Goal: Information Seeking & Learning: Learn about a topic

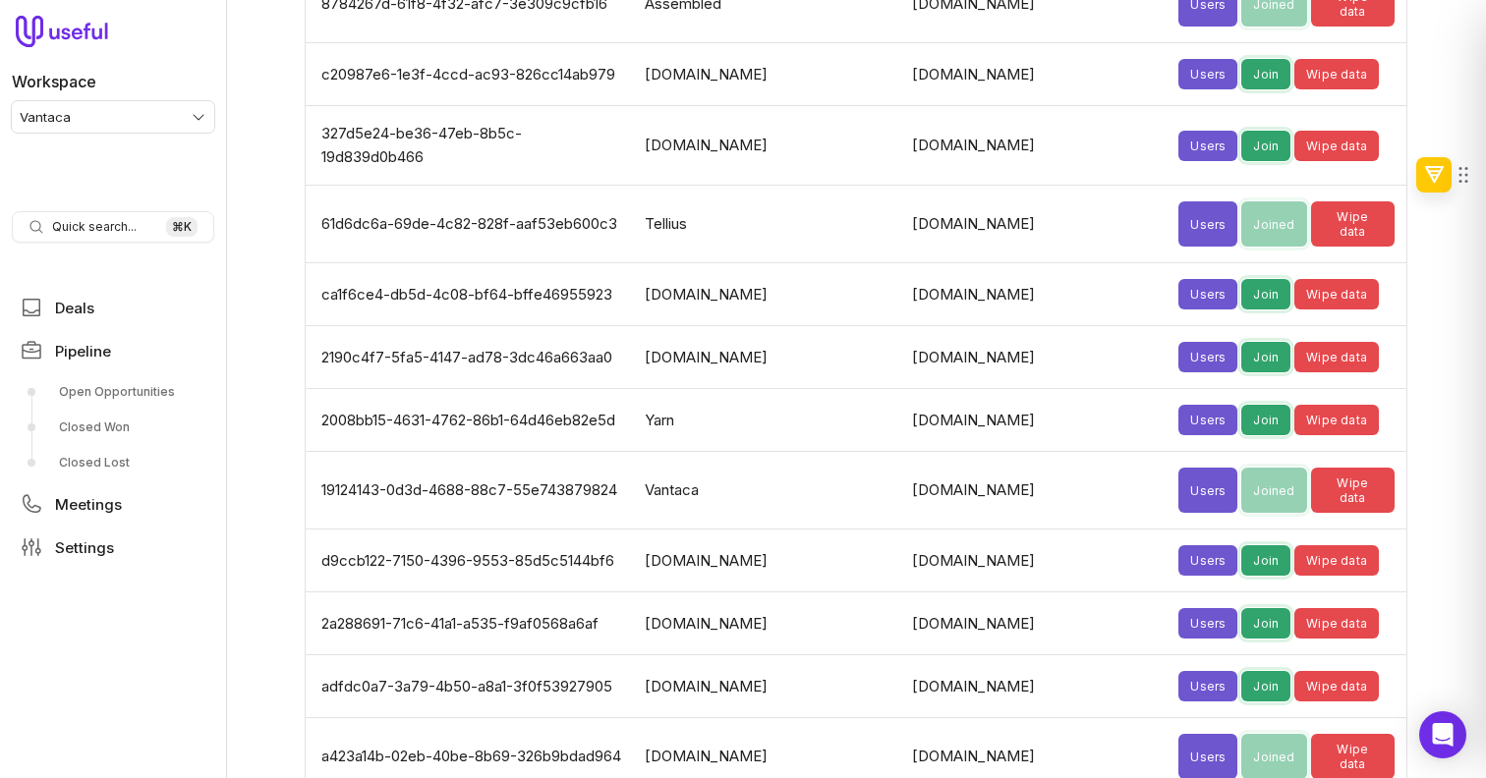
scroll to position [5387, 0]
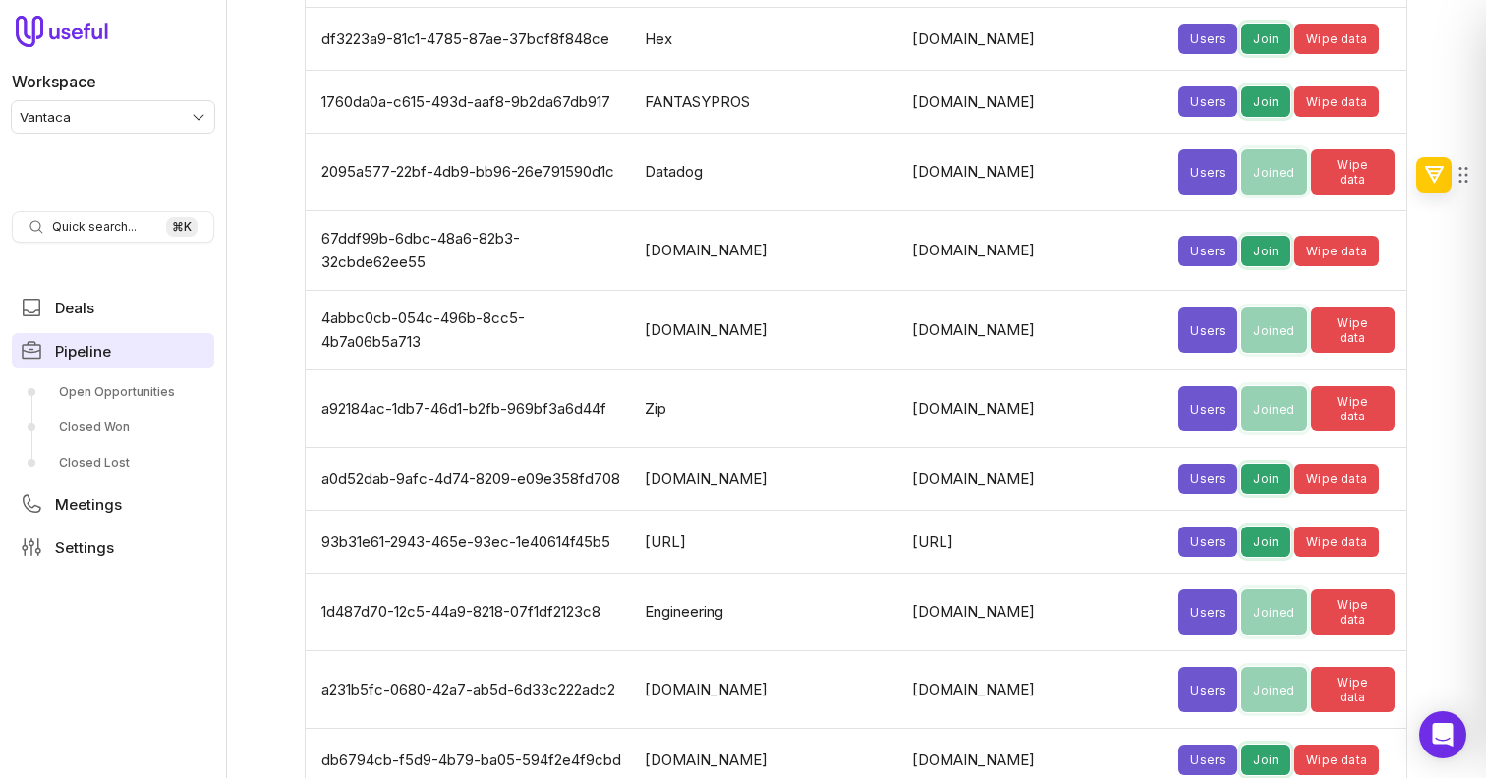
click at [84, 344] on span "Pipeline" at bounding box center [83, 351] width 56 height 15
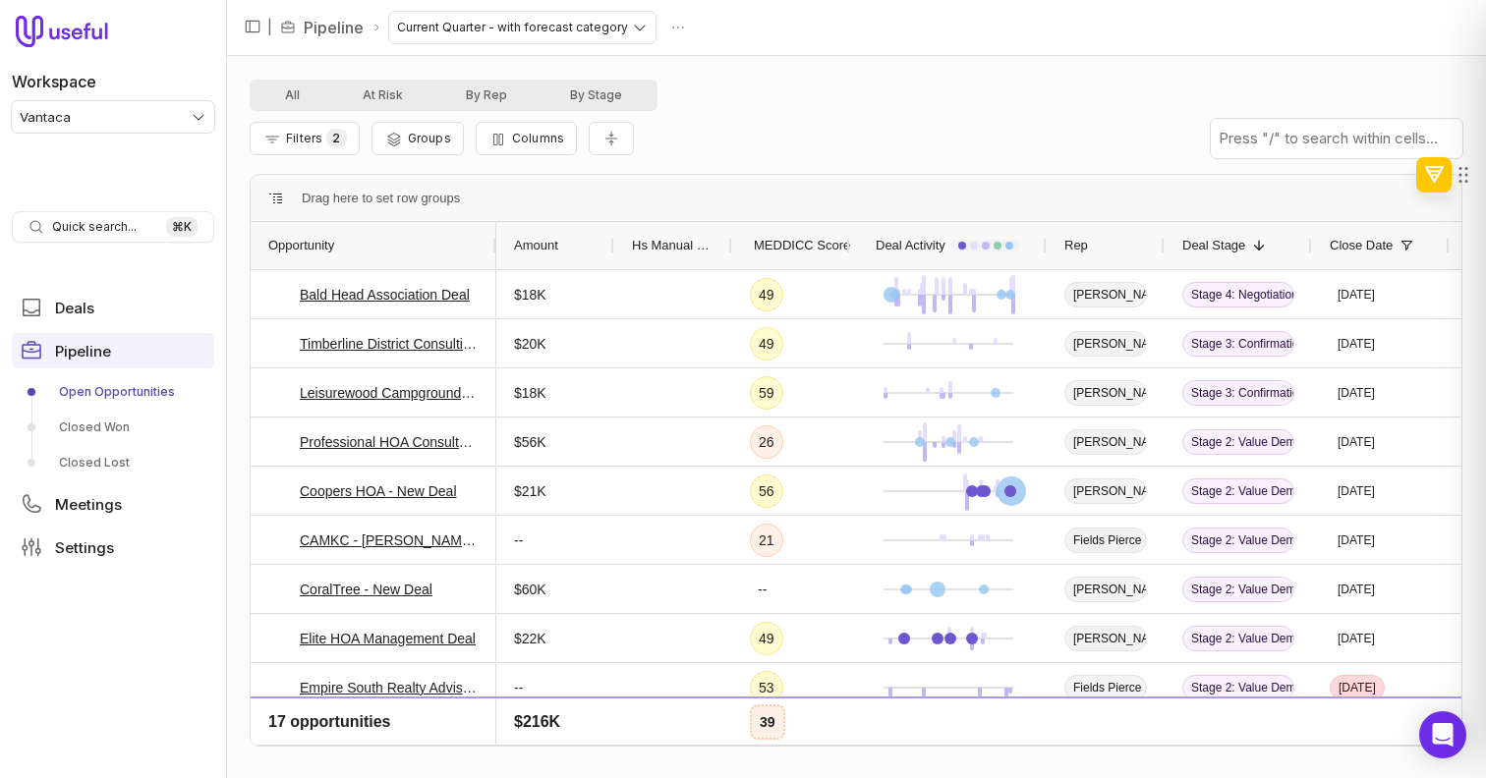
click at [570, 242] on div "Amount" at bounding box center [555, 245] width 83 height 37
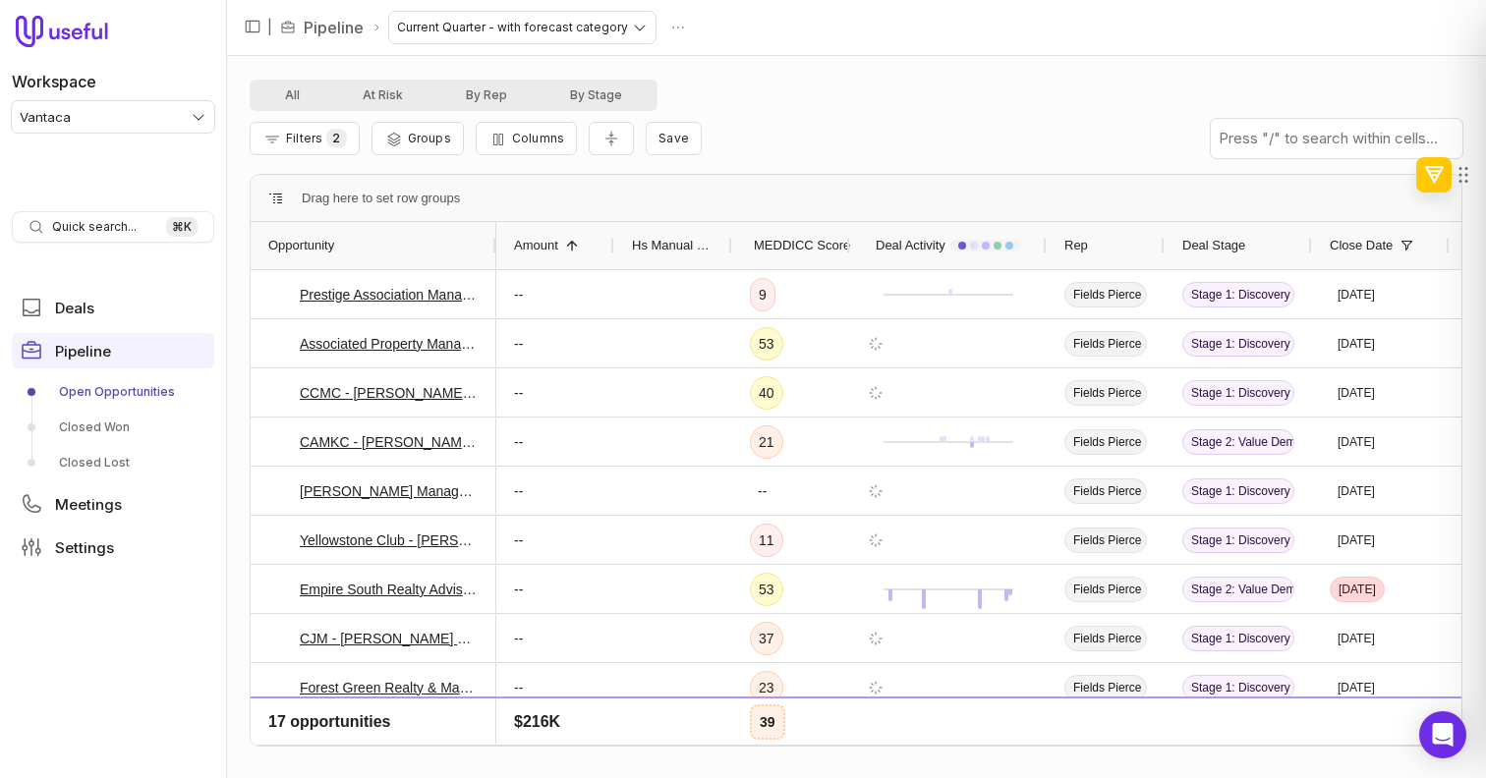
click at [570, 242] on span at bounding box center [572, 246] width 16 height 16
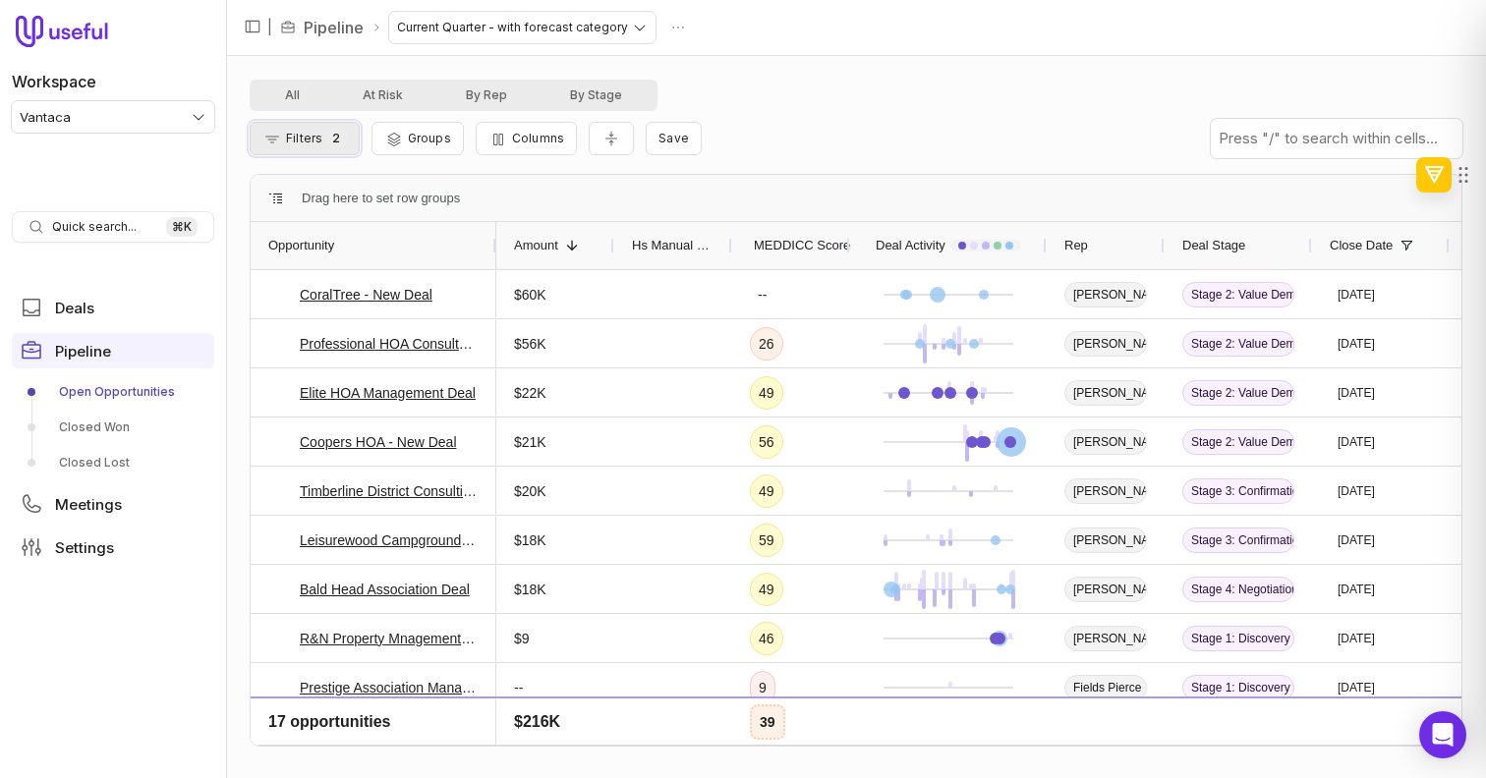
click at [346, 153] on button "Filters 2" at bounding box center [305, 138] width 110 height 33
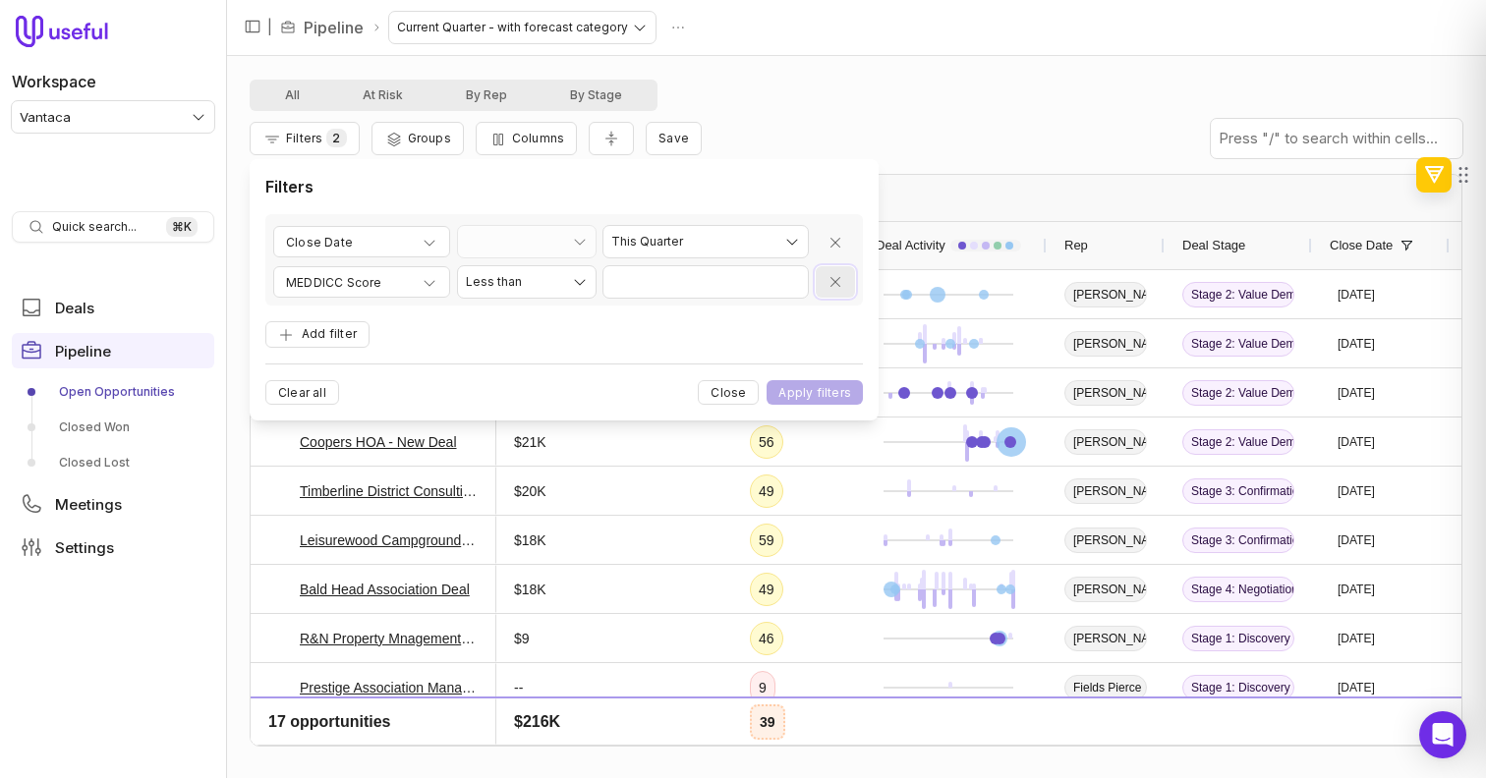
click at [835, 280] on icon "Remove filter" at bounding box center [836, 282] width 16 height 16
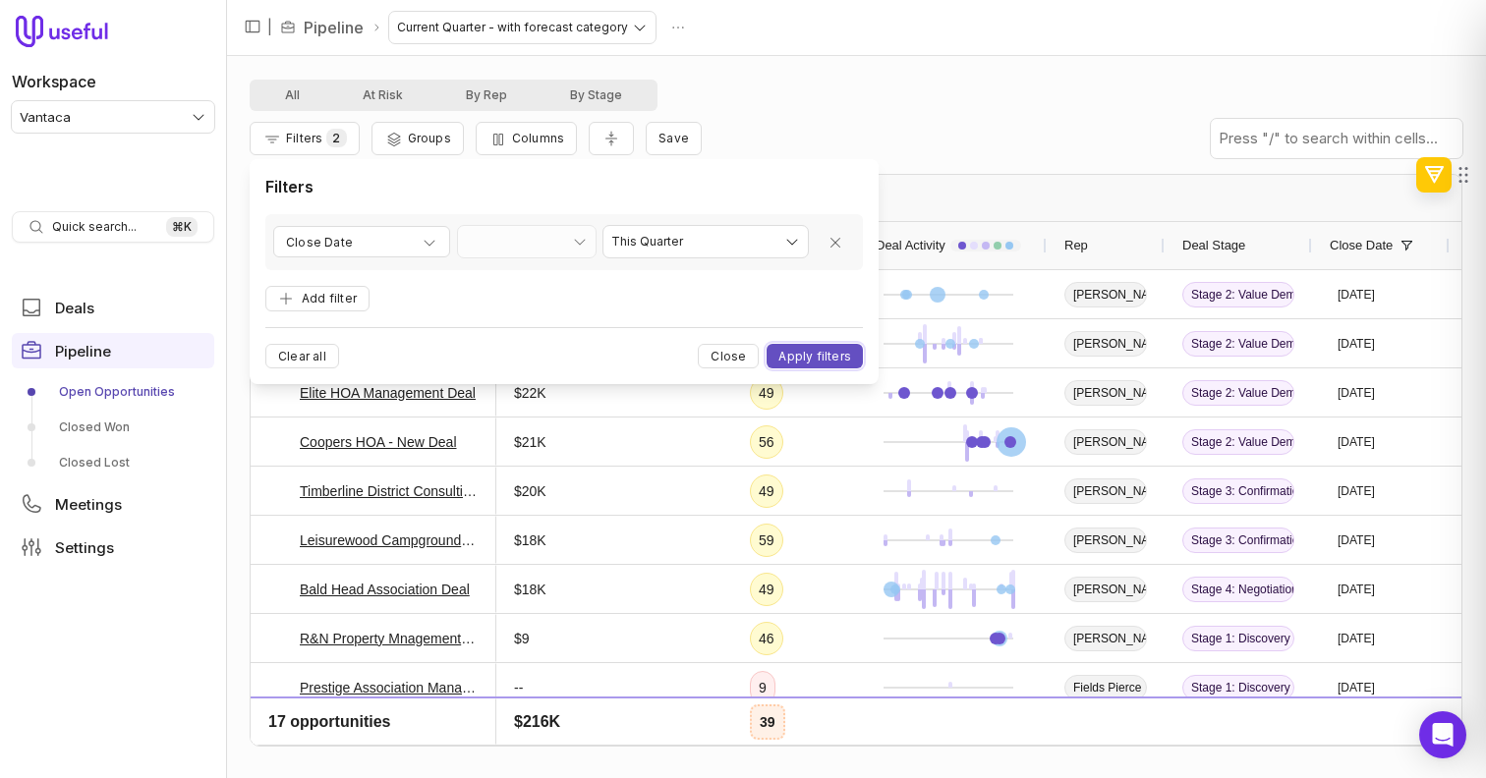
click at [816, 347] on button "Apply filters" at bounding box center [815, 356] width 96 height 25
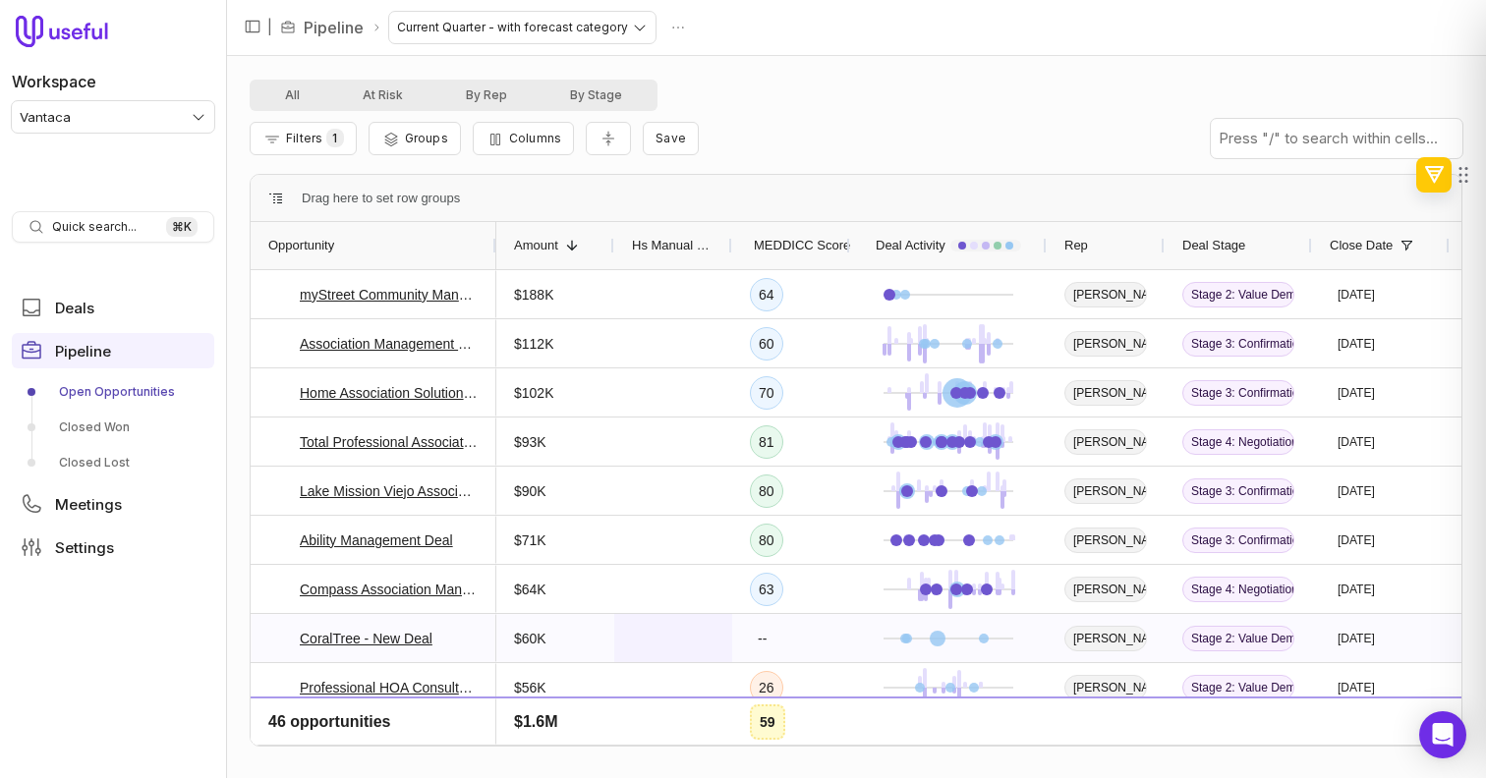
click at [659, 627] on span at bounding box center [673, 638] width 83 height 46
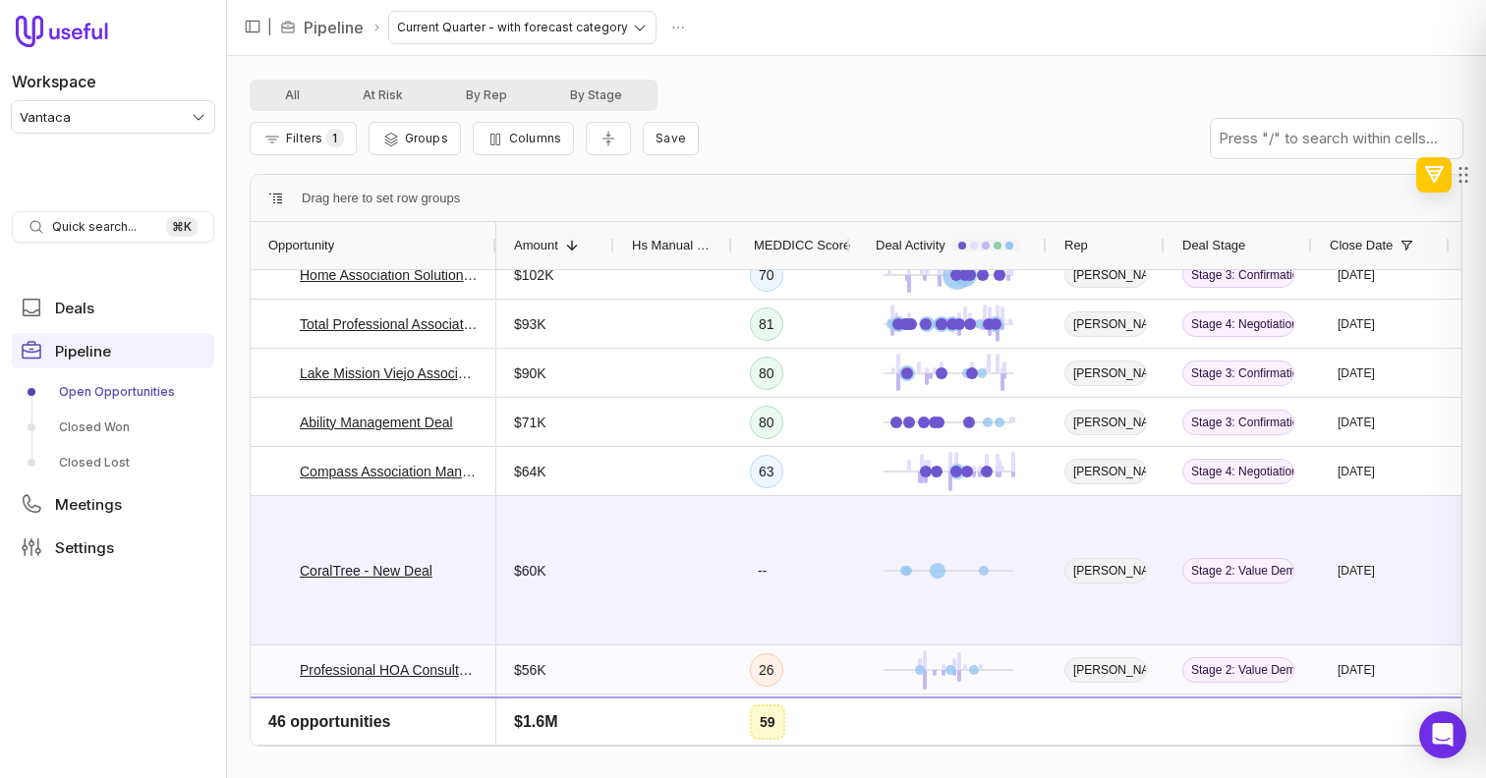
scroll to position [142, 0]
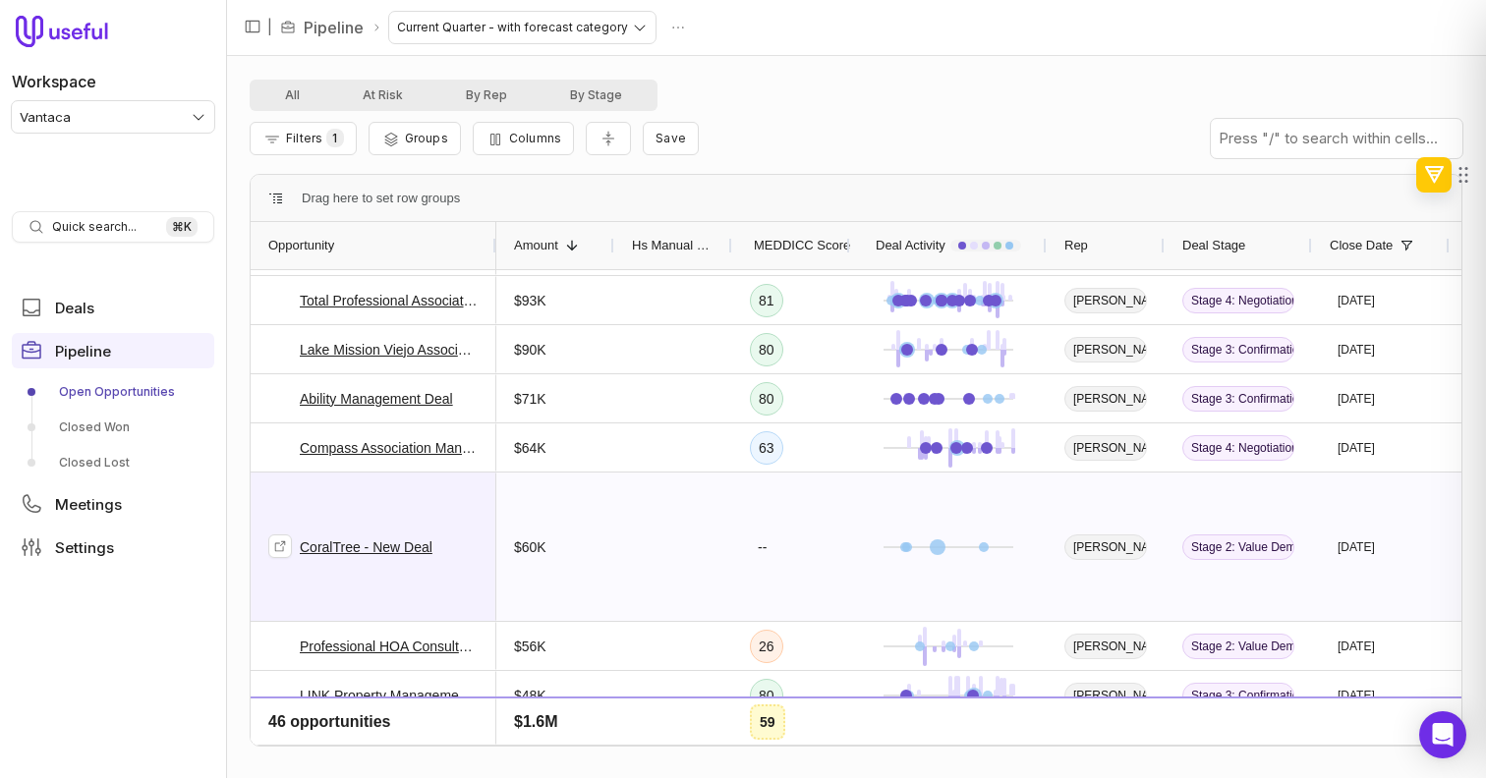
click at [408, 541] on link "CoralTree - New Deal" at bounding box center [366, 548] width 133 height 24
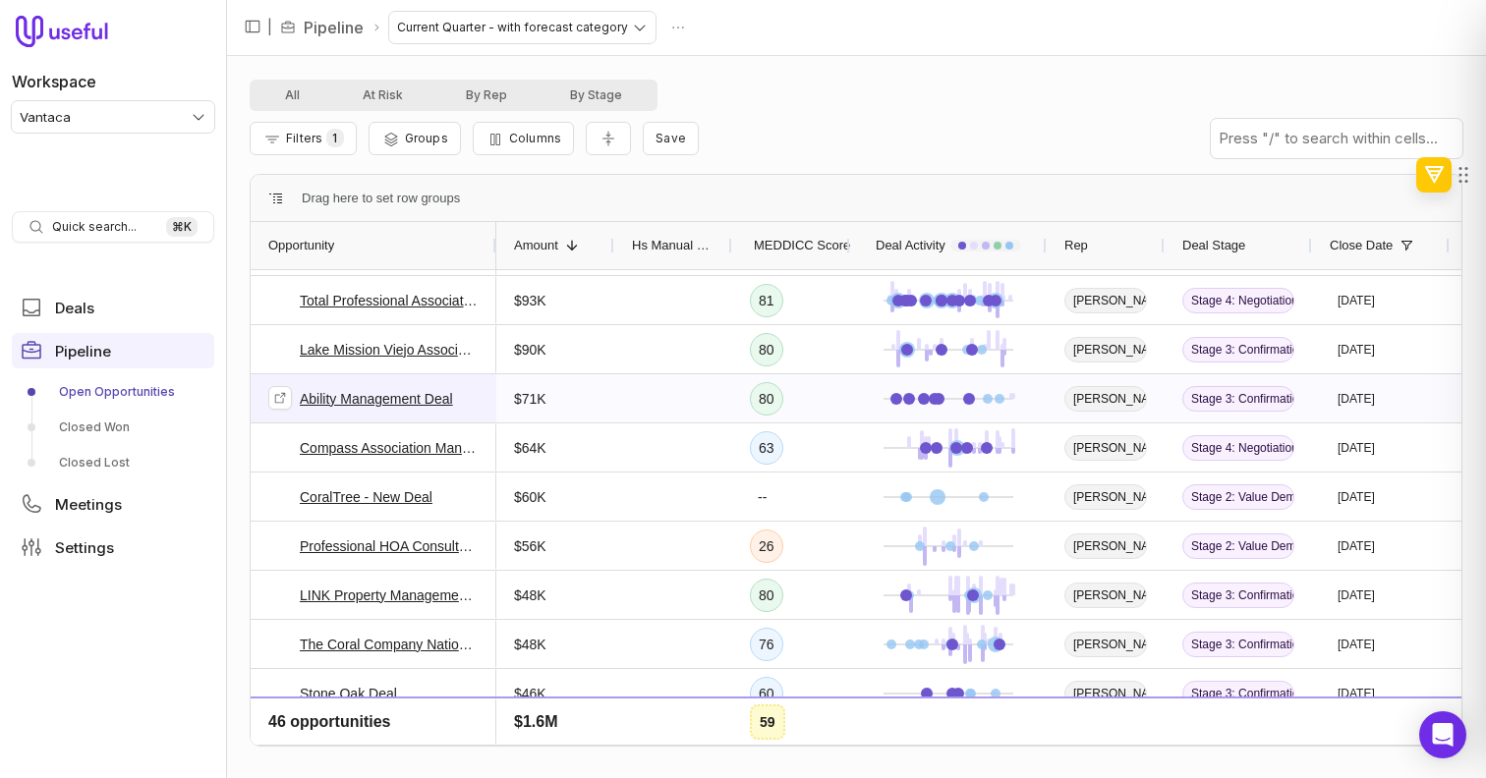
click at [434, 392] on link "Ability Management Deal" at bounding box center [376, 399] width 153 height 24
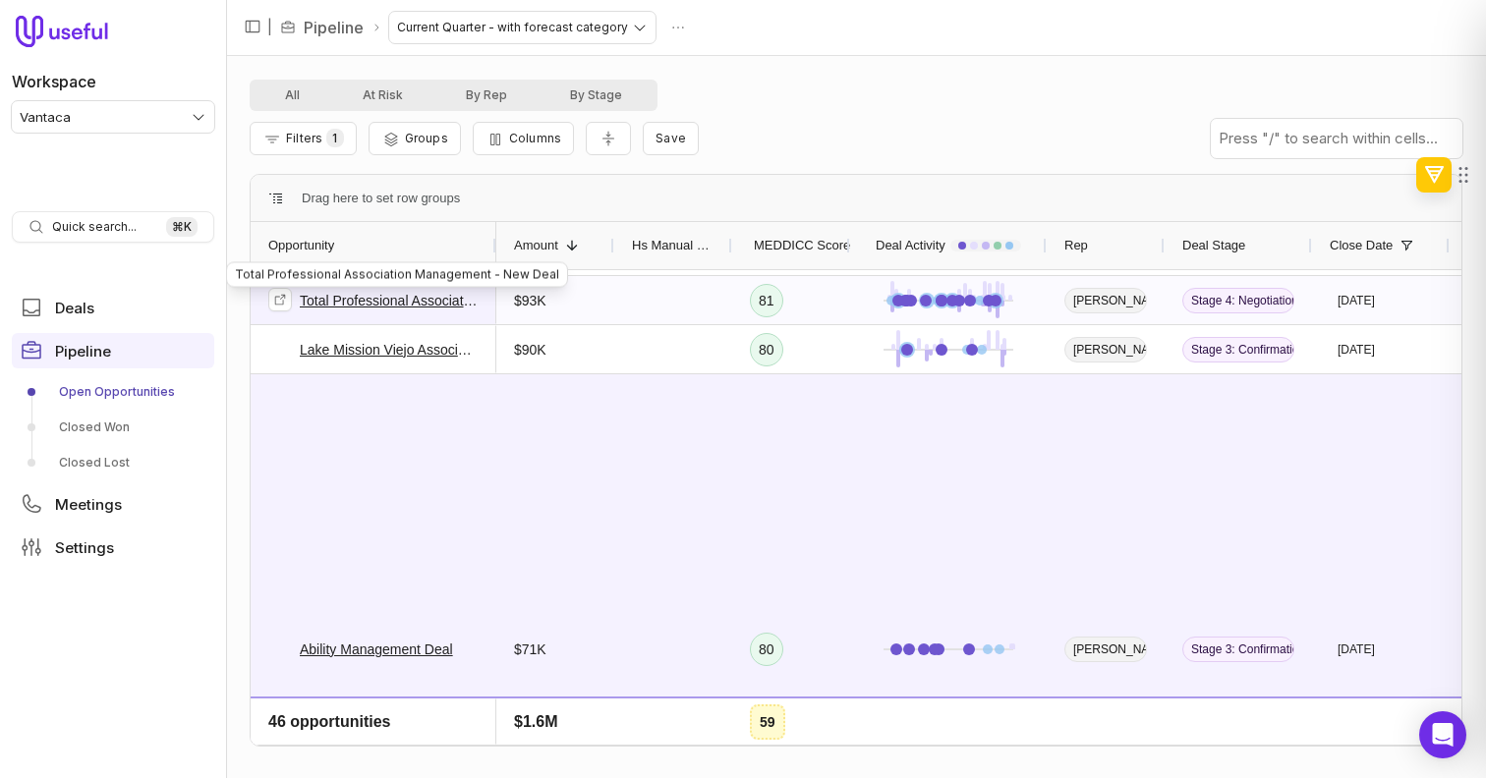
click at [360, 305] on link "Total Professional Association Management - New Deal" at bounding box center [389, 301] width 179 height 24
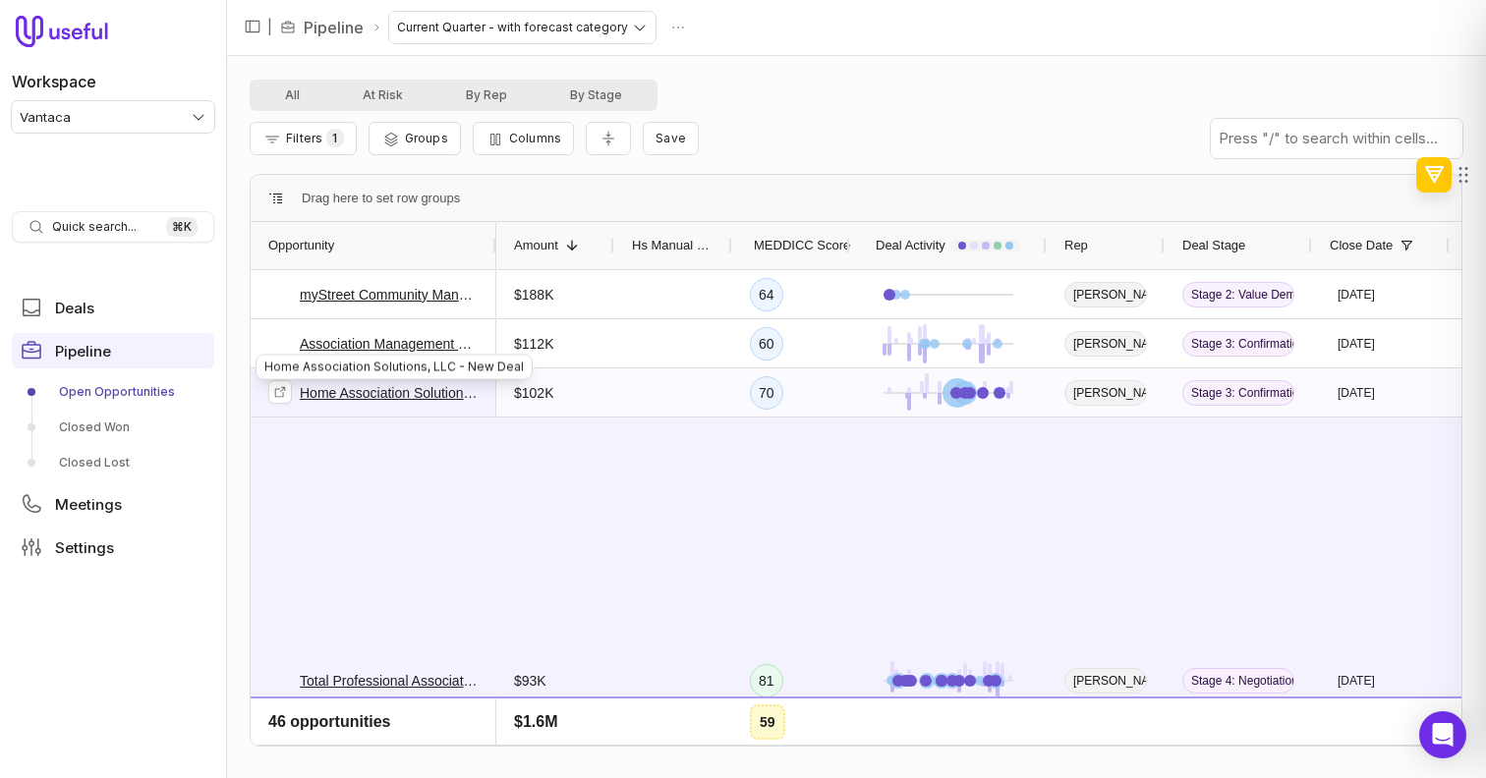
click at [458, 395] on link "Home Association Solutions, LLC - New Deal" at bounding box center [389, 393] width 179 height 24
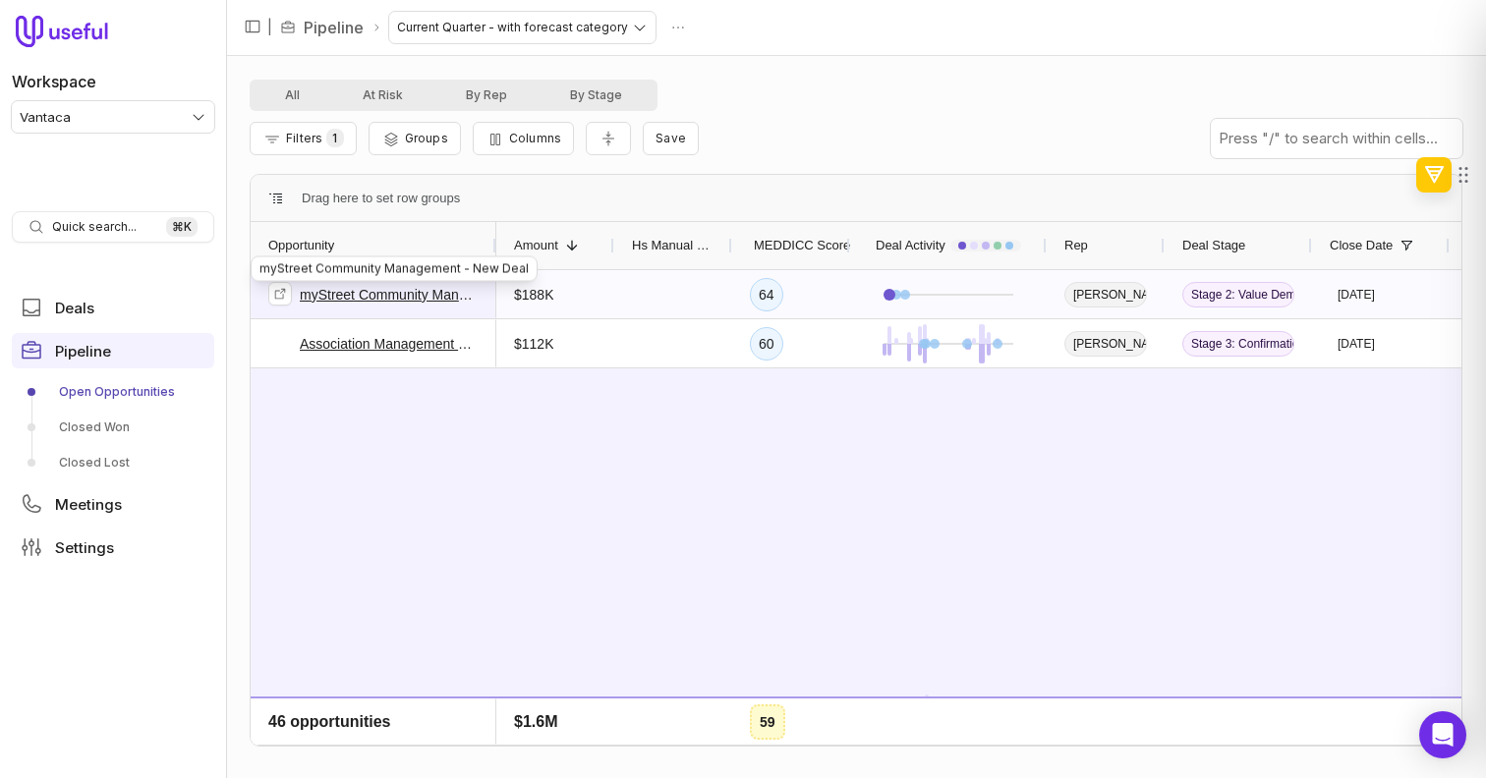
click at [419, 289] on link "myStreet Community Management - New Deal" at bounding box center [389, 295] width 179 height 24
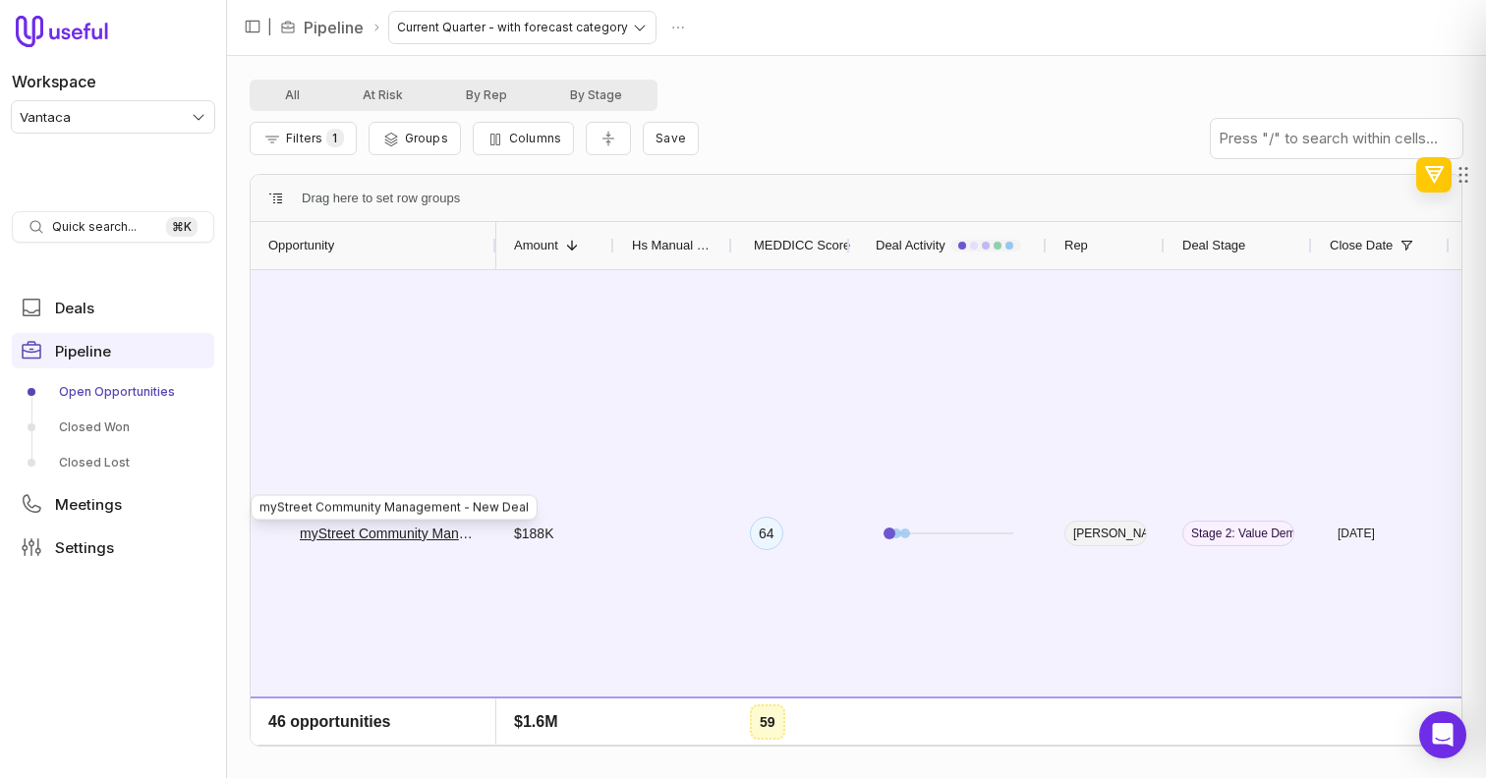
click at [158, 106] on html "Workspace Vantaca Quick search... ⌘ K Deals Pipeline Open Opportunities Closed …" at bounding box center [743, 389] width 1486 height 778
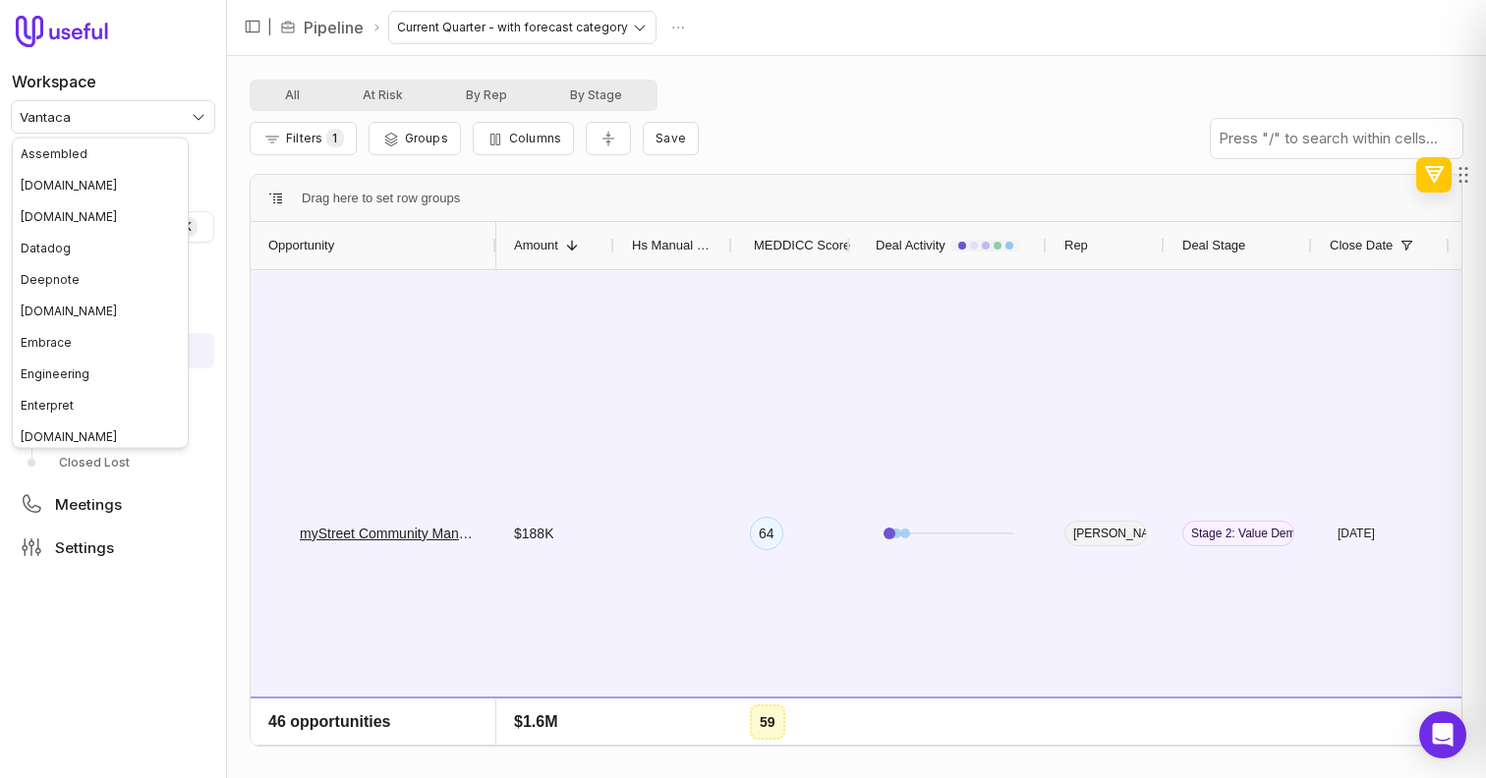
scroll to position [225, 0]
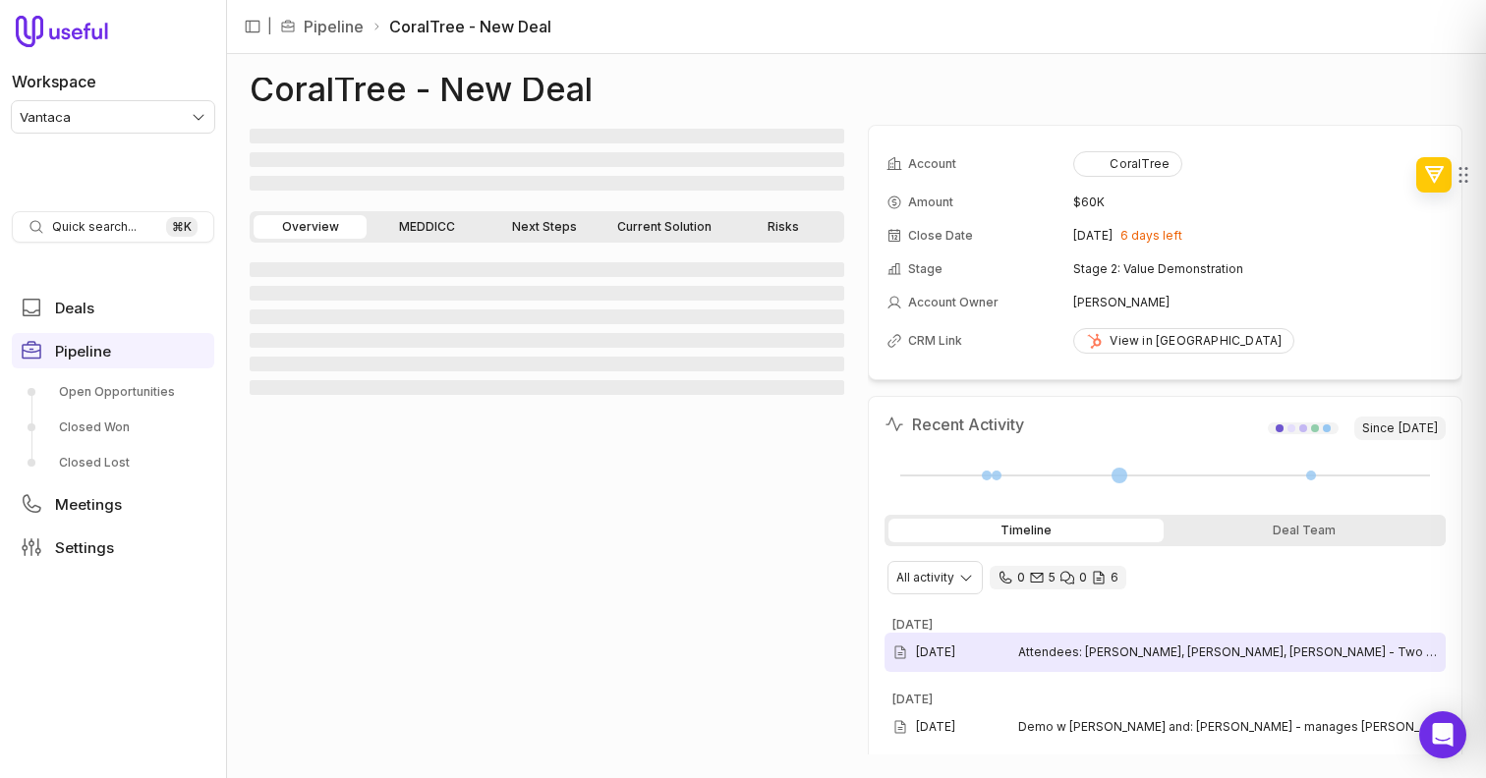
click at [1103, 643] on div "Aug 6, 2025 Attendees: Stephanie, Janet, Jennifer - Two other gentleman i didnt…" at bounding box center [1165, 652] width 561 height 39
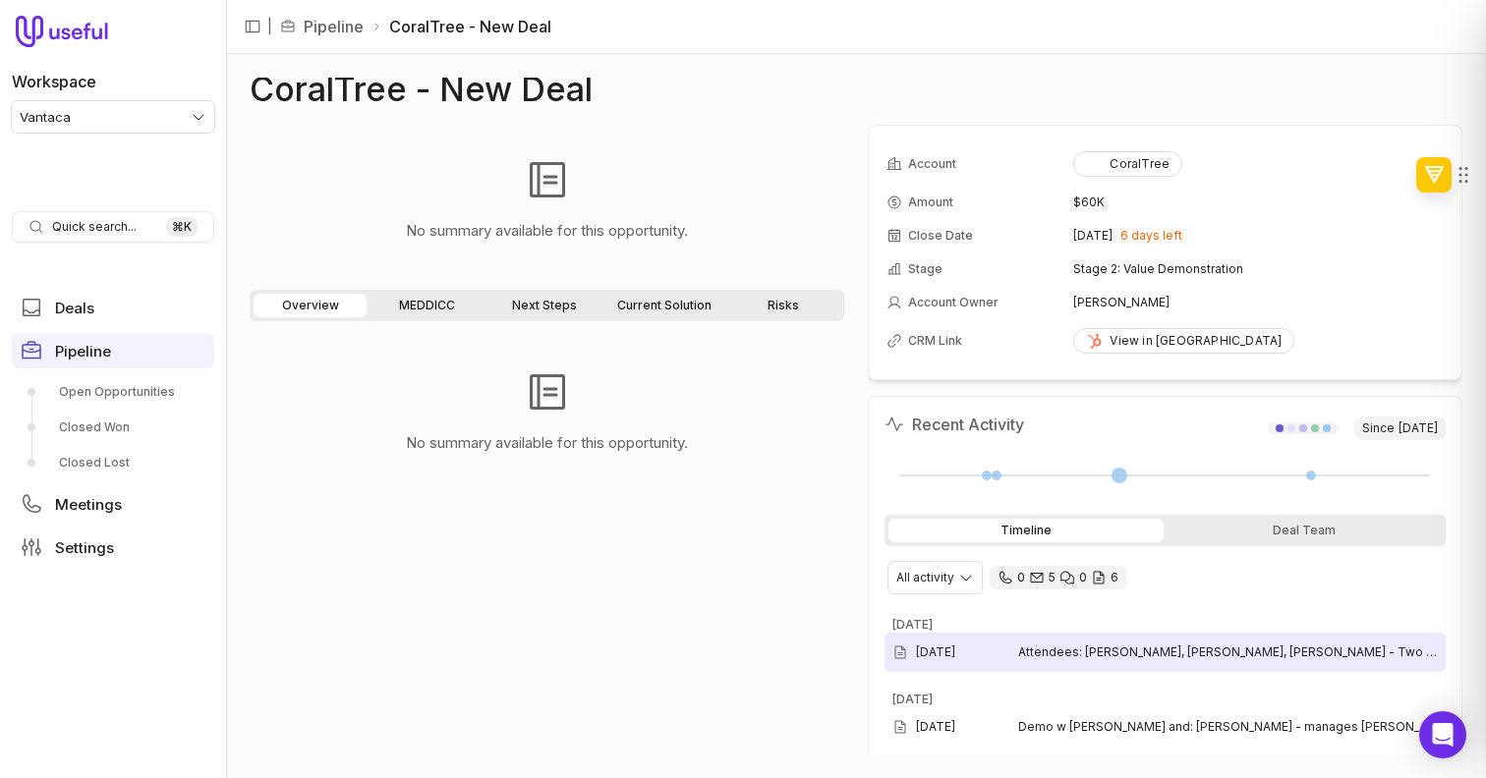
click at [1098, 654] on span "Attendees: Stephanie, Janet, Jennifer - Two other gentleman i didnt write their…" at bounding box center [1228, 653] width 420 height 16
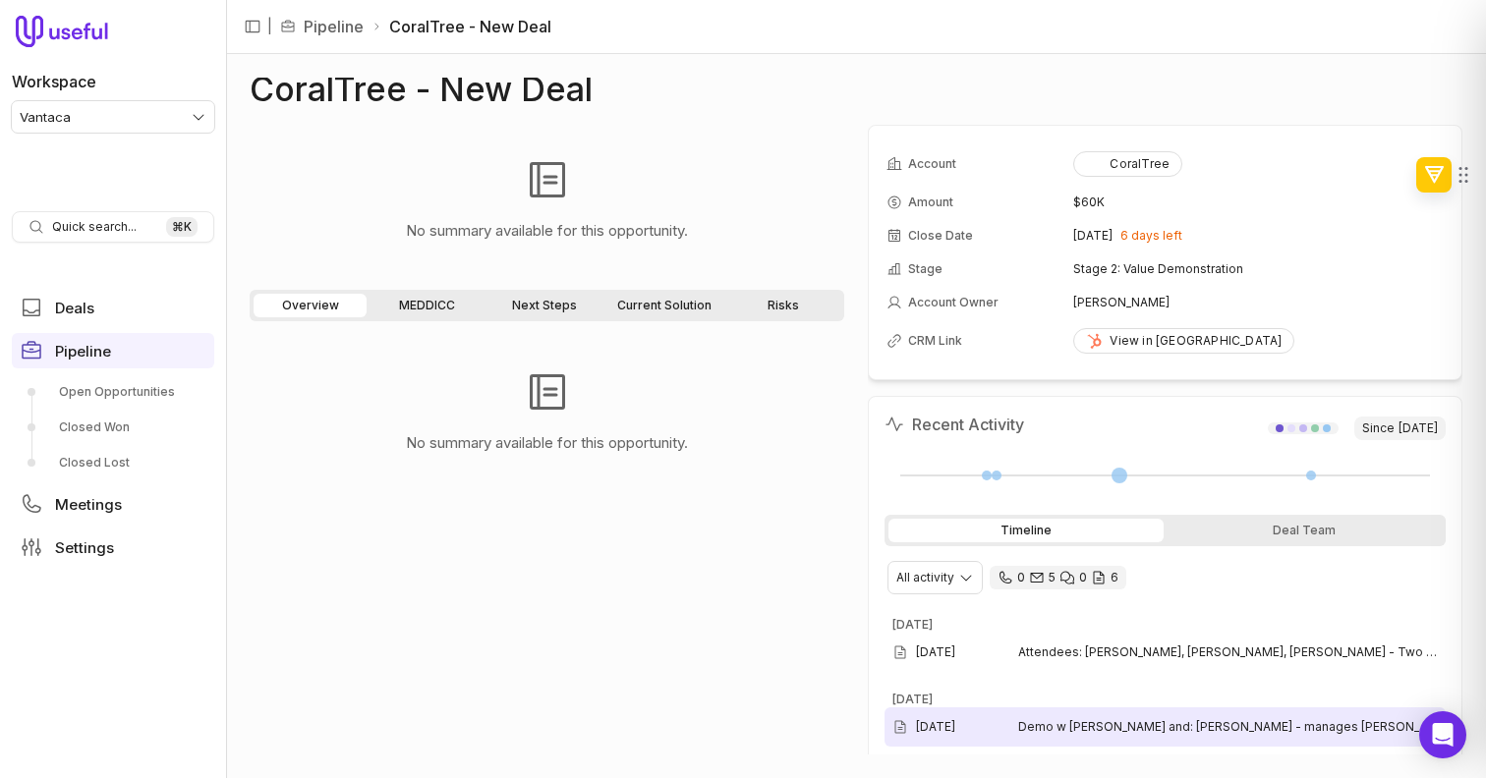
click at [1090, 720] on span "Demo w Kim and: Janet Krautstrunk - manages Everline association (onsite) Jenni…" at bounding box center [1228, 727] width 420 height 16
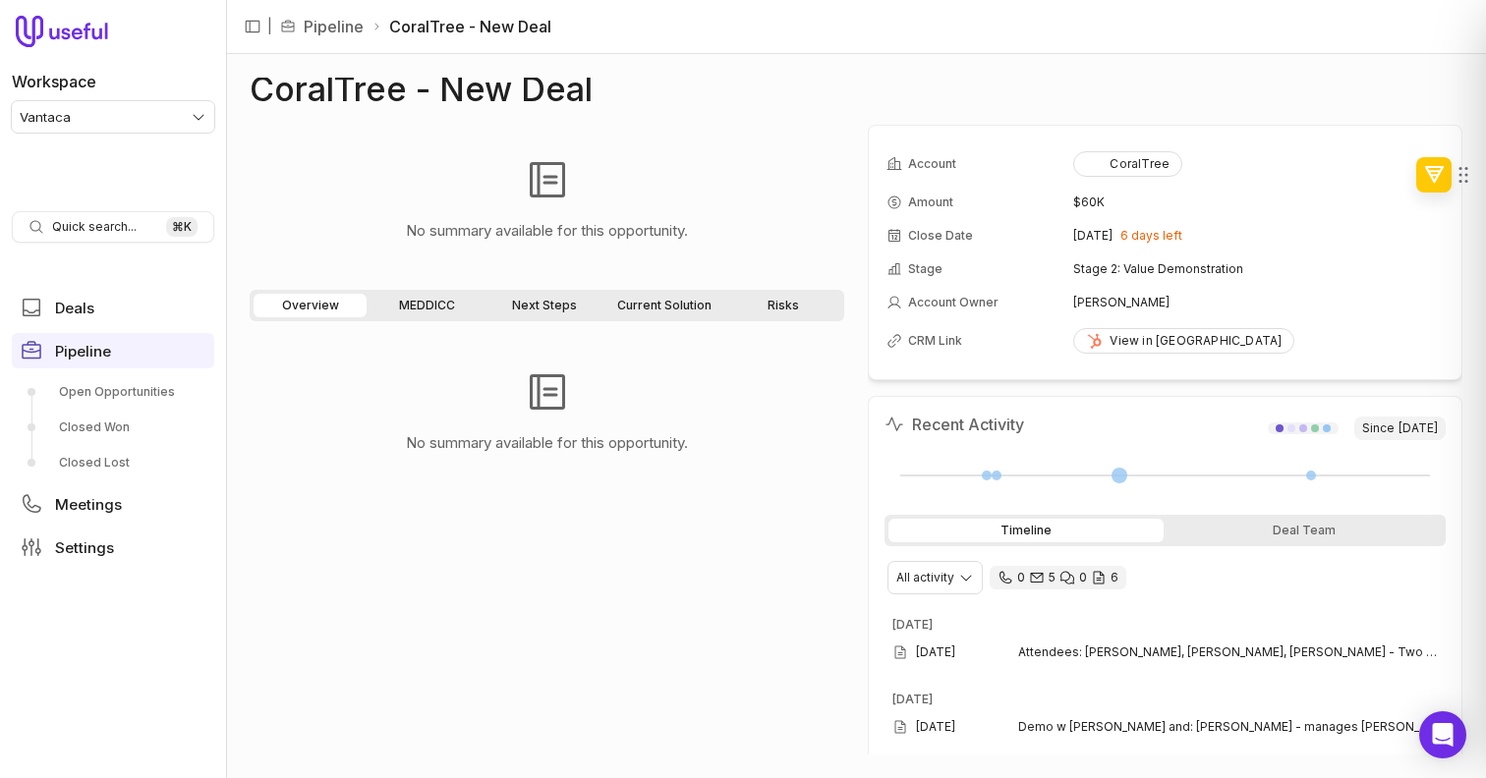
scroll to position [37, 0]
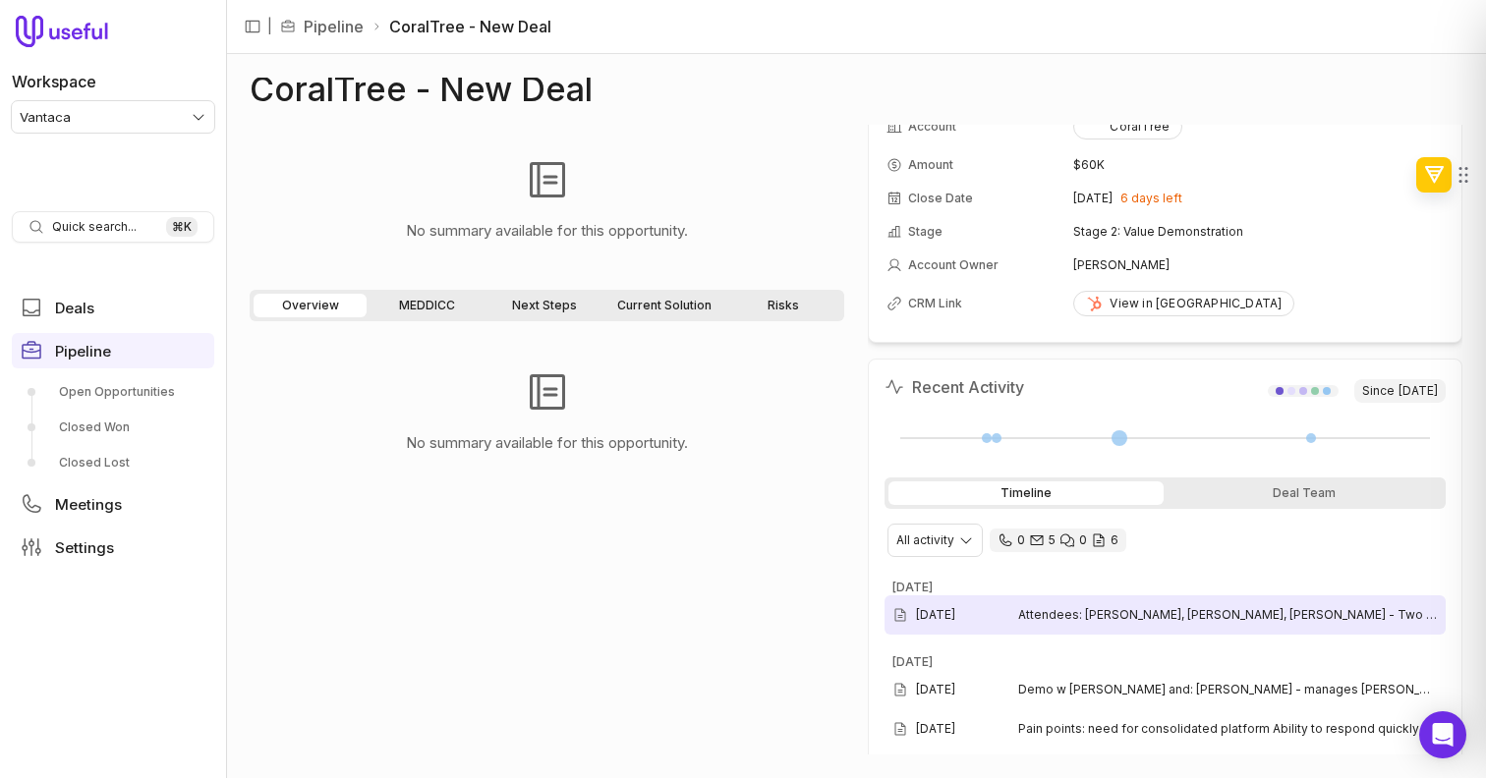
click at [1136, 618] on span "Attendees: Stephanie, Janet, Jennifer - Two other gentleman i didnt write their…" at bounding box center [1228, 615] width 420 height 16
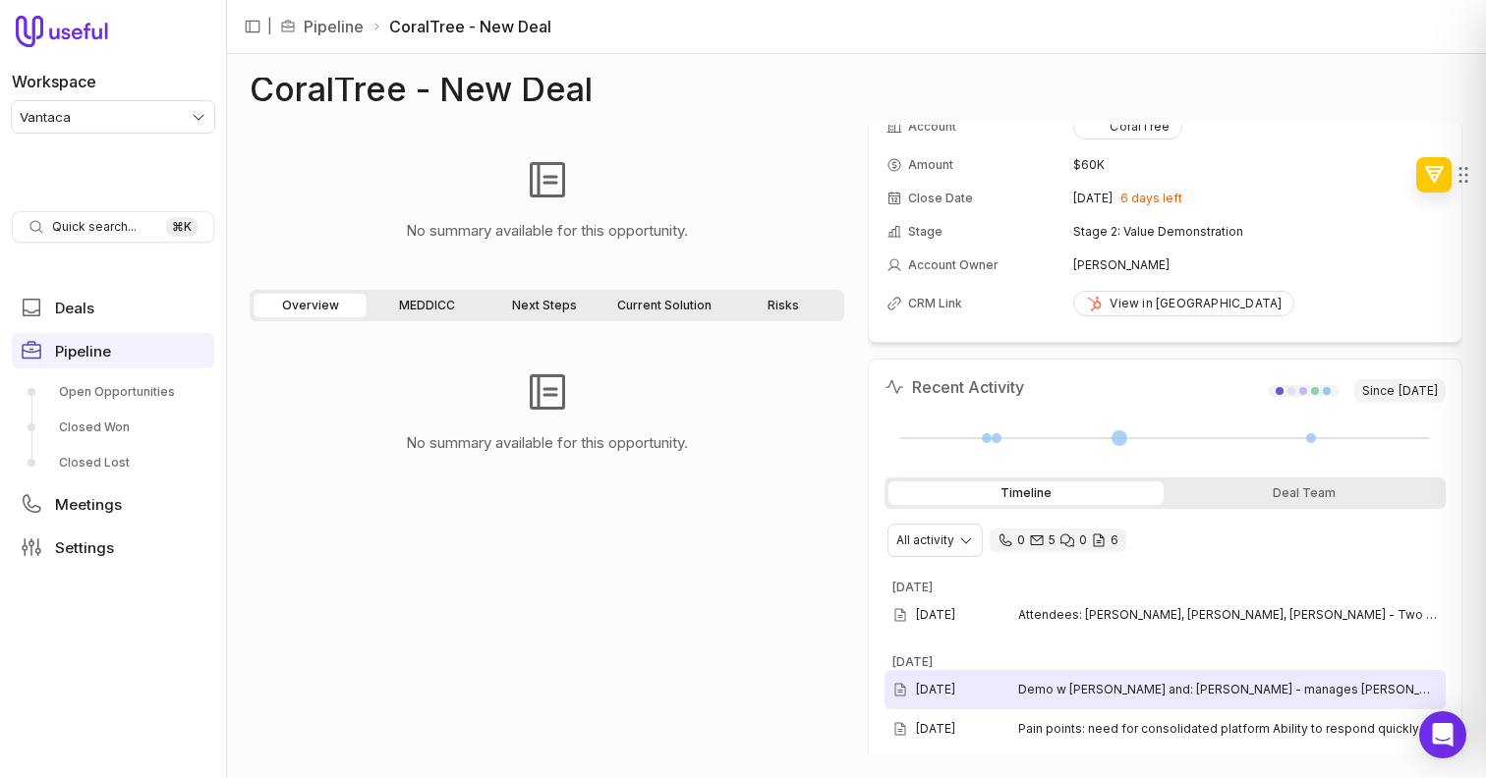
click at [1122, 674] on div "Jul 15, 2025 Demo w Kim and: Janet Krautstrunk - manages Everline association (…" at bounding box center [1165, 689] width 561 height 39
click at [1120, 683] on span "Demo w Kim and: Janet Krautstrunk - manages Everline association (onsite) Jenni…" at bounding box center [1228, 690] width 420 height 16
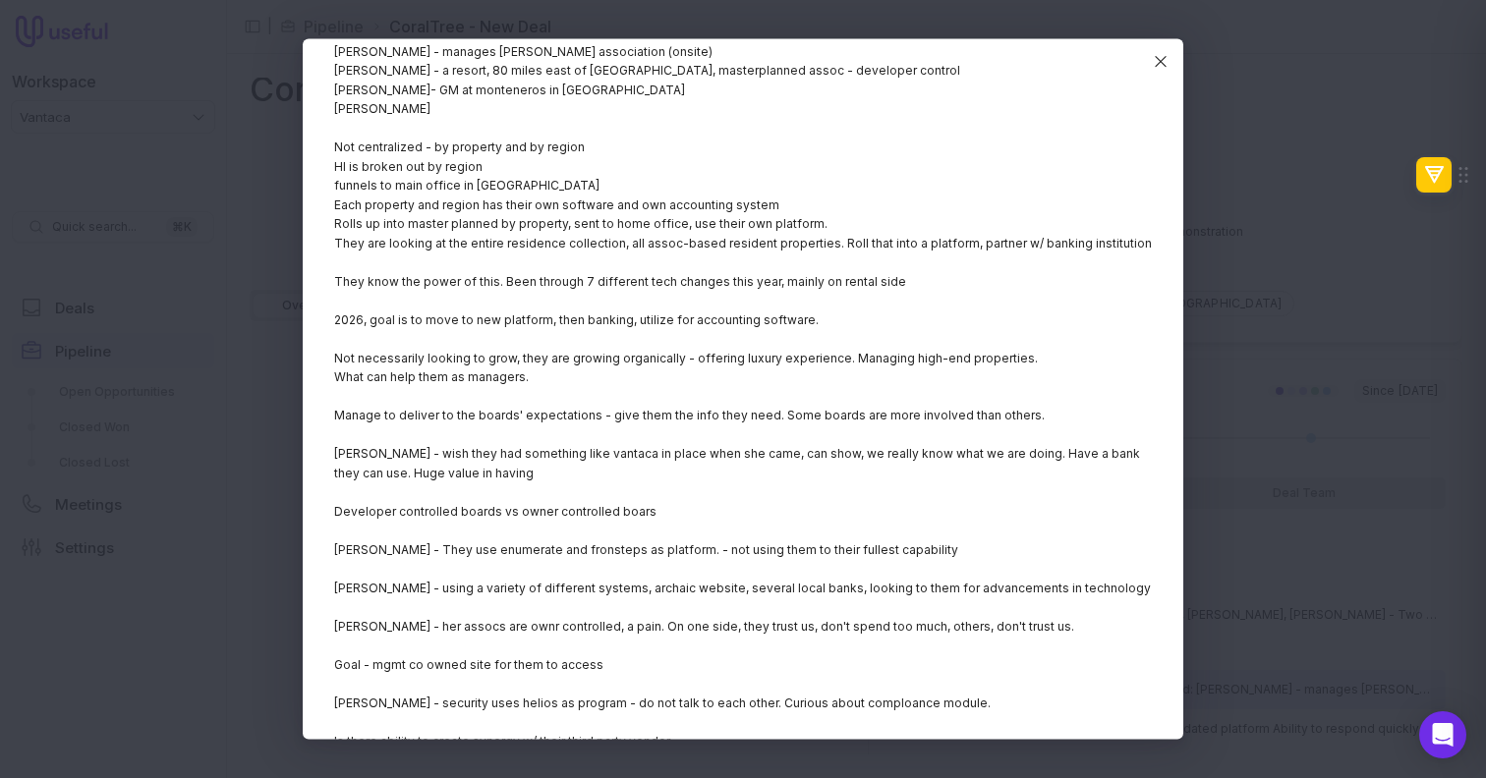
scroll to position [200, 0]
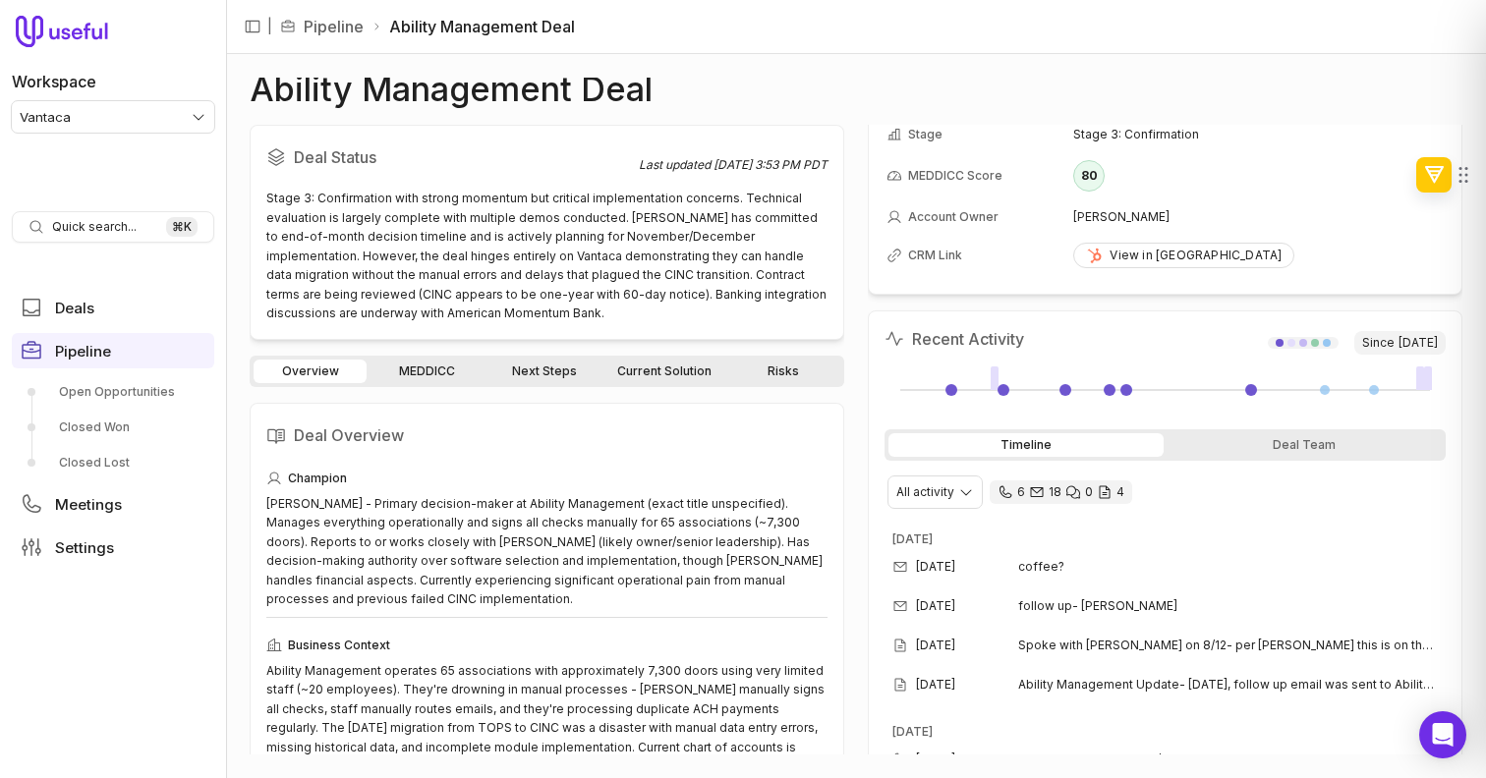
scroll to position [196, 0]
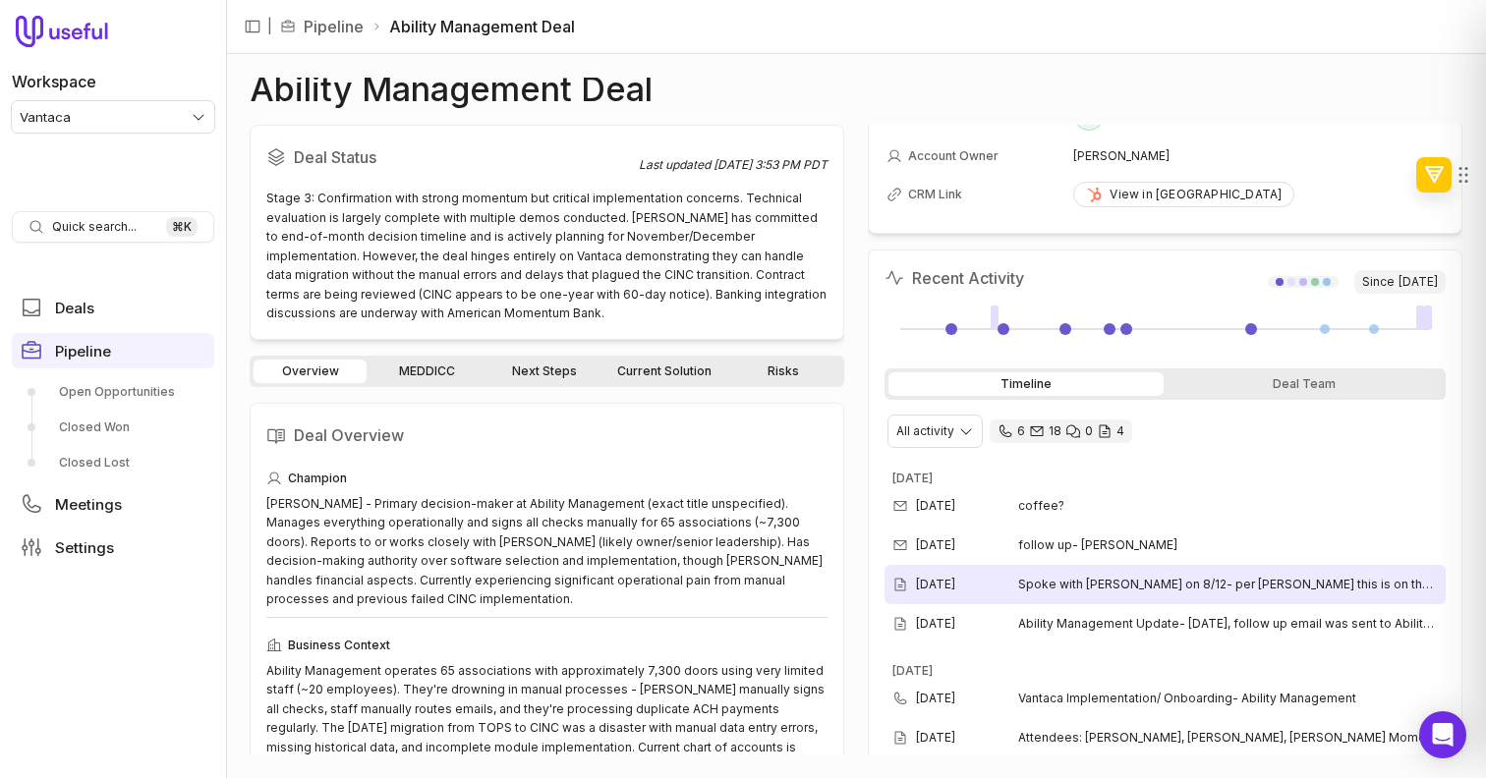
click at [921, 596] on div "[DATE] Spoke with [PERSON_NAME] on 8/12- per [PERSON_NAME] this is on their lis…" at bounding box center [1165, 584] width 561 height 39
click at [1064, 593] on div "Aug 13, 2025 Spoke with Diana on 8/12- per Diana this is on their list to speak…" at bounding box center [1165, 584] width 561 height 39
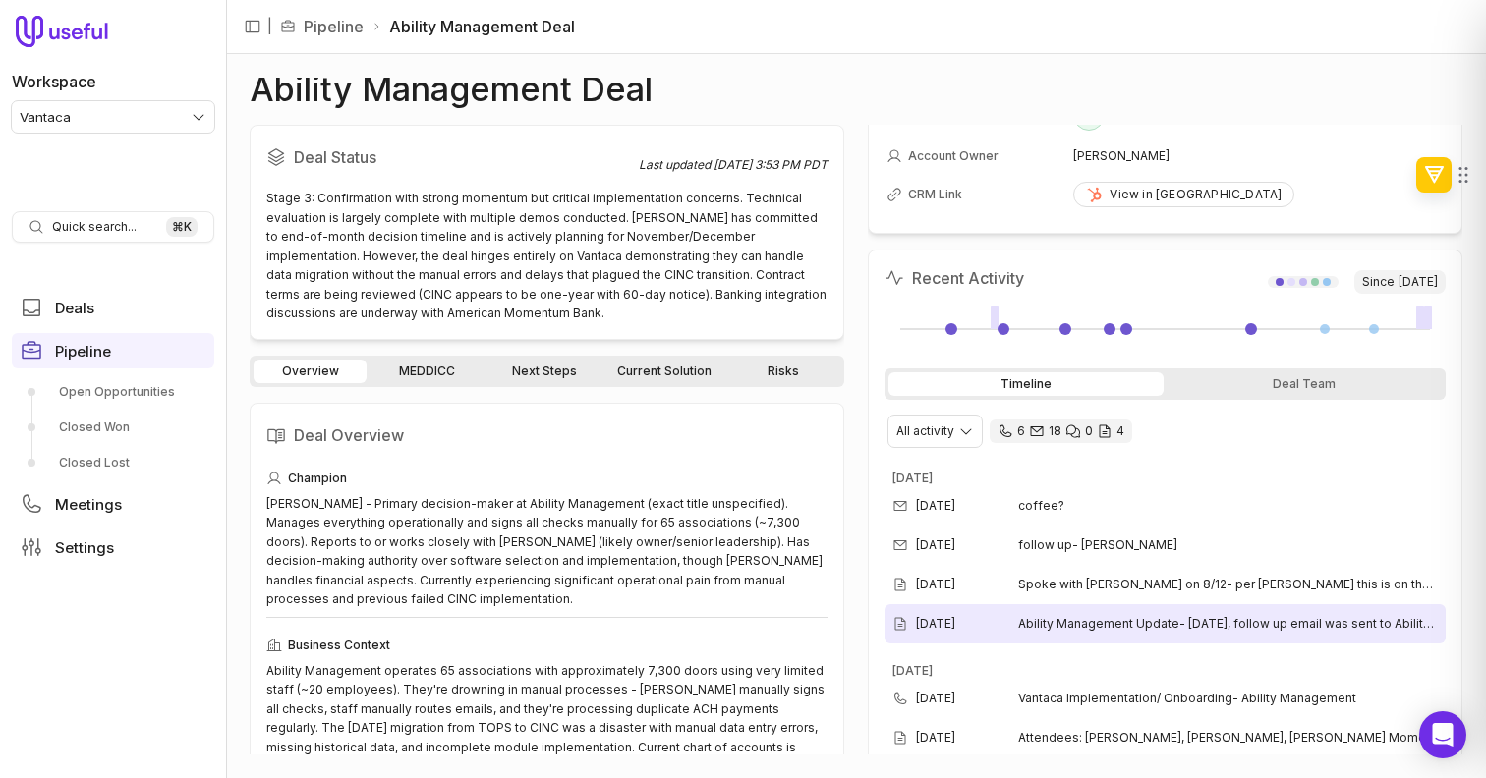
click at [1119, 637] on div "[DATE] Ability Management Update- [DATE], follow up email was sent to Ability m…" at bounding box center [1165, 623] width 561 height 39
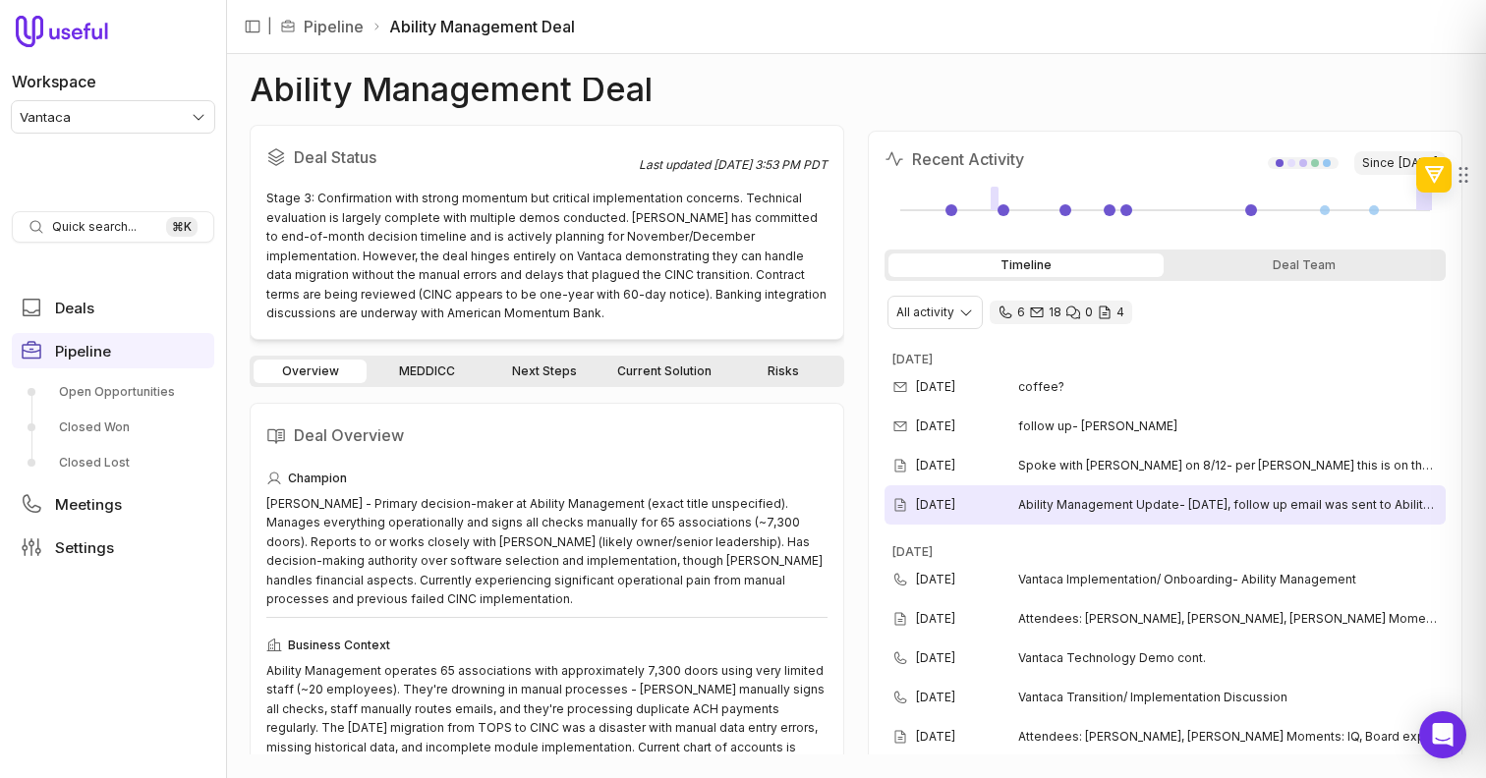
scroll to position [333, 0]
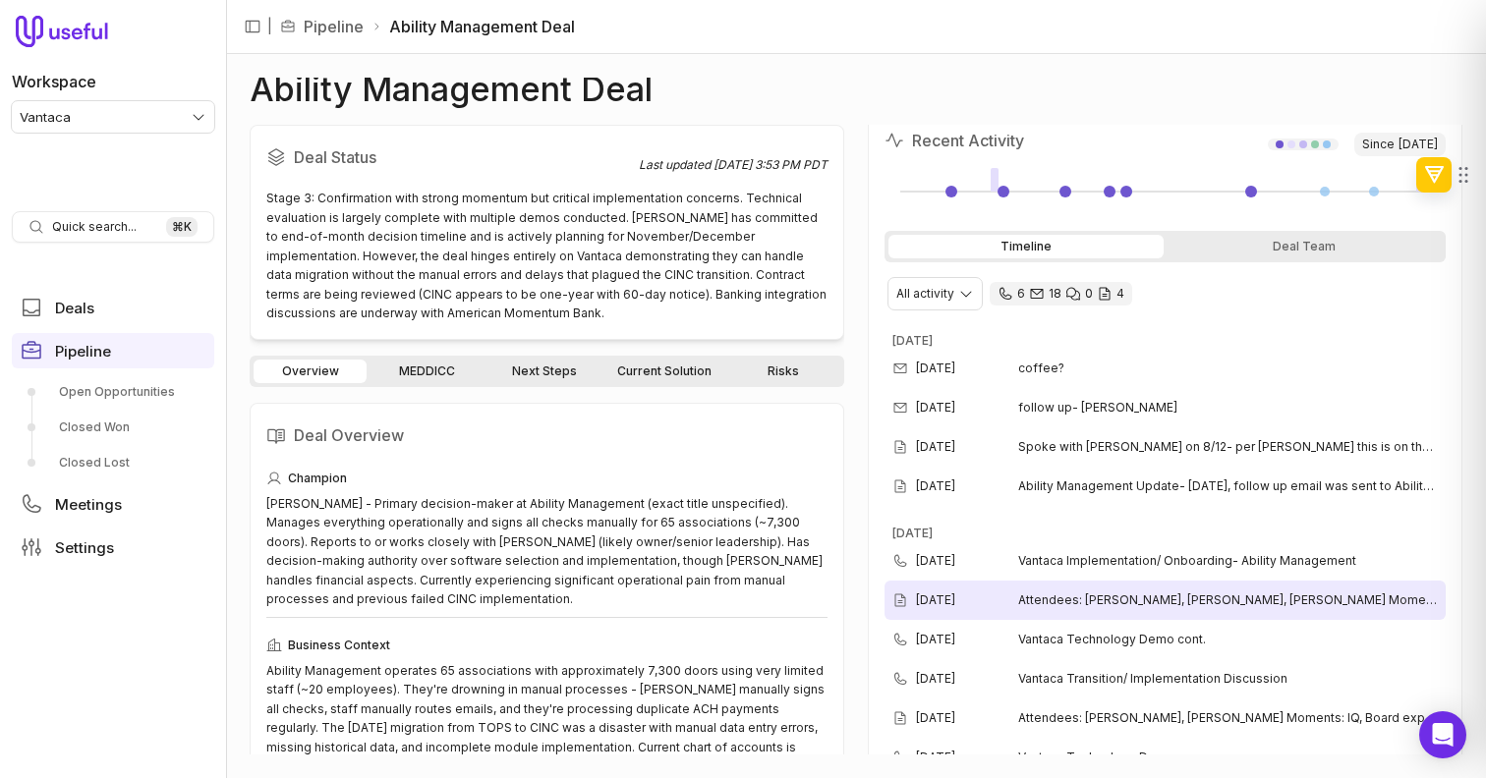
click at [1119, 595] on span "Attendees: [PERSON_NAME], [PERSON_NAME], [PERSON_NAME] Moments: Call center int…" at bounding box center [1228, 601] width 420 height 16
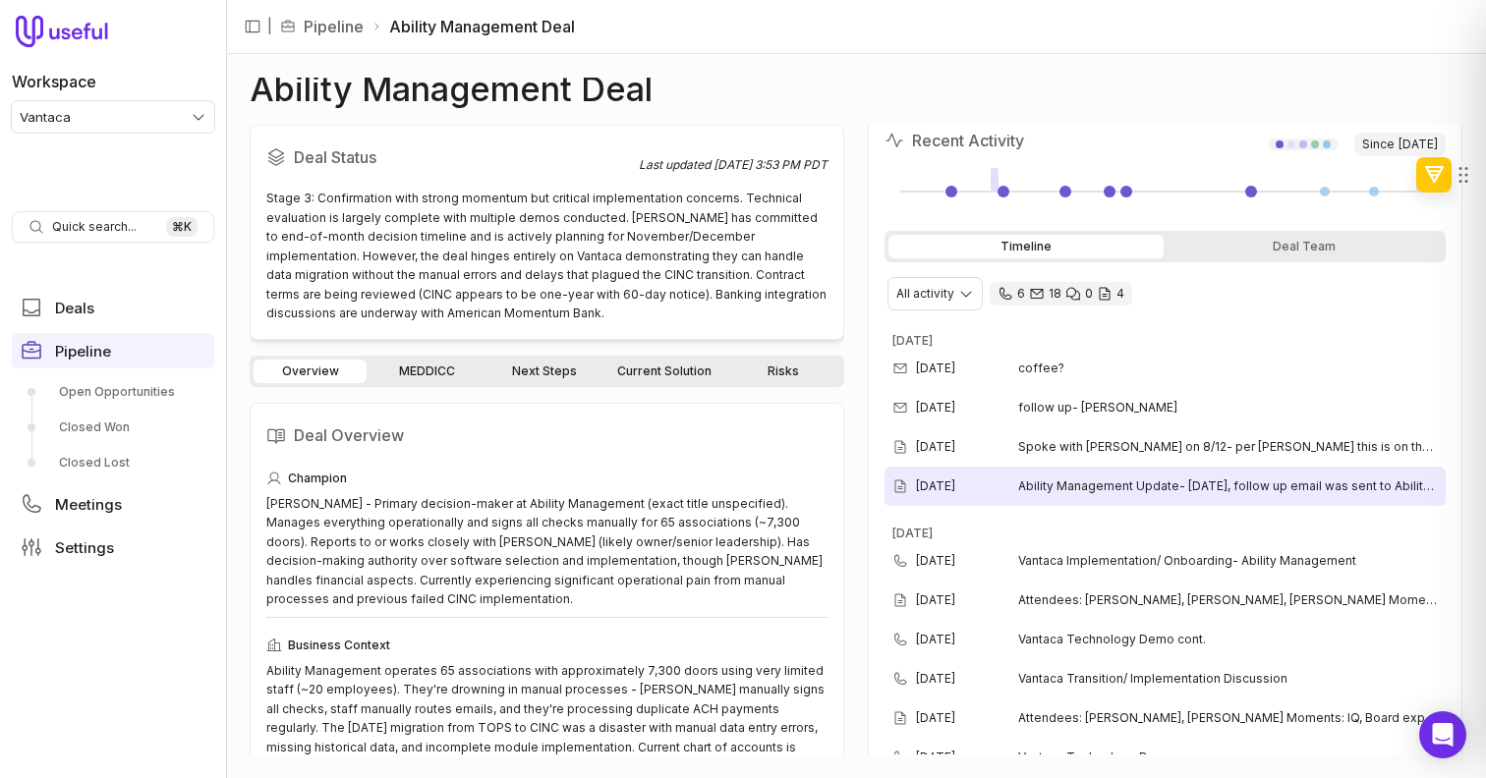
click at [1136, 495] on div "[DATE] Ability Management Update- [DATE], follow up email was sent to Ability m…" at bounding box center [1165, 486] width 561 height 39
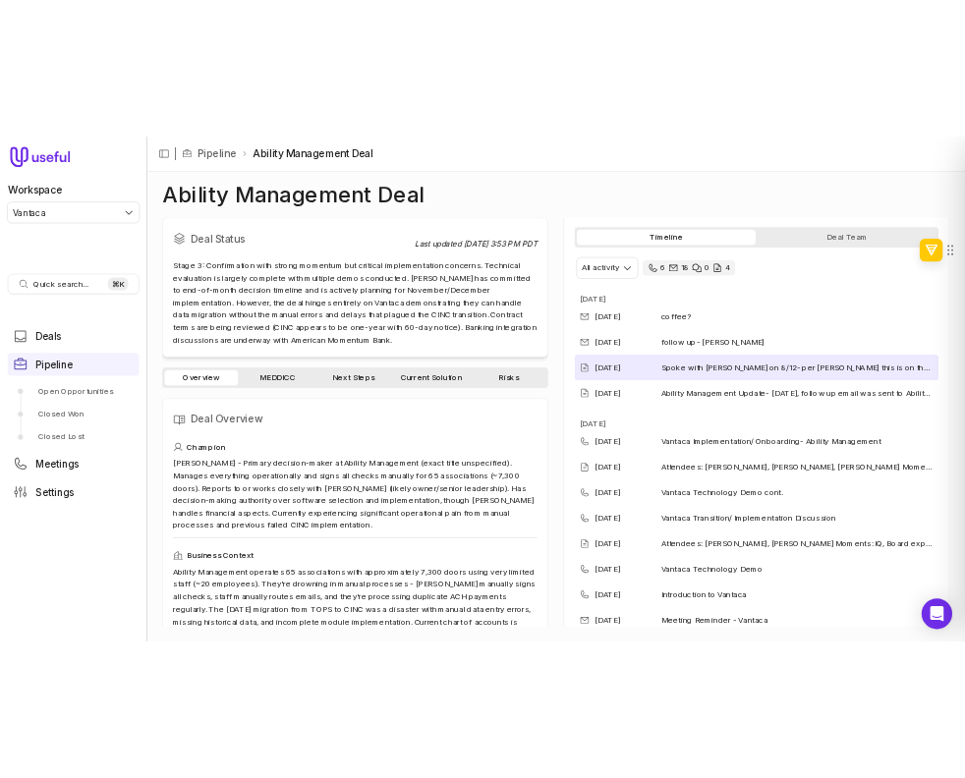
scroll to position [409, 0]
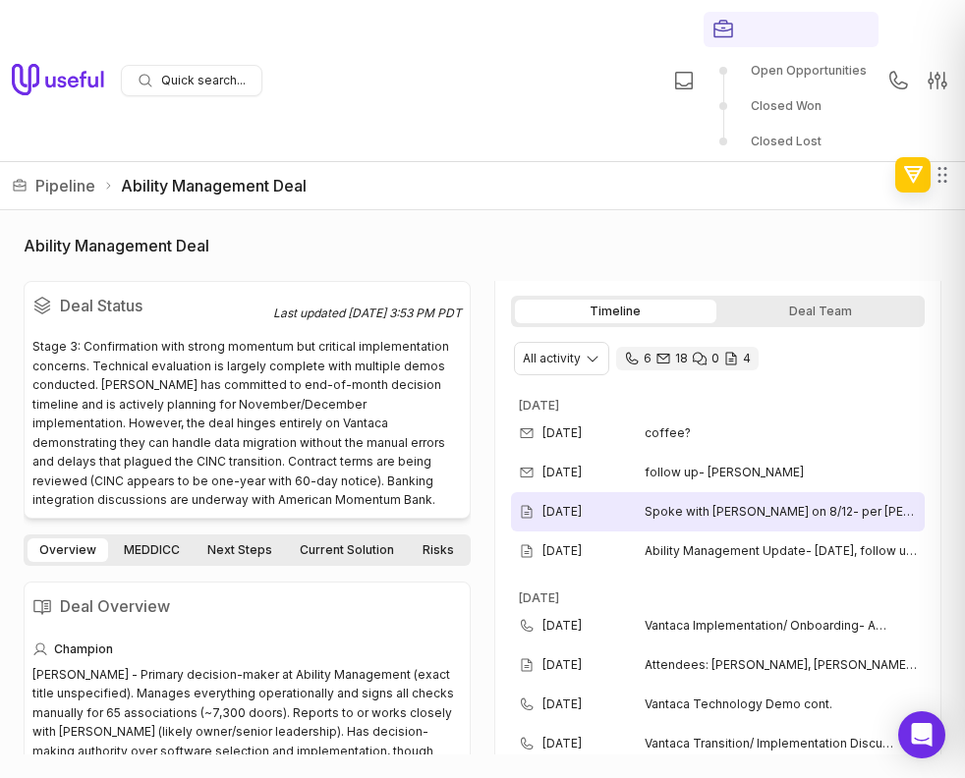
click at [740, 523] on div "Aug 13, 2025 Spoke with Diana on 8/12- per Diana this is on their list to speak…" at bounding box center [718, 511] width 414 height 39
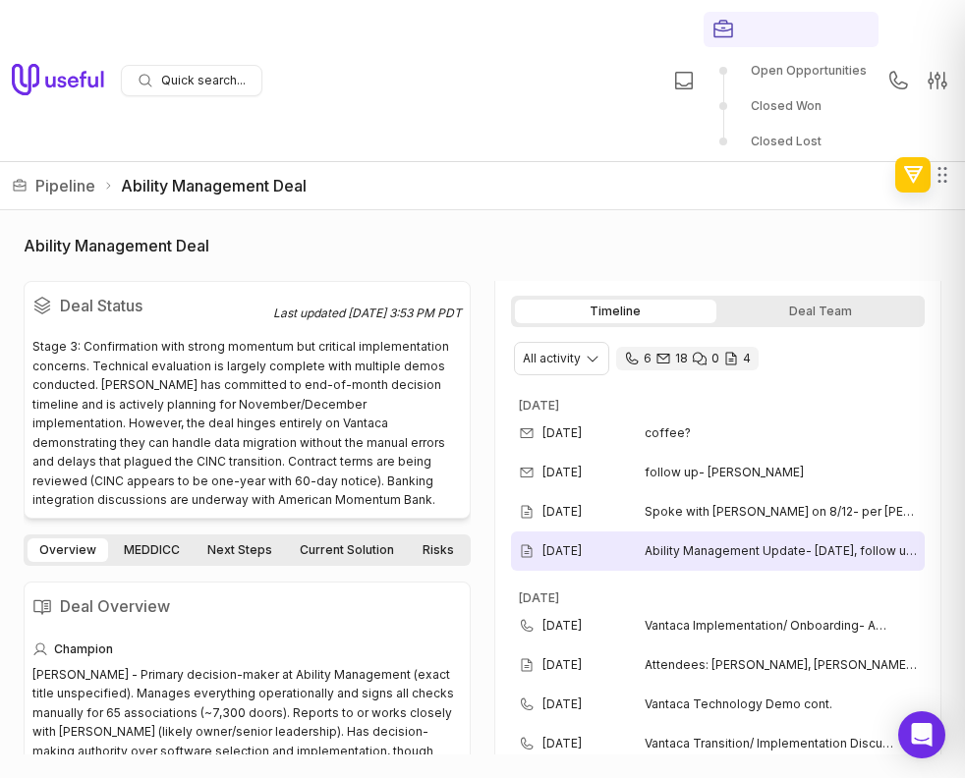
click at [733, 542] on div "Aug 7, 2025 Ability Management Update- August 7th, follow up email was sent to …" at bounding box center [718, 551] width 414 height 39
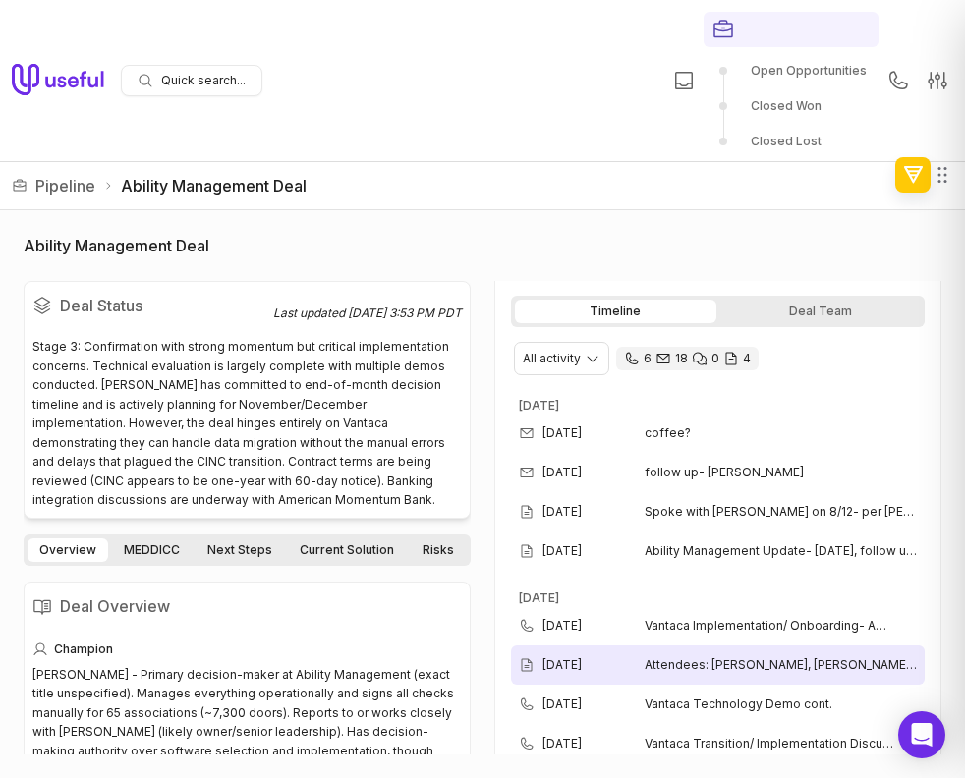
click at [734, 675] on div "Jul 16, 2025 Attendees: Dennis, Lisa, Diana Wow Moments: Call center integratio…" at bounding box center [718, 665] width 414 height 39
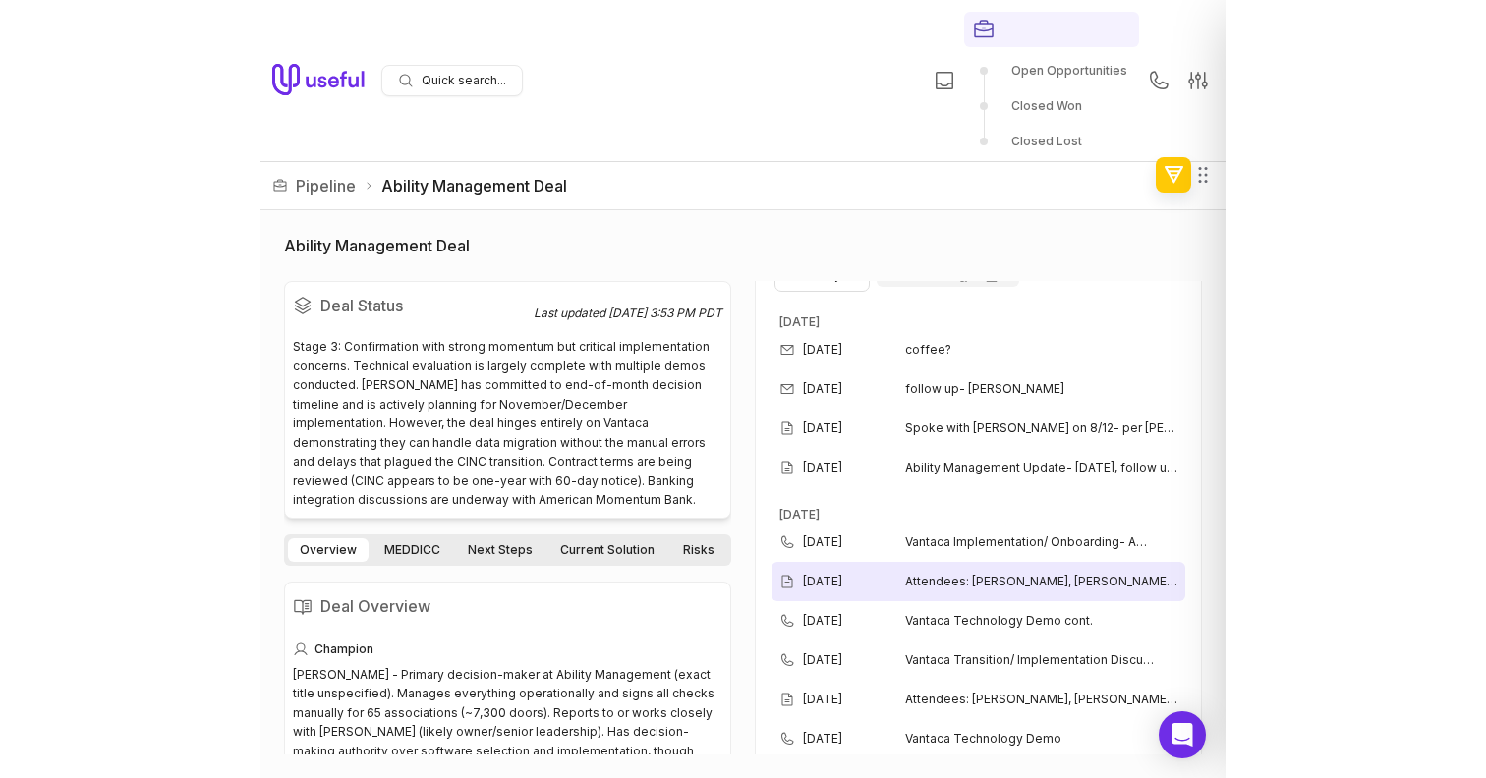
scroll to position [518, 0]
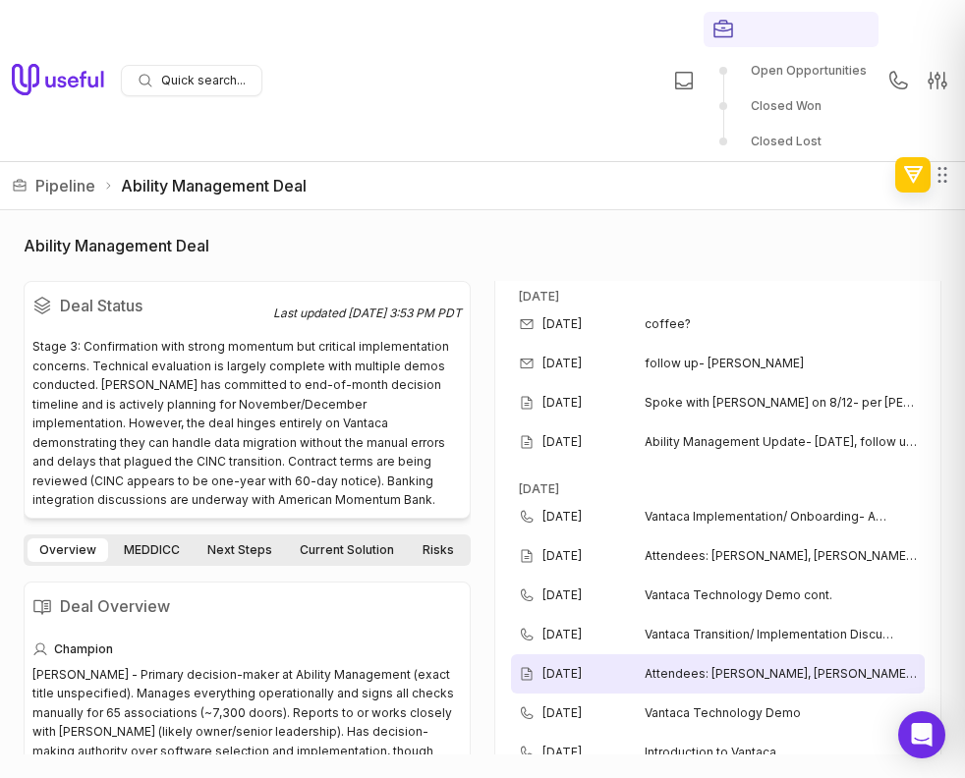
click at [732, 680] on span "Attendees: Dennis, Diana, Lisa Wow Moments: IQ, Board experience (Approving inv…" at bounding box center [781, 674] width 272 height 16
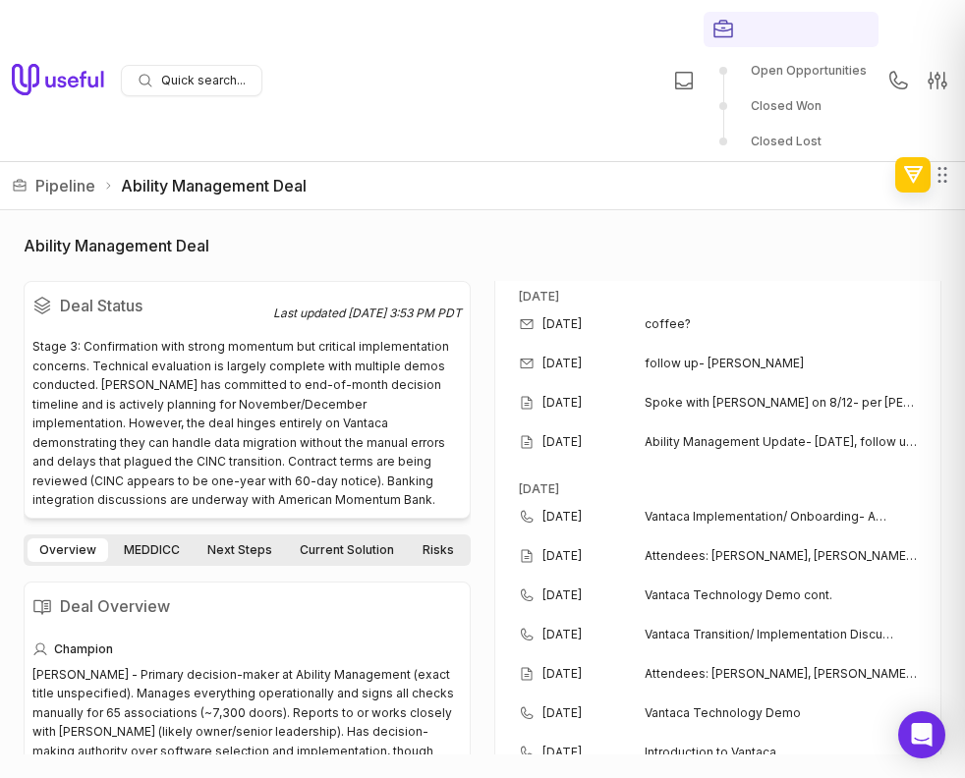
scroll to position [534, 0]
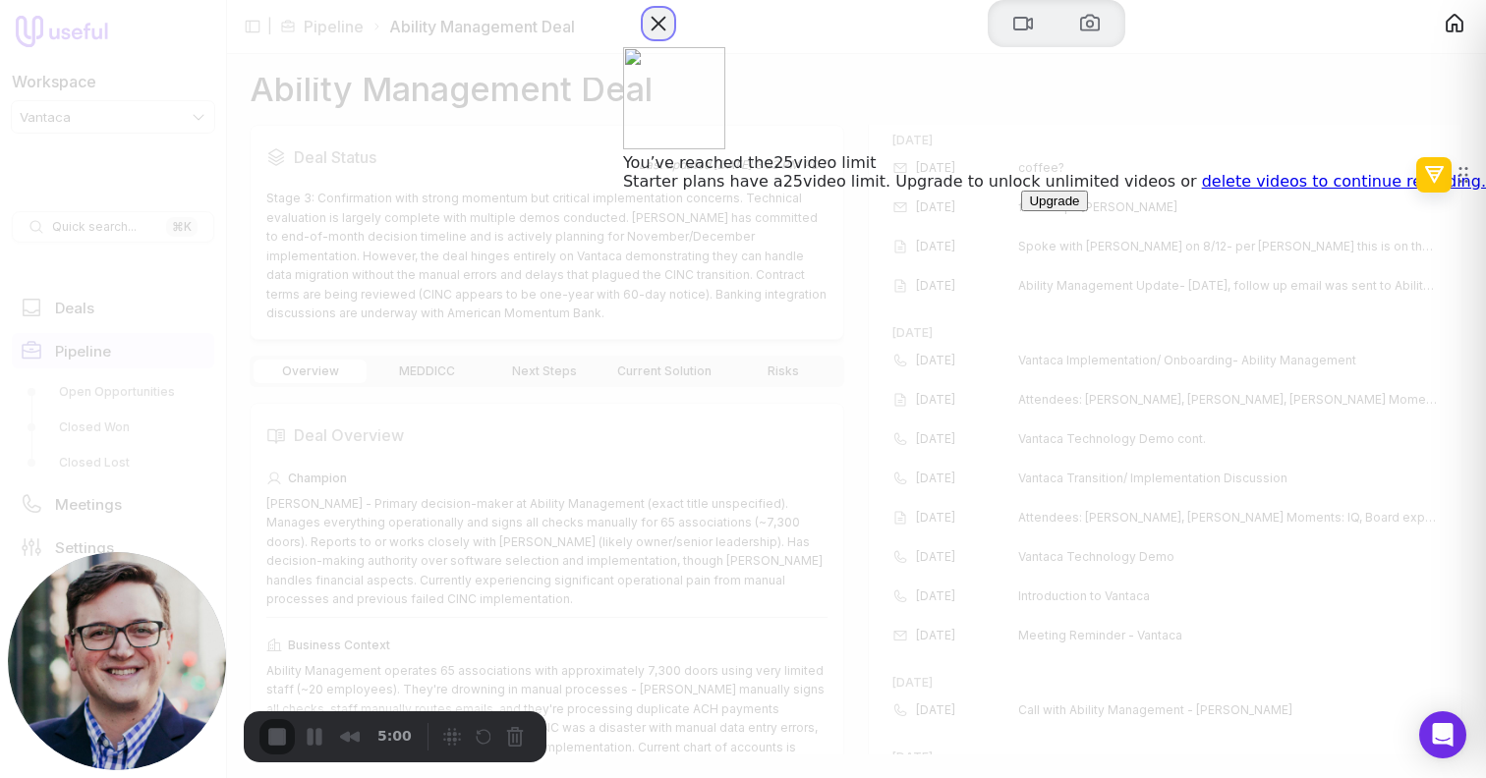
click at [674, 39] on button "Close" at bounding box center [658, 23] width 31 height 31
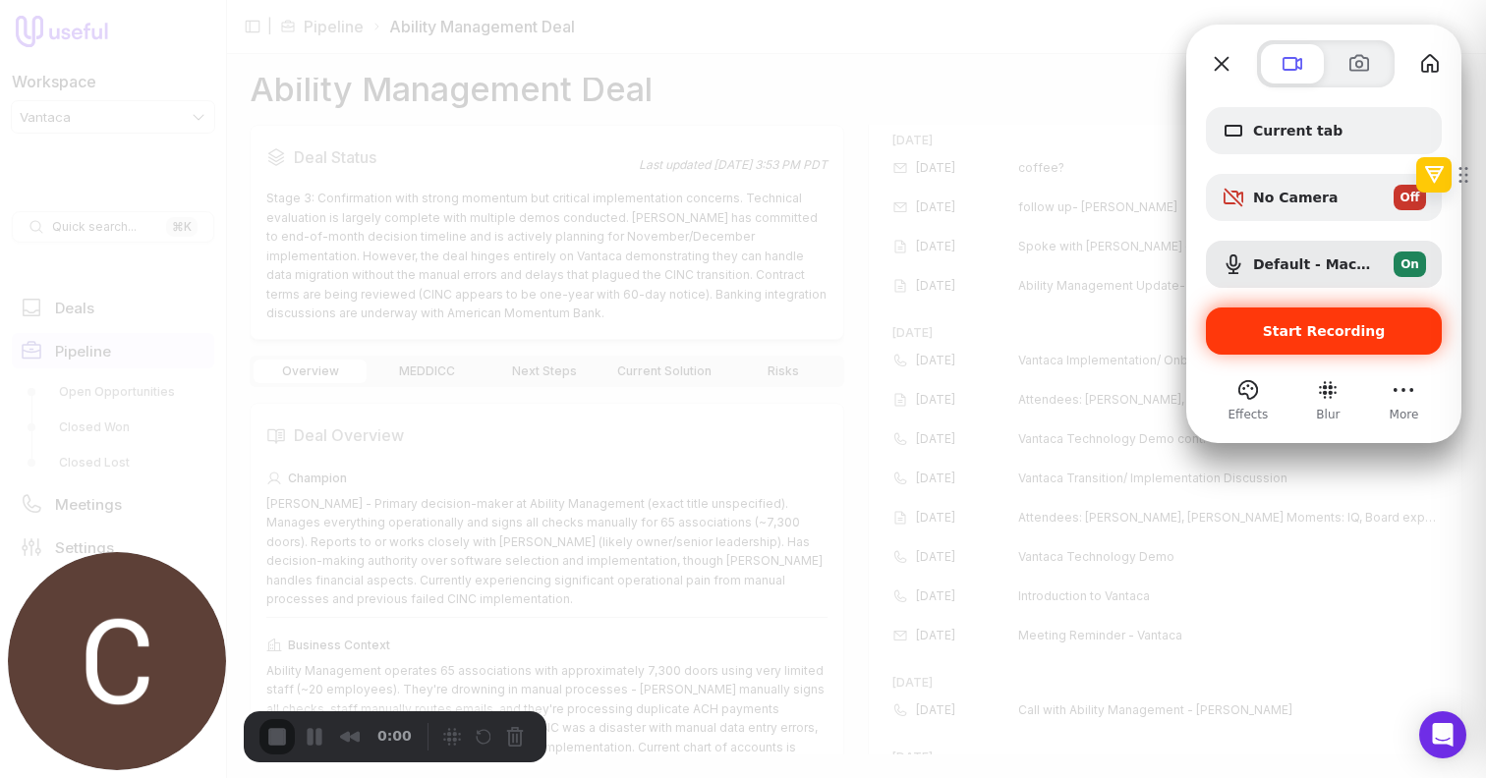
click at [1267, 339] on span "Start Recording" at bounding box center [1324, 331] width 204 height 16
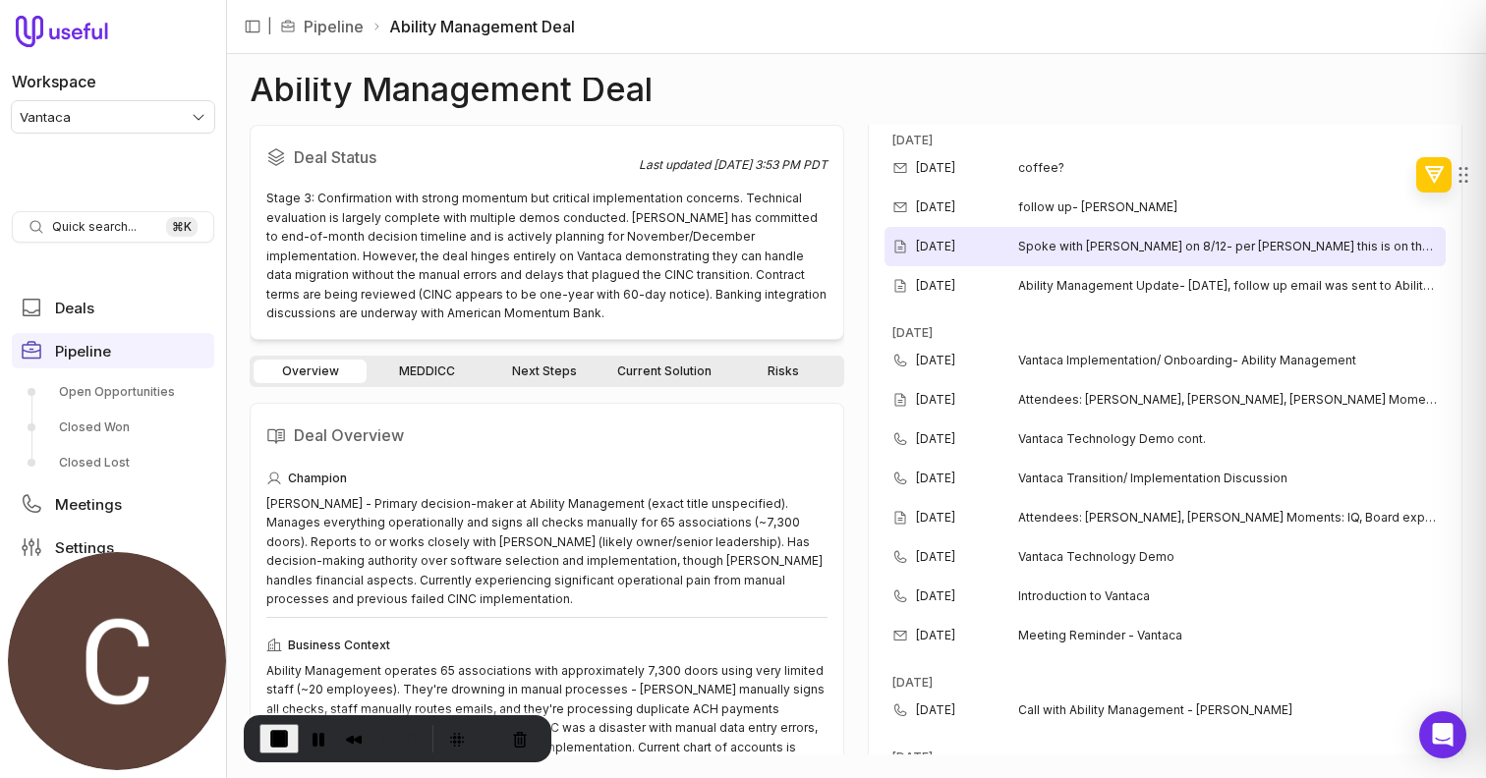
click at [1124, 250] on span "Spoke with Diana on 8/12- per Diana this is on their list to speak about, howev…" at bounding box center [1228, 247] width 420 height 16
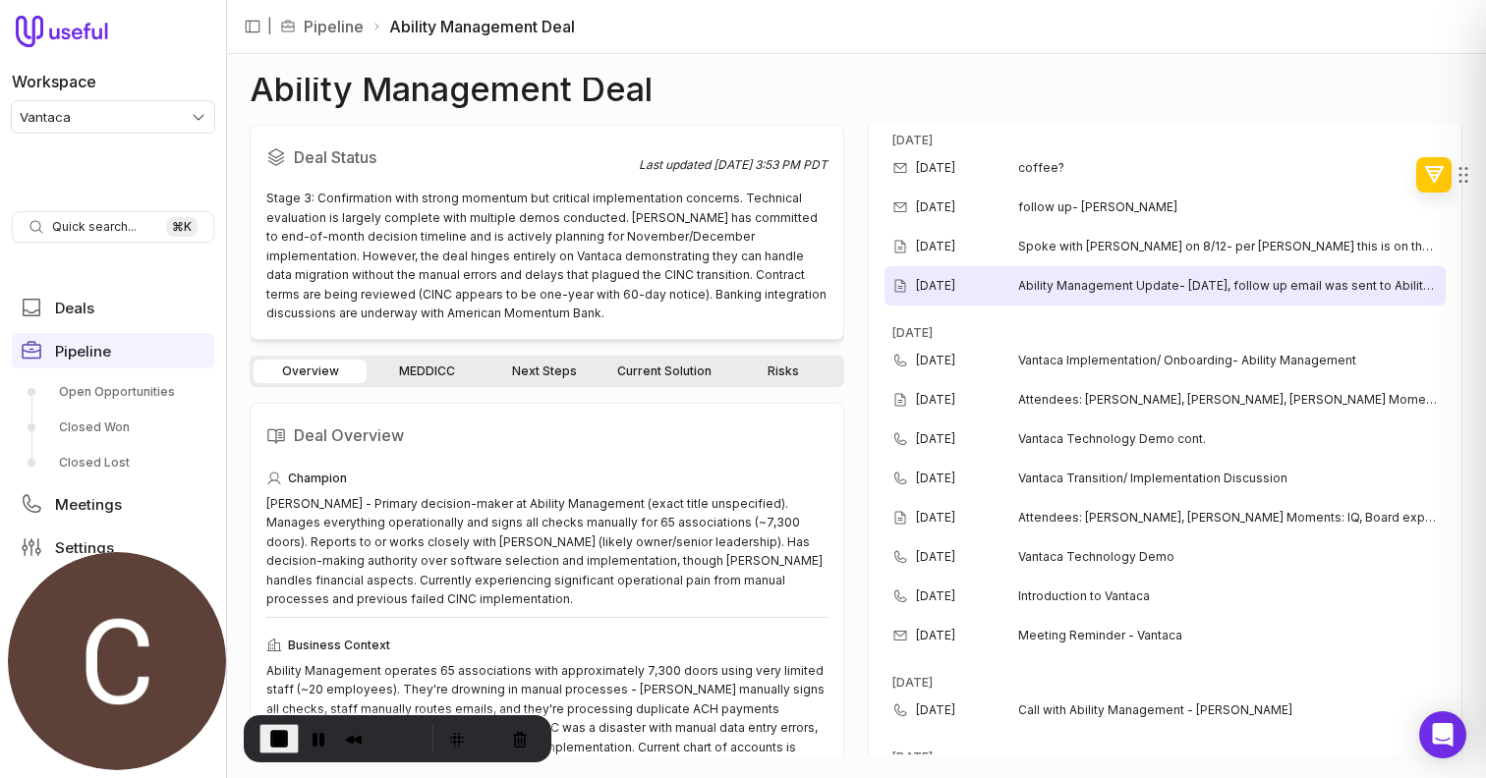
click at [1111, 290] on span "Ability Management Update- August 7th, follow up email was sent to Ability mana…" at bounding box center [1228, 286] width 420 height 16
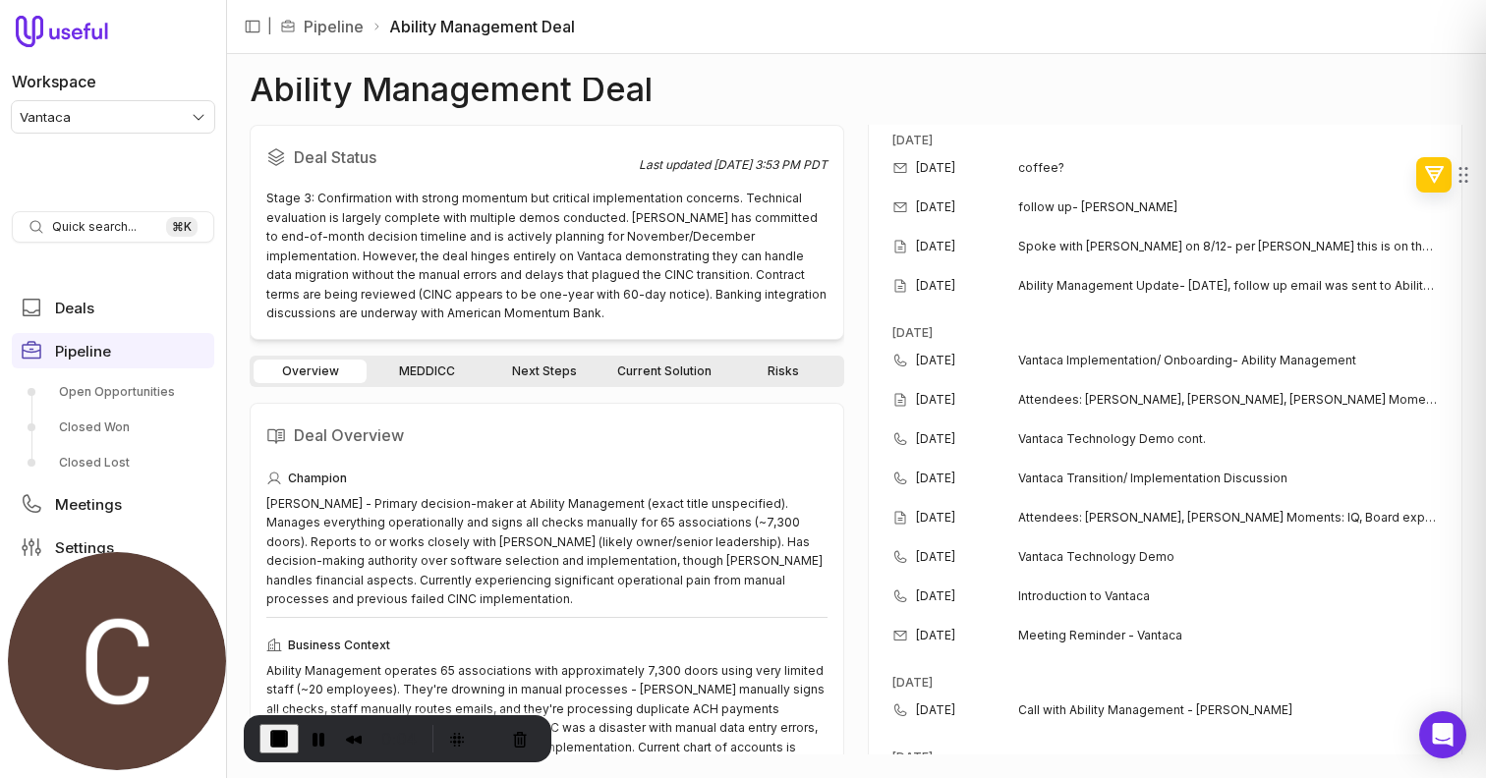
scroll to position [518, 0]
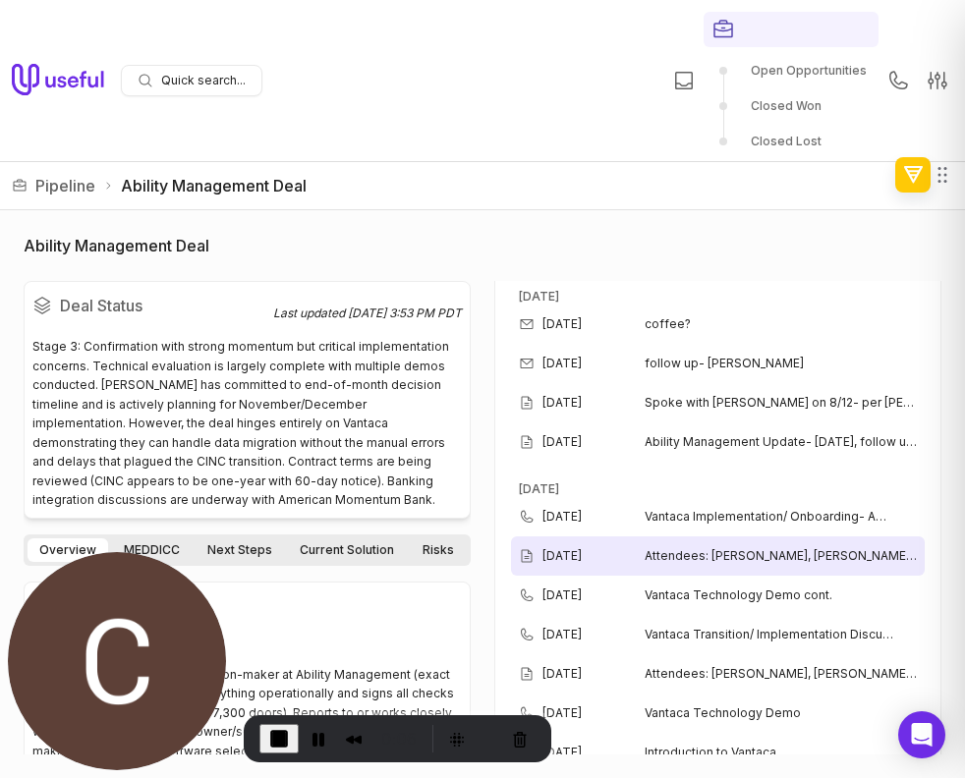
click at [764, 558] on span "Attendees: Dennis, Lisa, Diana Wow Moments: Call center integration, bank rec, …" at bounding box center [781, 556] width 272 height 16
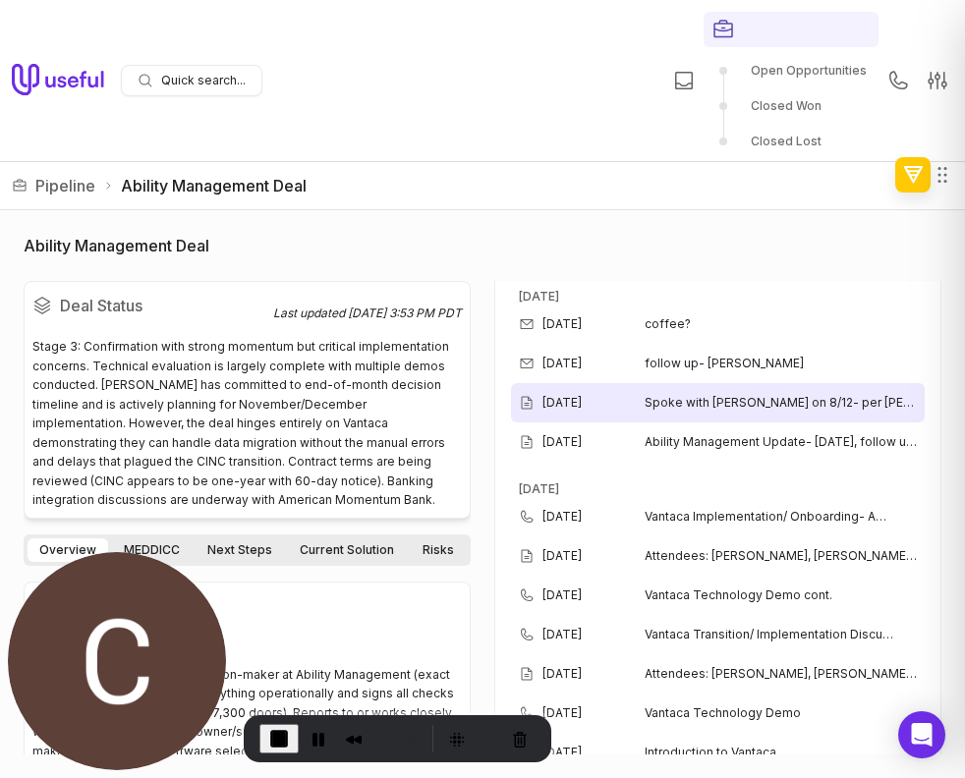
click at [768, 414] on div "Aug 13, 2025 Spoke with Diana on 8/12- per Diana this is on their list to speak…" at bounding box center [718, 402] width 414 height 39
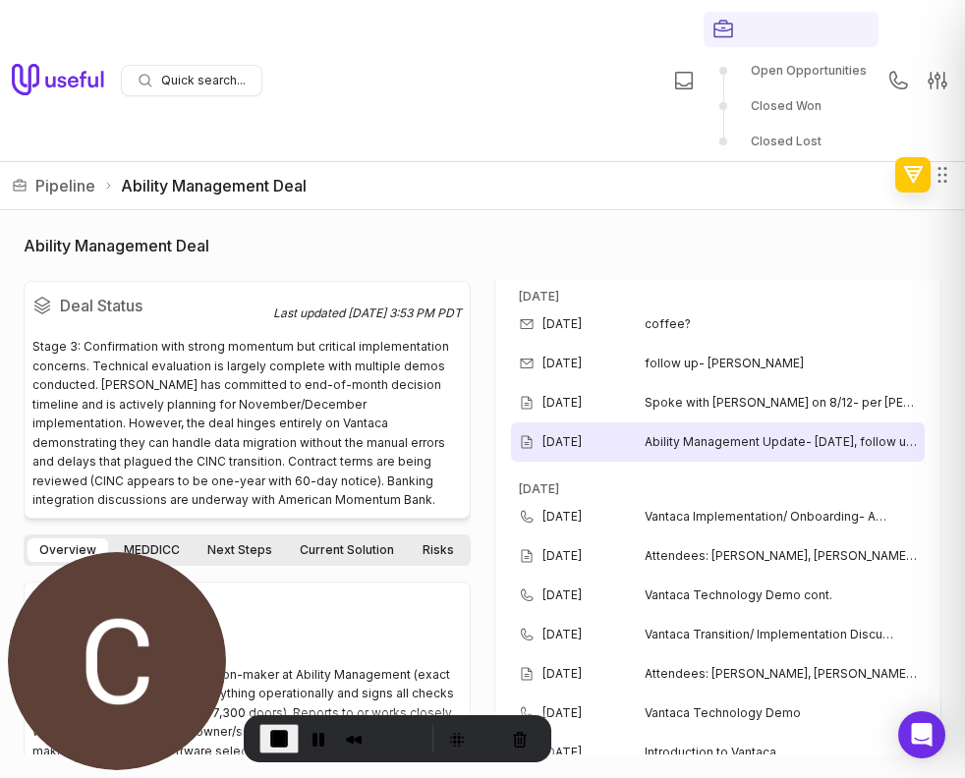
click at [756, 445] on span "Ability Management Update- August 7th, follow up email was sent to Ability mana…" at bounding box center [781, 442] width 272 height 16
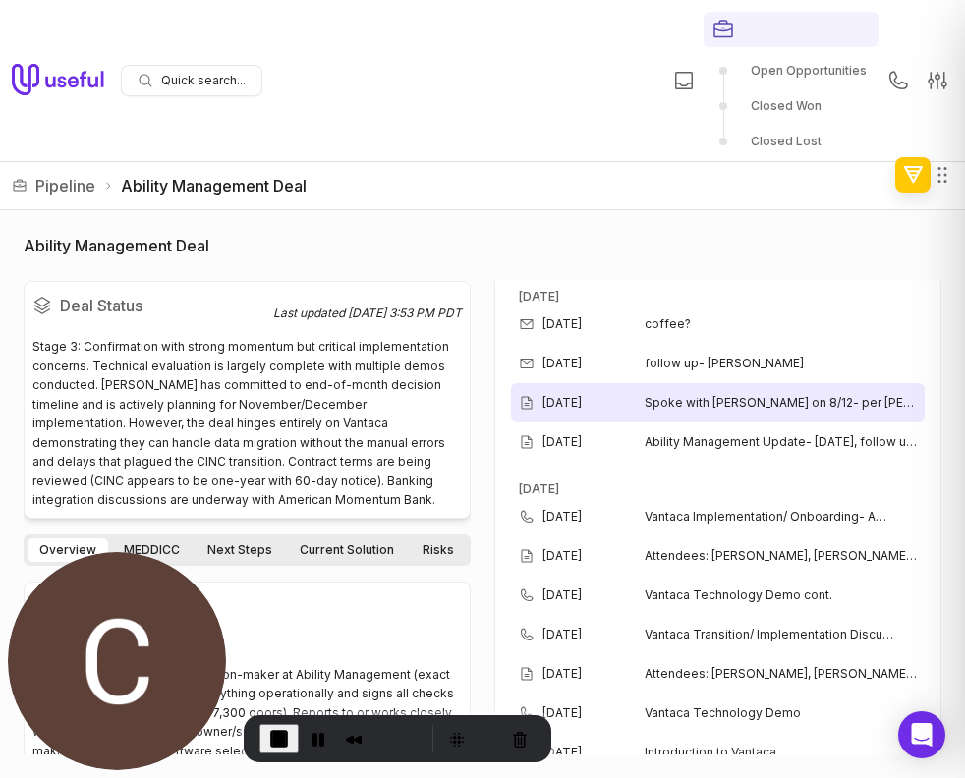
click at [744, 397] on span "Spoke with Diana on 8/12- per Diana this is on their list to speak about, howev…" at bounding box center [781, 403] width 272 height 16
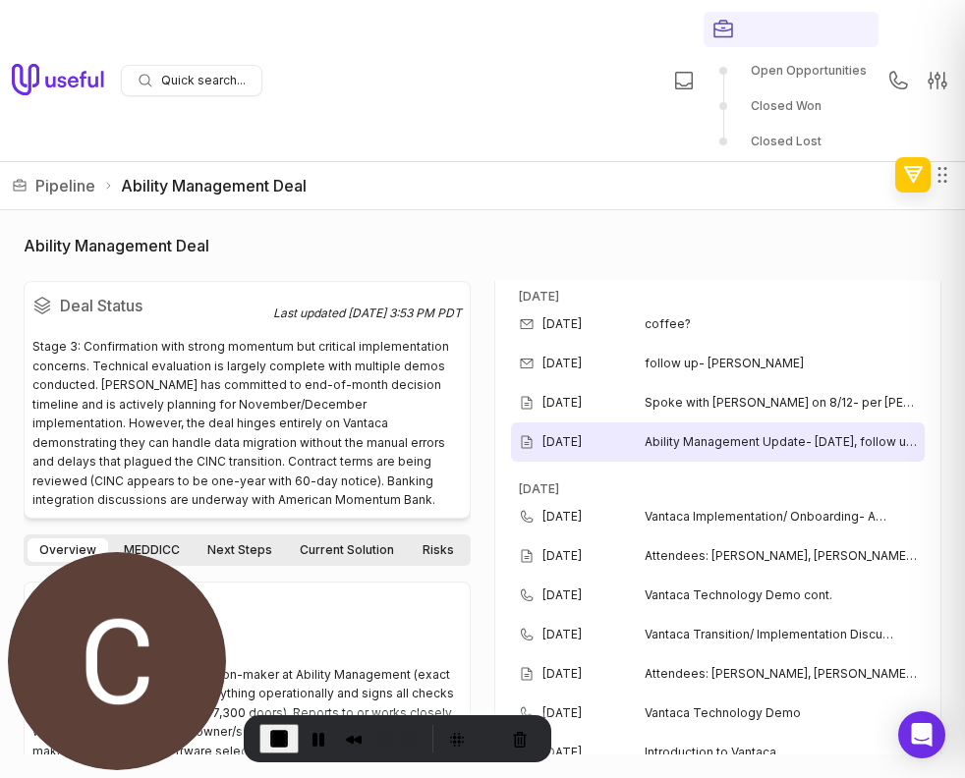
click at [752, 459] on div "Aug 7, 2025 Ability Management Update- August 7th, follow up email was sent to …" at bounding box center [718, 442] width 414 height 39
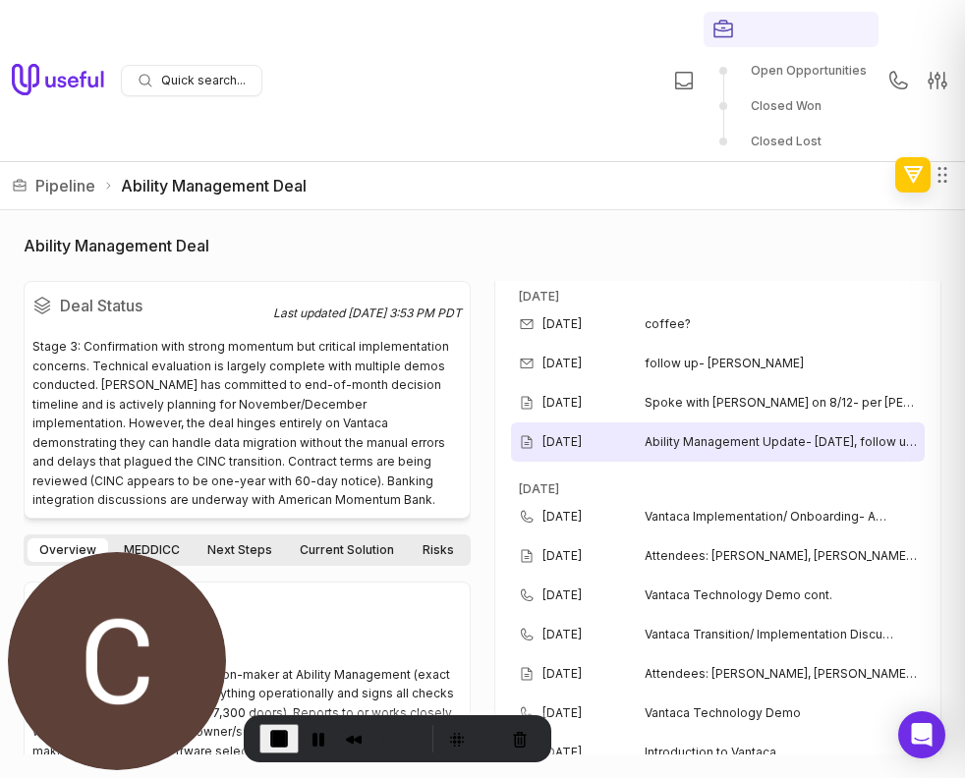
click at [546, 460] on div "Aug 7, 2025 Ability Management Update- August 7th, follow up email was sent to …" at bounding box center [718, 442] width 414 height 39
click at [582, 447] on time "Aug 7, 2025" at bounding box center [562, 442] width 39 height 16
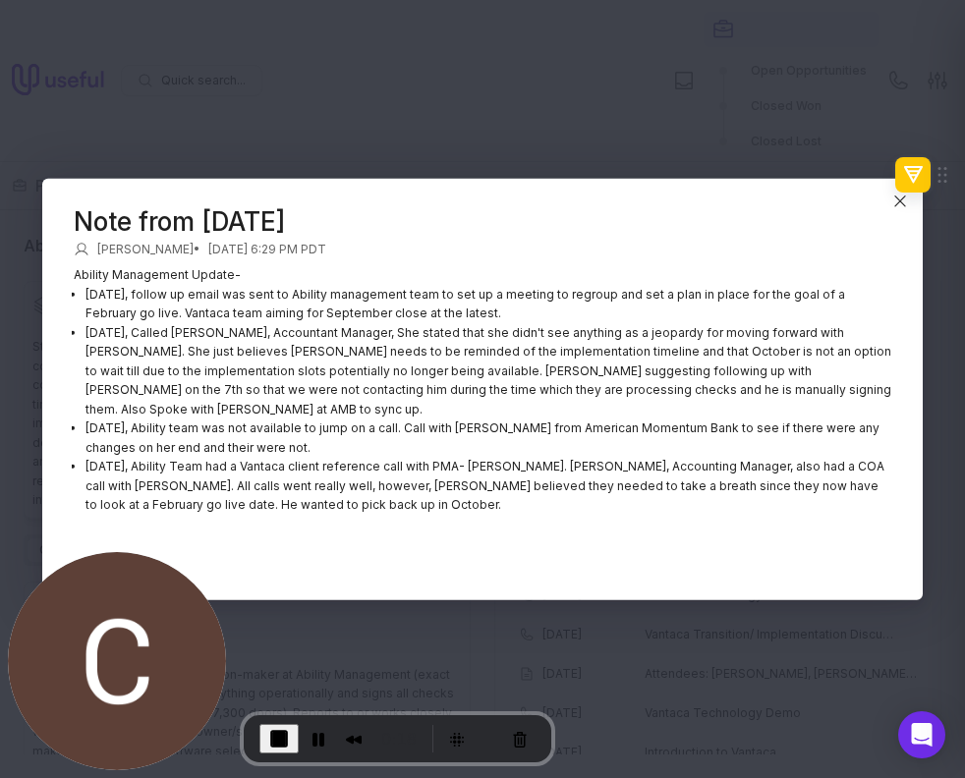
click at [698, 195] on div "Note from 8/7/2025 Amber Deraedt • Aug 7, 2025, 6:29 PM PDT Ability Management …" at bounding box center [482, 390] width 881 height 422
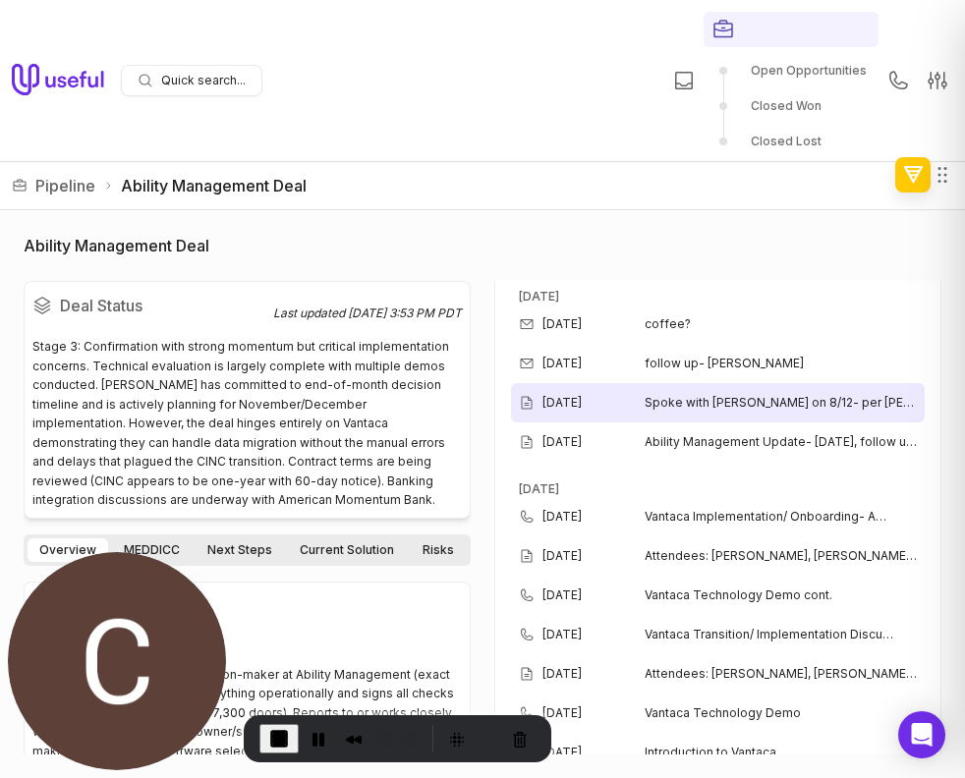
click at [685, 407] on span "Spoke with Diana on 8/12- per Diana this is on their list to speak about, howev…" at bounding box center [781, 403] width 272 height 16
click at [710, 394] on div "Aug 13, 2025 Spoke with Diana on 8/12- per Diana this is on their list to speak…" at bounding box center [718, 402] width 414 height 39
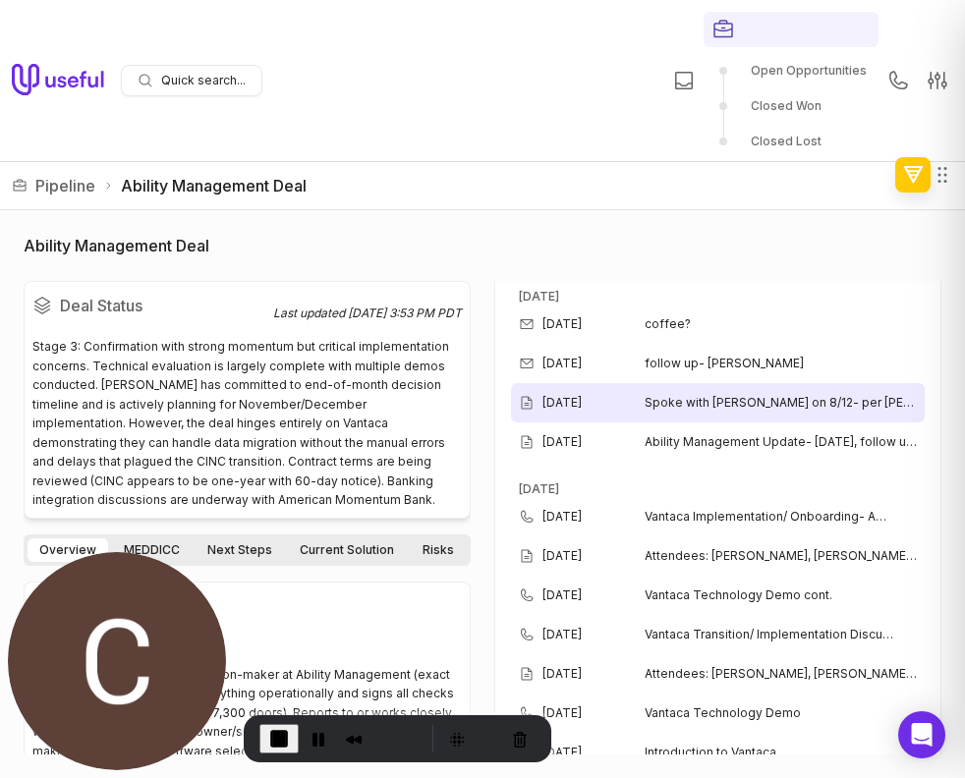
click at [710, 394] on div "Aug 13, 2025 Spoke with Diana on 8/12- per Diana this is on their list to speak…" at bounding box center [718, 402] width 414 height 39
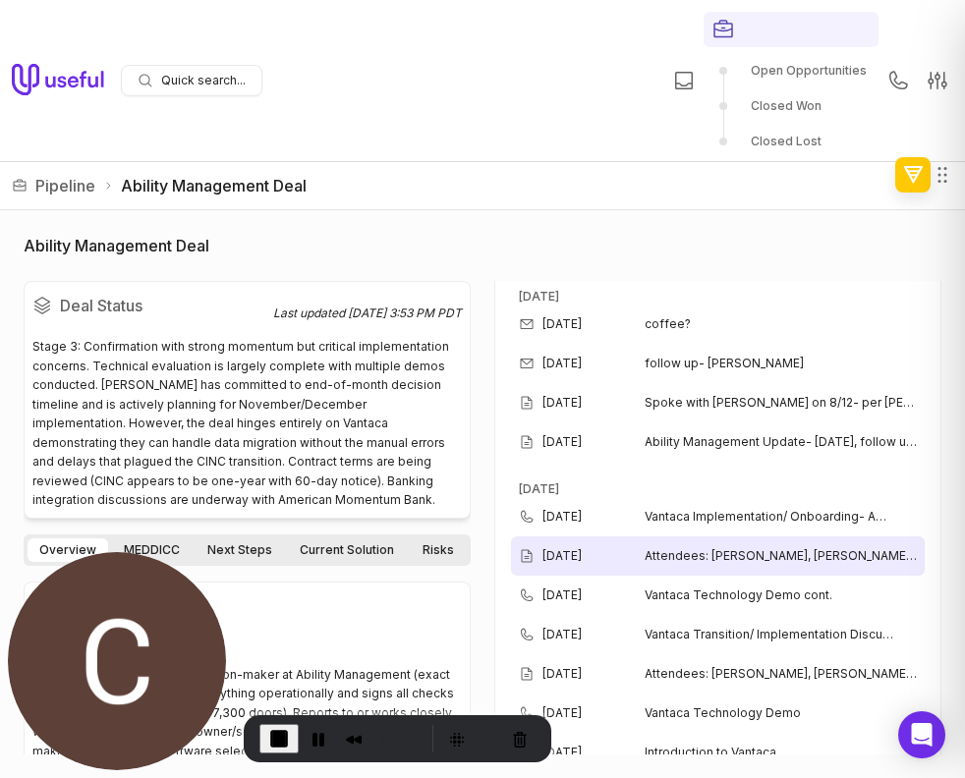
click at [664, 552] on span "Attendees: Dennis, Lisa, Diana Wow Moments: Call center integration, bank rec, …" at bounding box center [781, 556] width 272 height 16
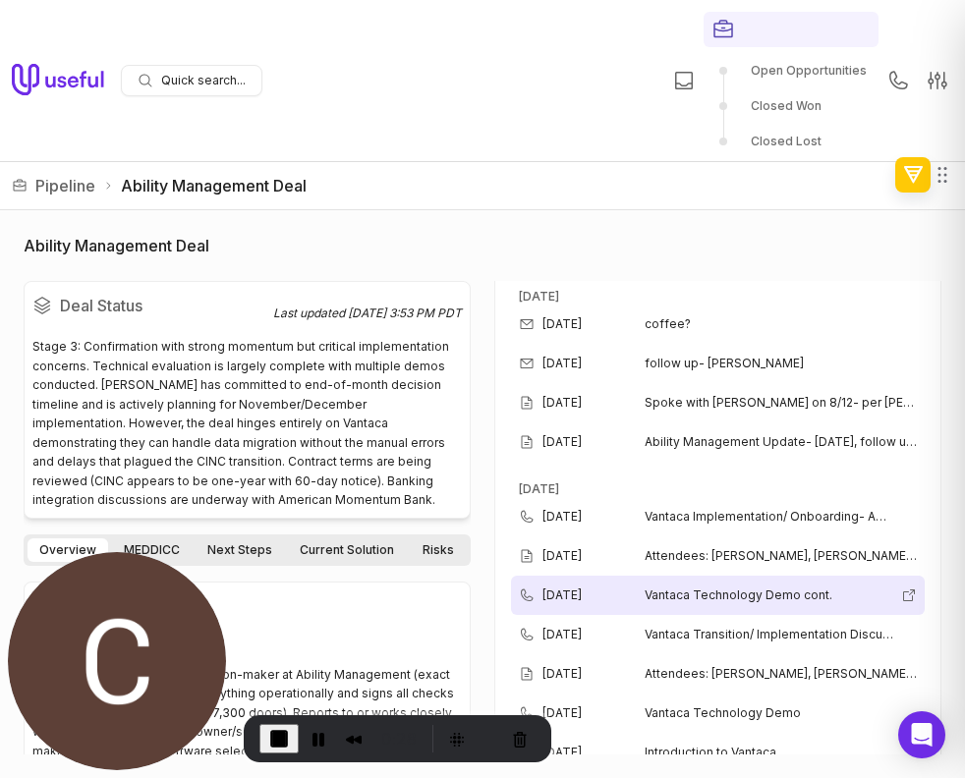
click at [682, 587] on div "Jul 16, 2025 Vantaca Technology Demo cont." at bounding box center [718, 595] width 414 height 39
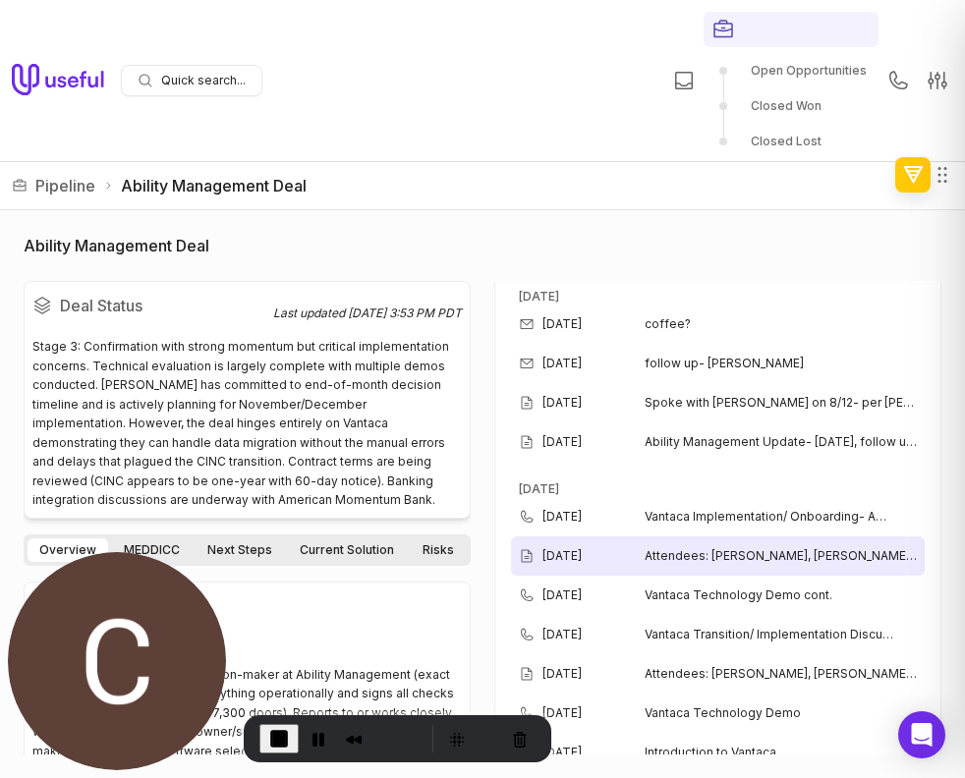
click at [697, 560] on span "Attendees: Dennis, Lisa, Diana Wow Moments: Call center integration, bank rec, …" at bounding box center [781, 556] width 272 height 16
click at [697, 563] on span "Attendees: Dennis, Lisa, Diana Wow Moments: Call center integration, bank rec, …" at bounding box center [781, 556] width 272 height 16
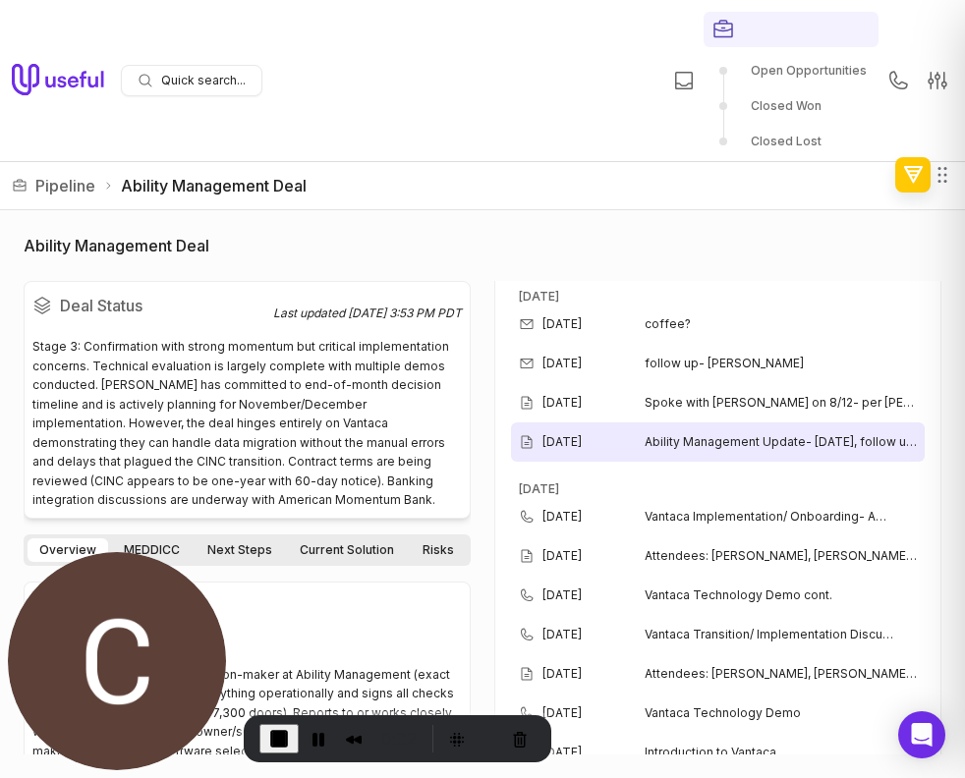
click at [718, 436] on span "Ability Management Update- August 7th, follow up email was sent to Ability mana…" at bounding box center [781, 442] width 272 height 16
click at [717, 450] on div "Aug 7, 2025 Ability Management Update- August 7th, follow up email was sent to …" at bounding box center [718, 442] width 414 height 39
click at [716, 454] on div "Aug 7, 2025 Ability Management Update- August 7th, follow up email was sent to …" at bounding box center [718, 442] width 414 height 39
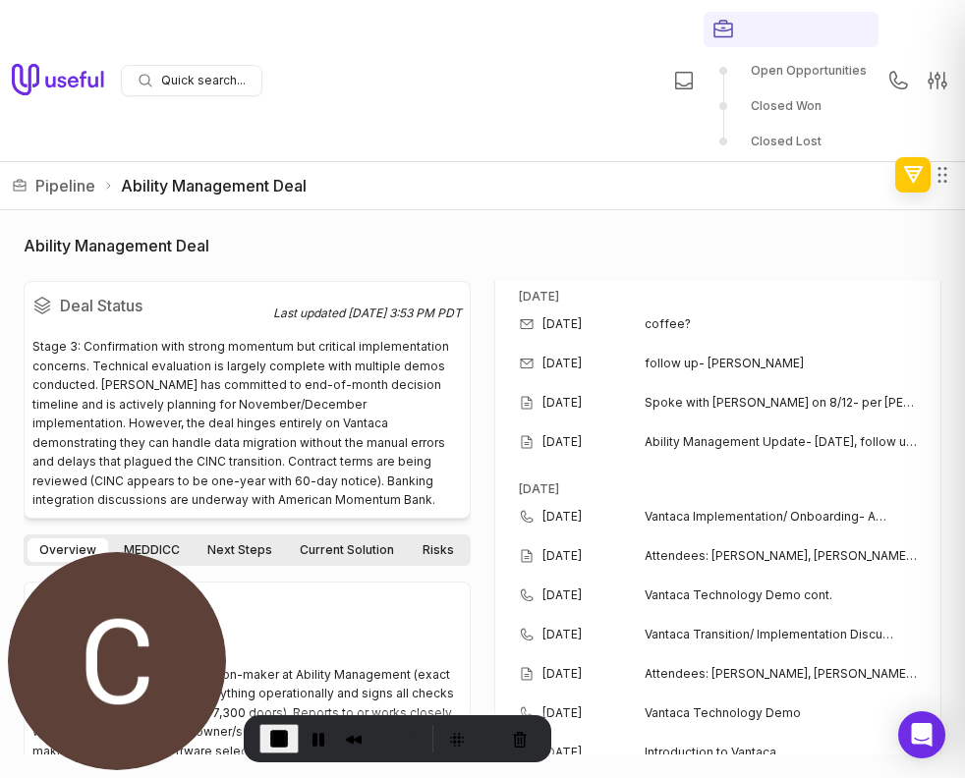
click at [705, 491] on h3 "July 2025" at bounding box center [718, 481] width 414 height 31
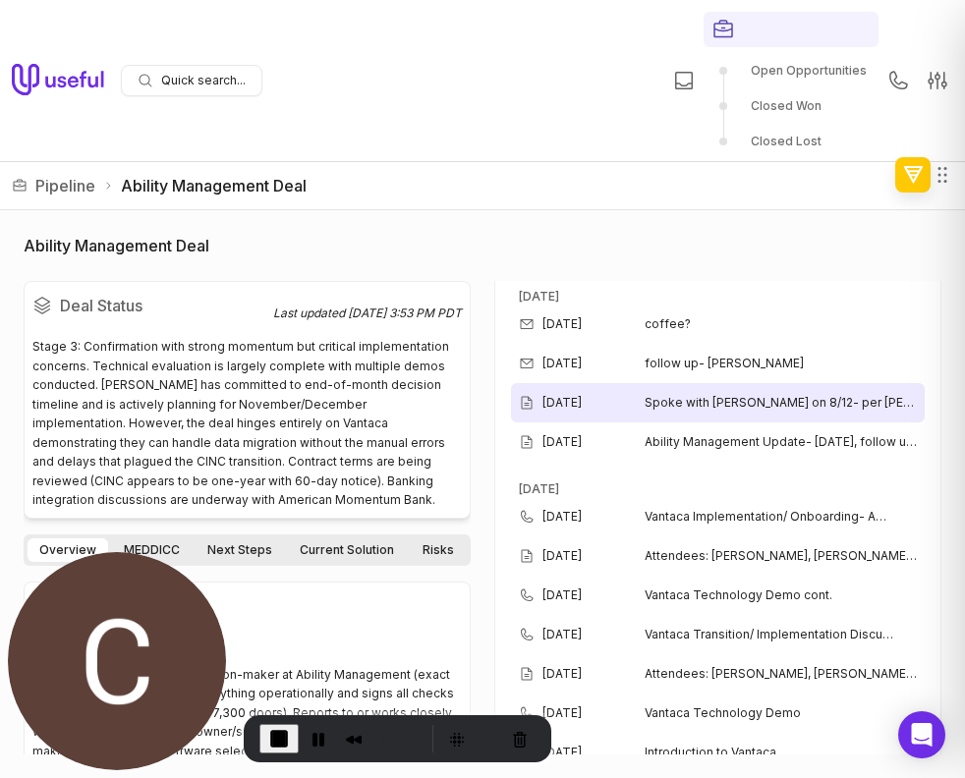
click at [728, 409] on span "Spoke with Diana on 8/12- per Diana this is on their list to speak about, howev…" at bounding box center [781, 403] width 272 height 16
click at [755, 395] on span "Spoke with Diana on 8/12- per Diana this is on their list to speak about, howev…" at bounding box center [781, 403] width 272 height 16
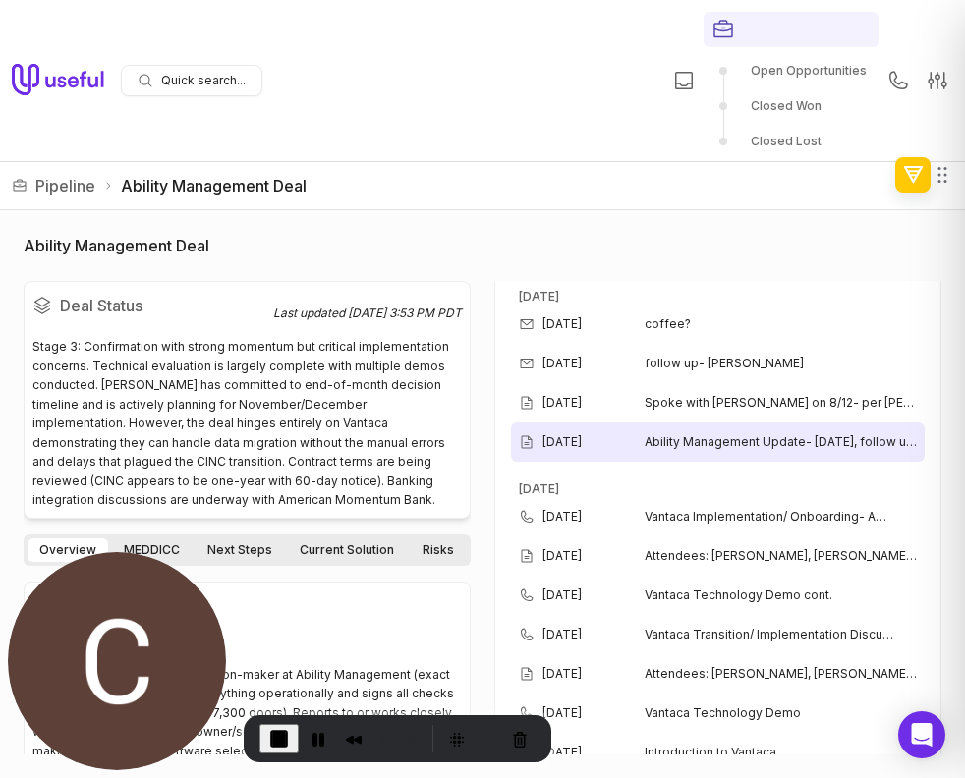
click at [727, 443] on span "Ability Management Update- August 7th, follow up email was sent to Ability mana…" at bounding box center [781, 442] width 272 height 16
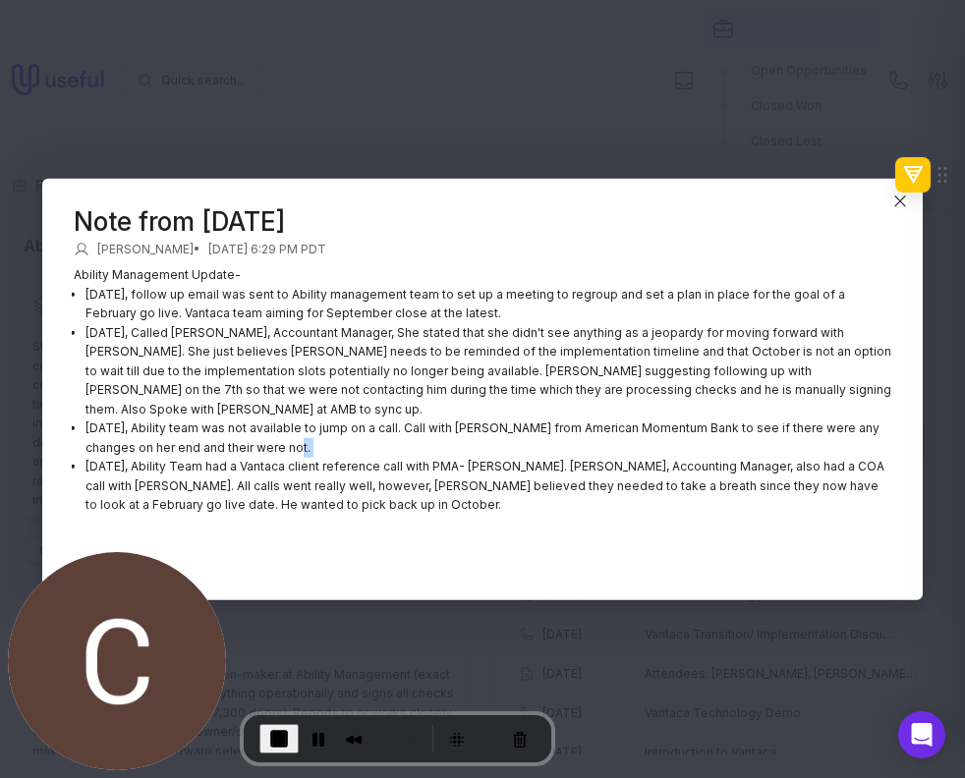
click at [727, 443] on p "August 1st, Ability team was not available to jump on a call. Call with Heather…" at bounding box center [489, 438] width 806 height 38
click at [702, 566] on div at bounding box center [483, 572] width 818 height 24
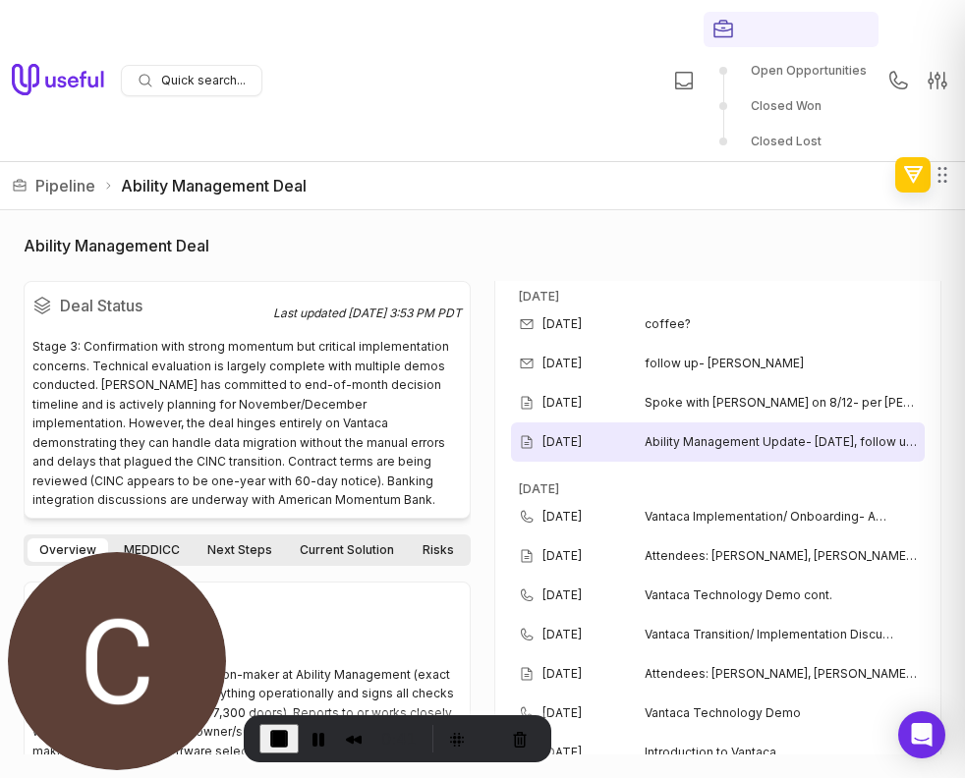
click at [730, 452] on div "Aug 7, 2025 Ability Management Update- August 7th, follow up email was sent to …" at bounding box center [718, 442] width 414 height 39
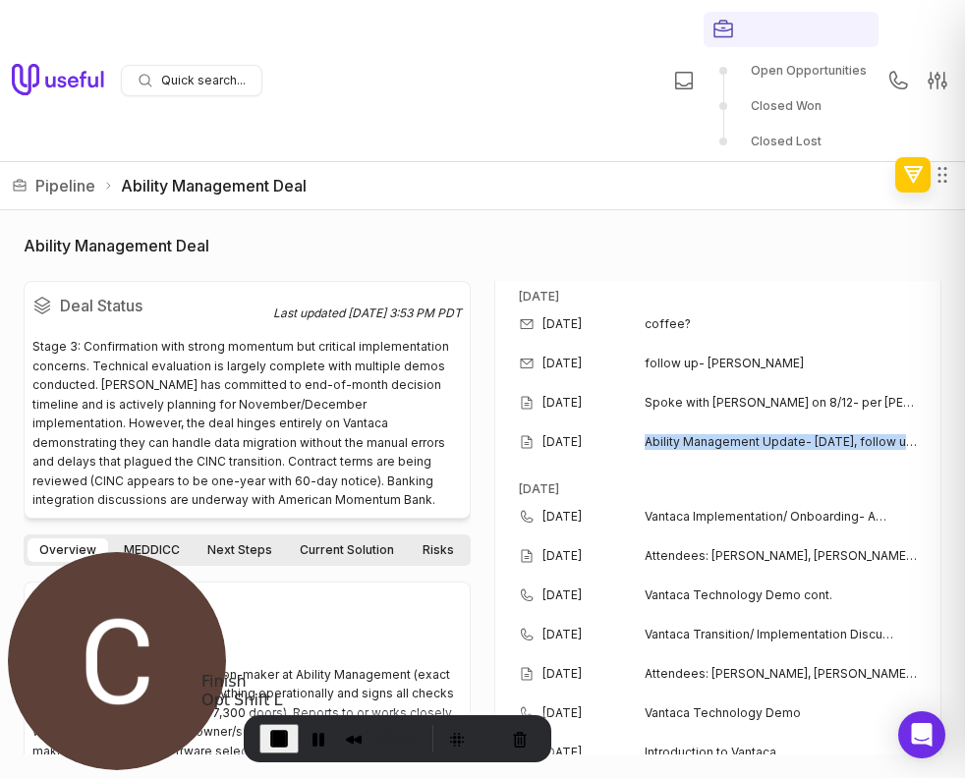
click at [277, 729] on span "End Recording" at bounding box center [279, 739] width 24 height 24
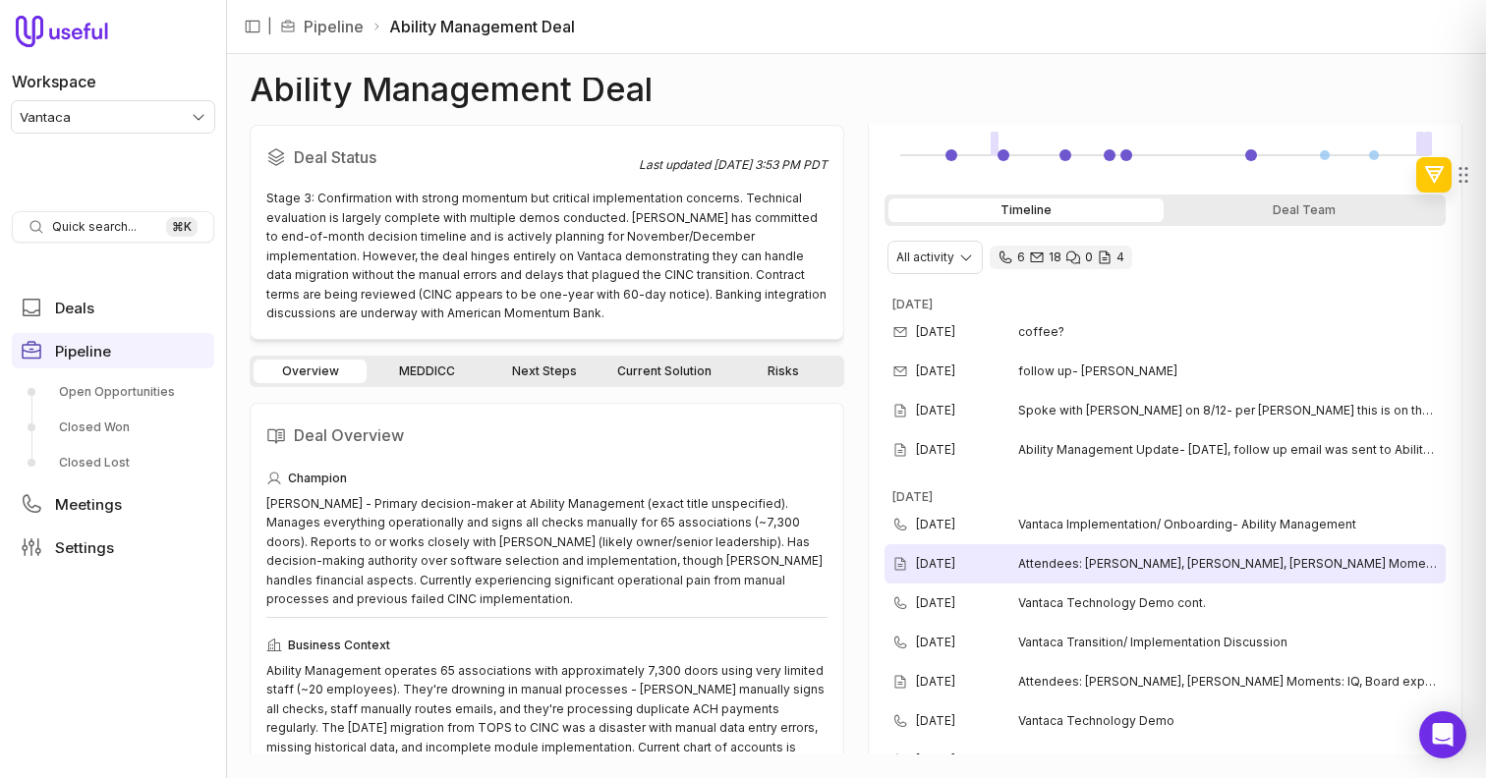
scroll to position [363, 0]
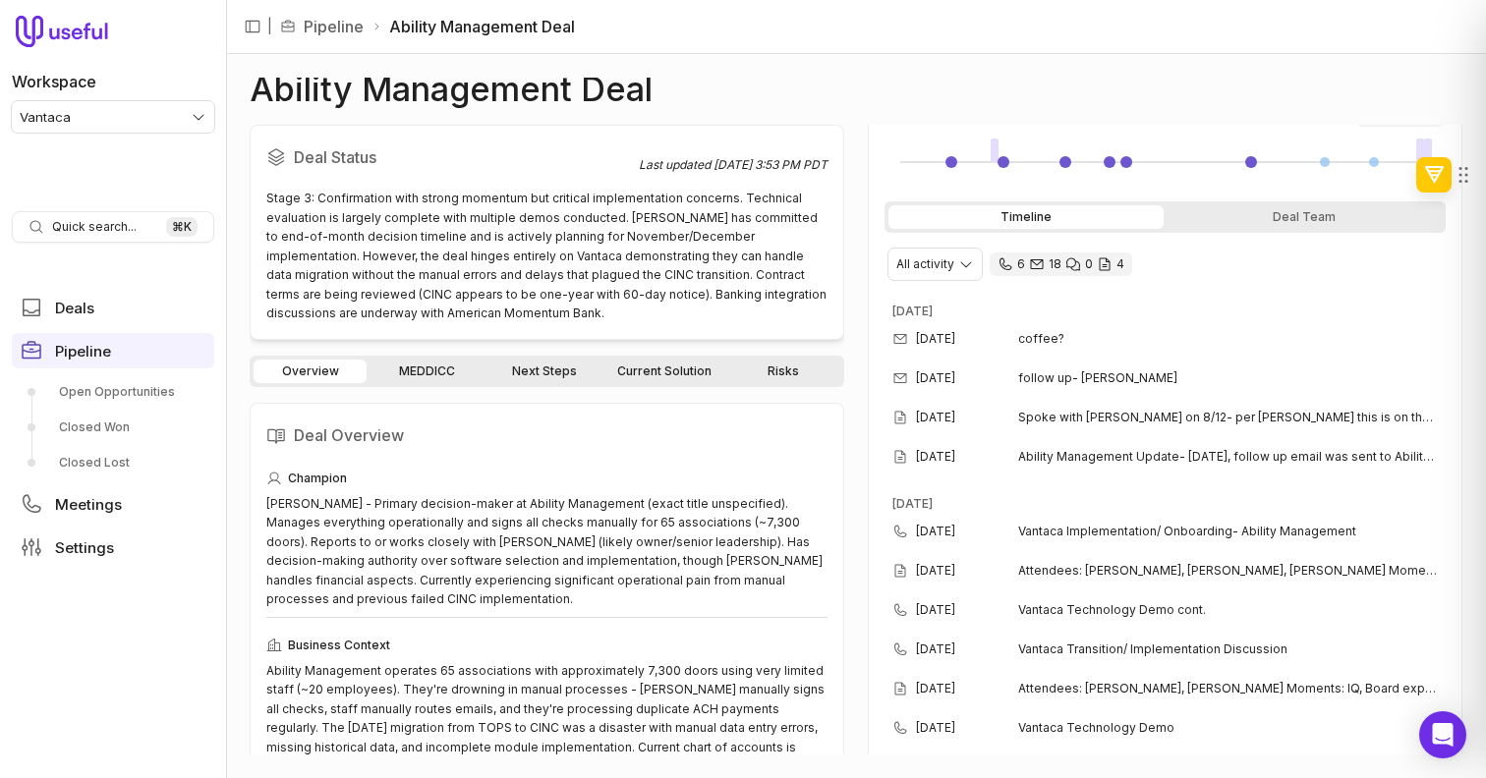
click at [577, 370] on link "Next Steps" at bounding box center [544, 372] width 113 height 24
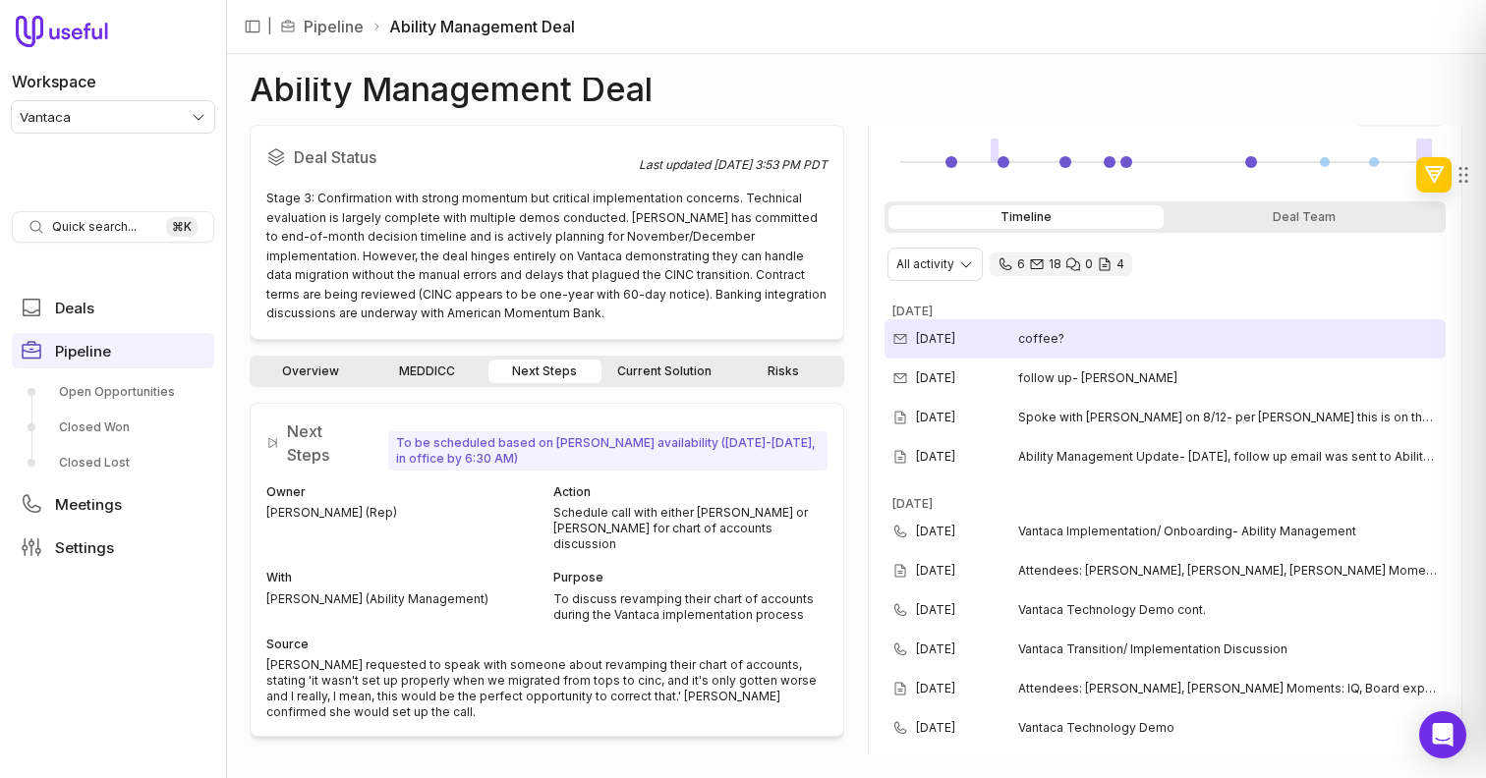
click at [1054, 335] on span "coffee?" at bounding box center [1041, 339] width 46 height 16
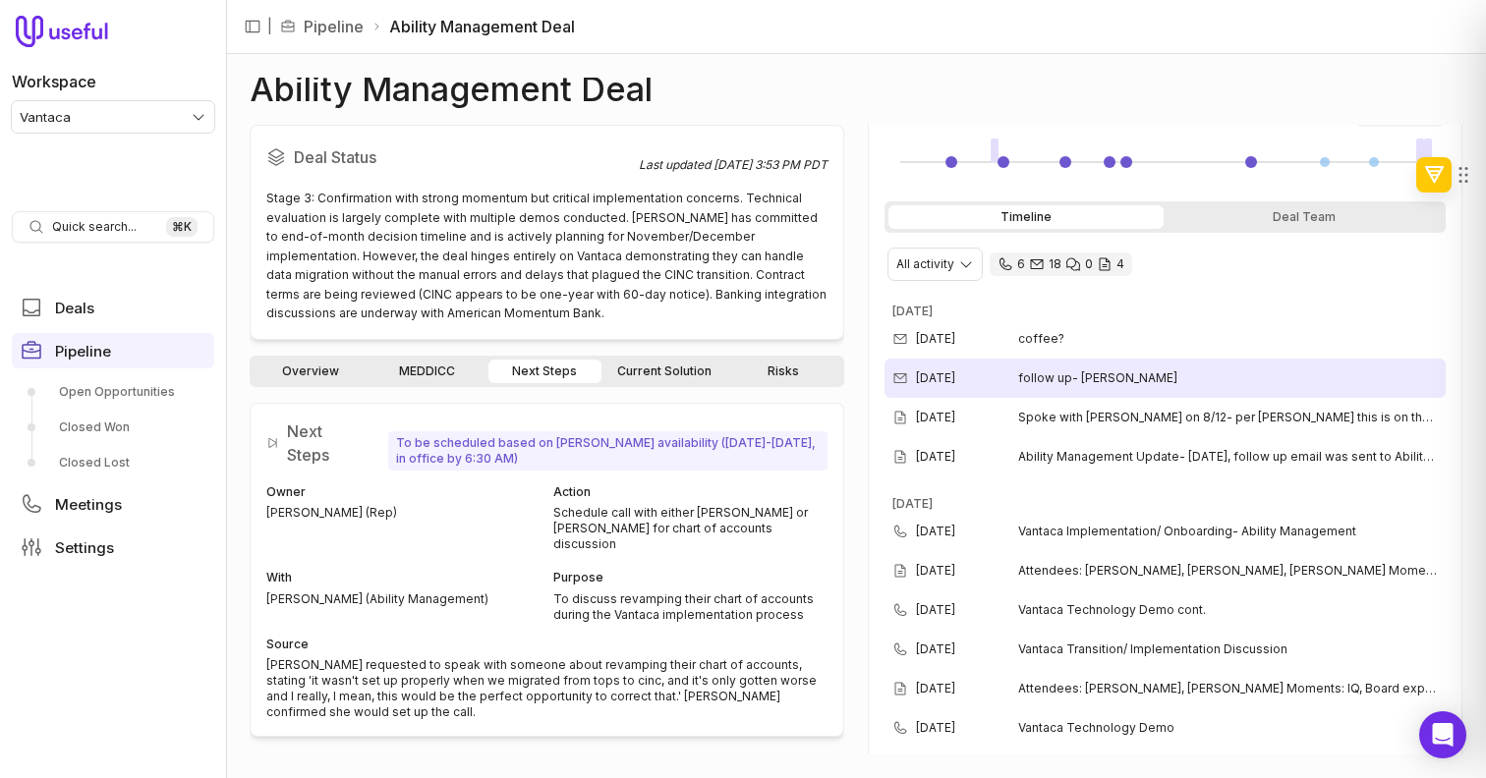
click at [1194, 376] on div "Aug 18, 2025 follow up- amber" at bounding box center [1165, 378] width 561 height 39
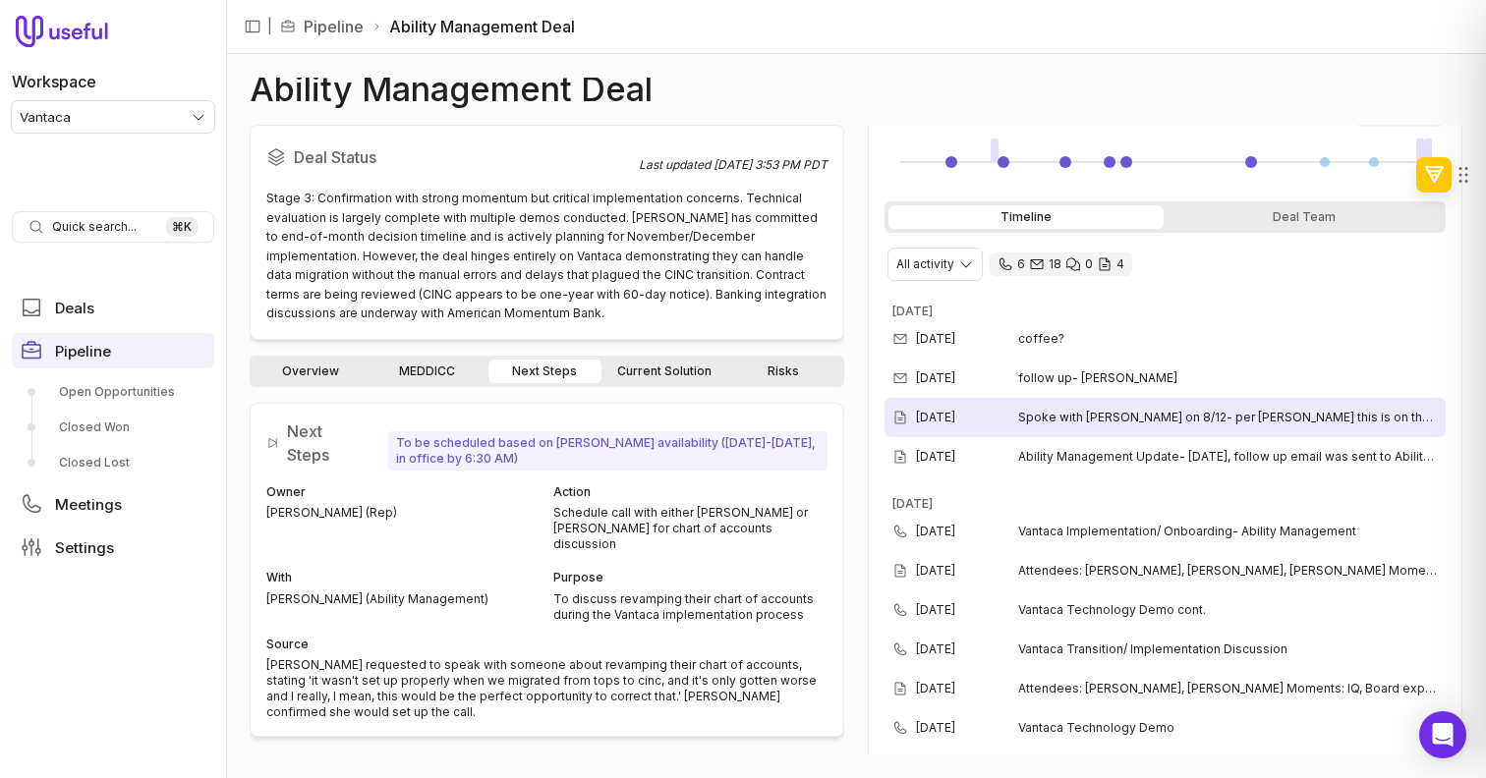
click at [1187, 426] on div "Aug 13, 2025 Spoke with Diana on 8/12- per Diana this is on their list to speak…" at bounding box center [1165, 417] width 561 height 39
click at [1212, 412] on span "Spoke with Diana on 8/12- per Diana this is on their list to speak about, howev…" at bounding box center [1228, 418] width 420 height 16
click at [1207, 425] on span "Spoke with Diana on 8/12- per Diana this is on their list to speak about, howev…" at bounding box center [1228, 418] width 420 height 16
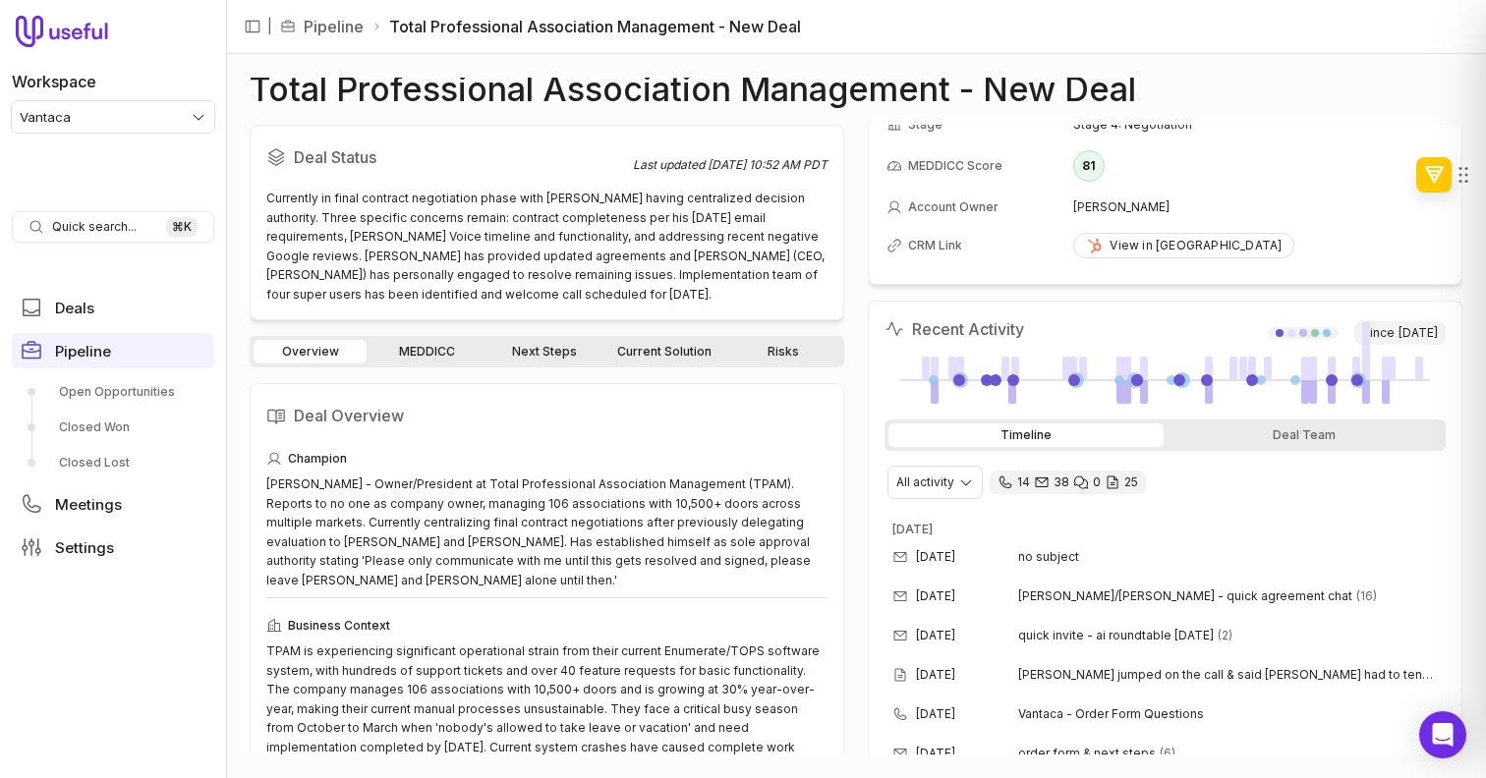
scroll to position [214, 0]
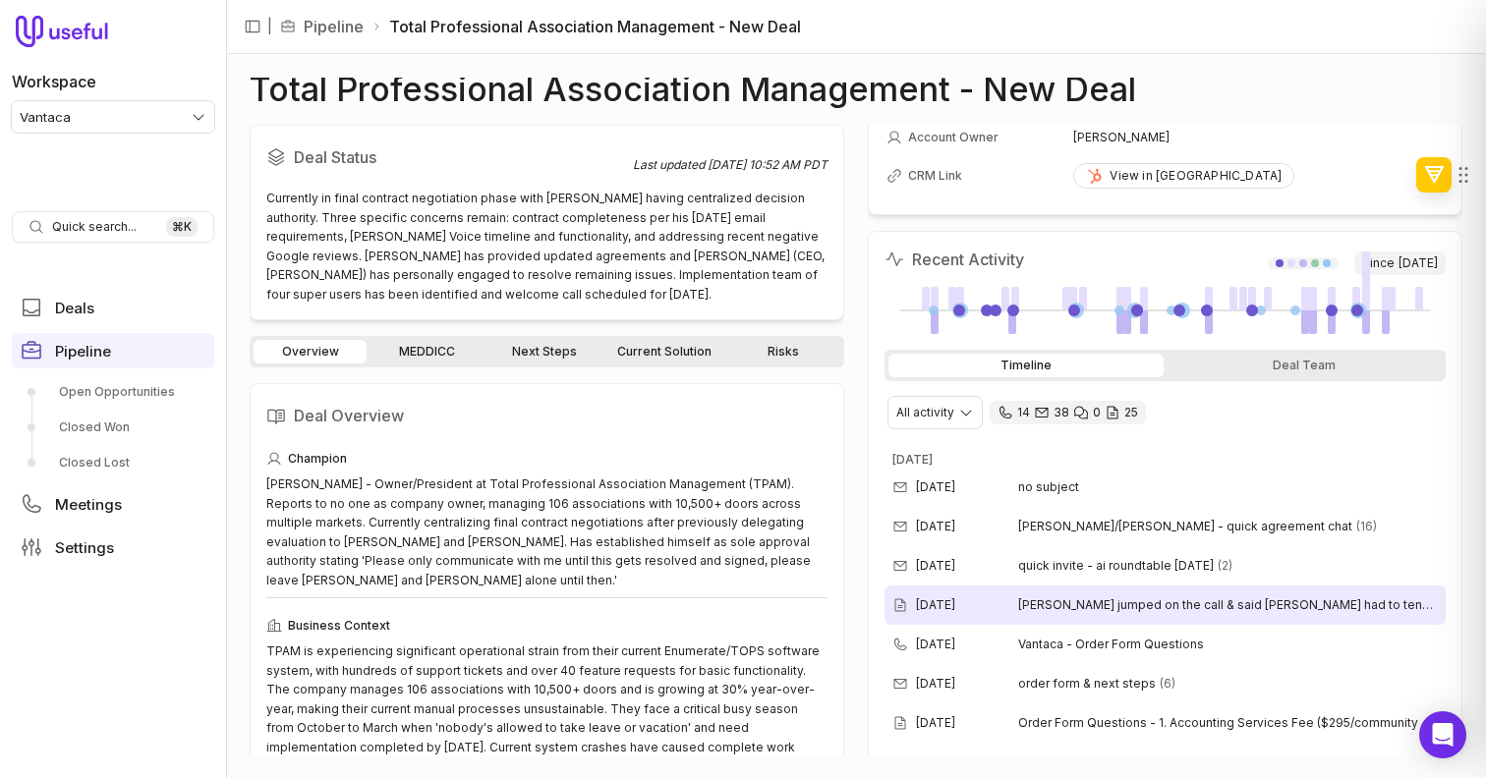
click at [922, 601] on time "[DATE]" at bounding box center [935, 606] width 39 height 16
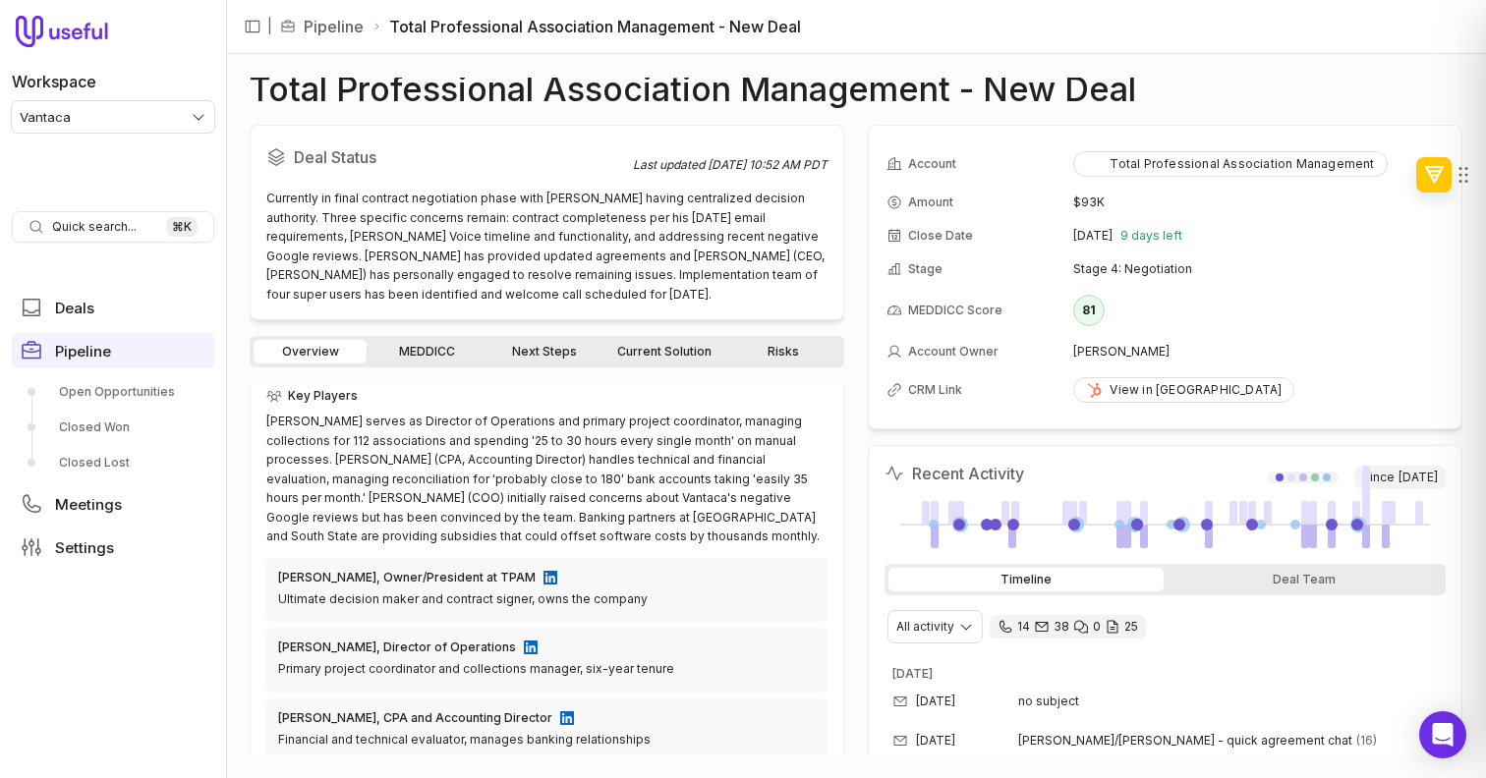
scroll to position [604, 0]
click at [551, 355] on link "Next Steps" at bounding box center [544, 352] width 113 height 24
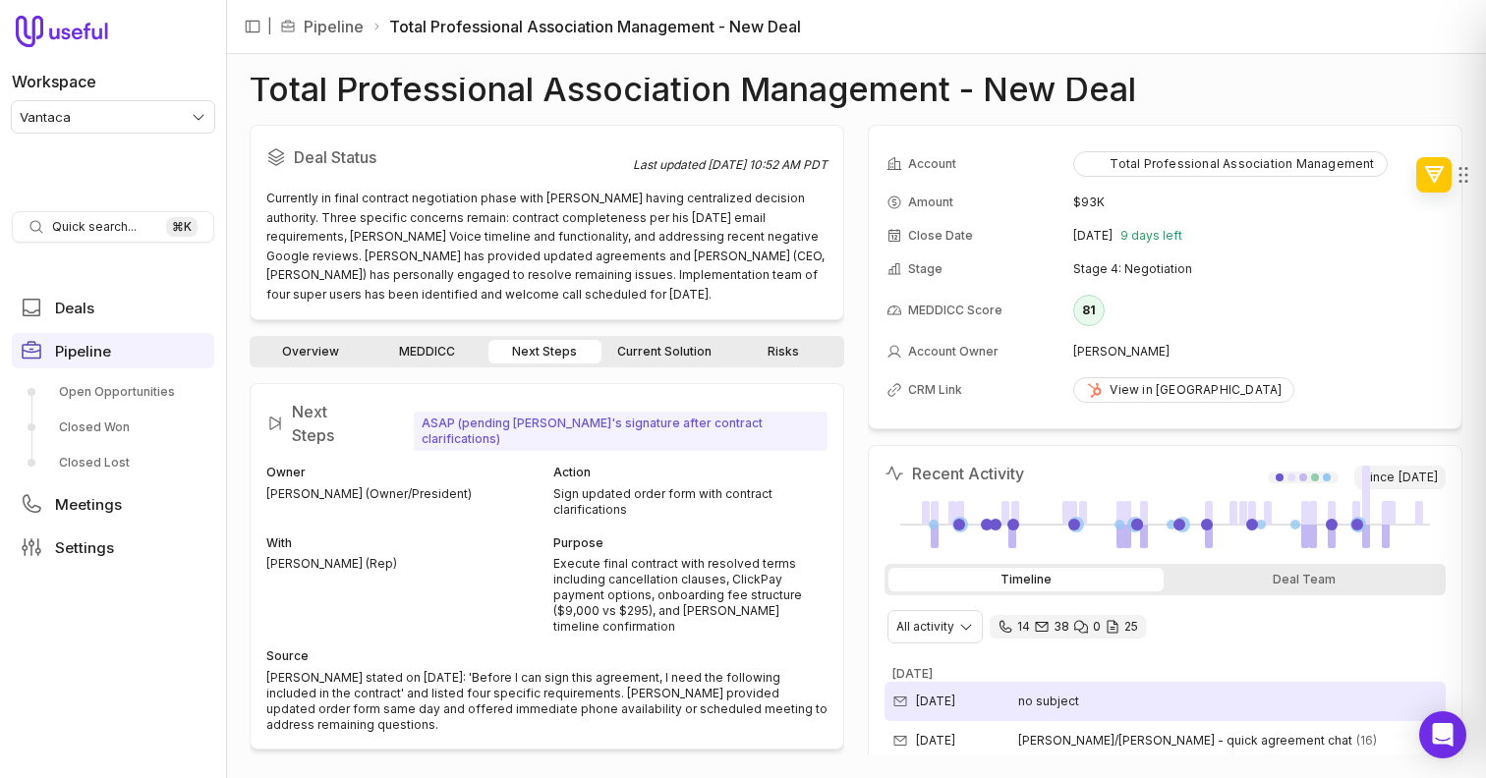
click at [955, 696] on time "[DATE]" at bounding box center [935, 702] width 39 height 16
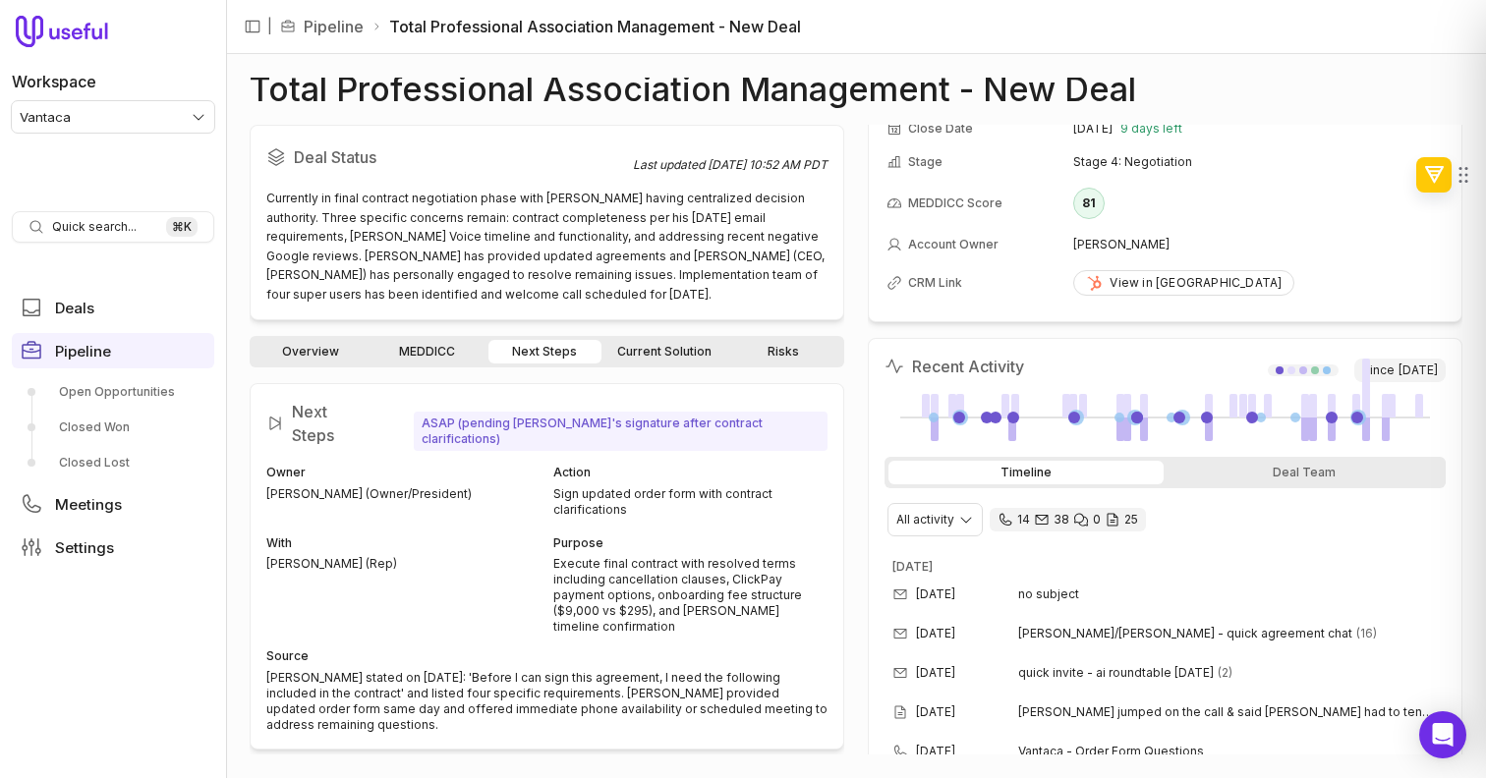
scroll to position [108, 0]
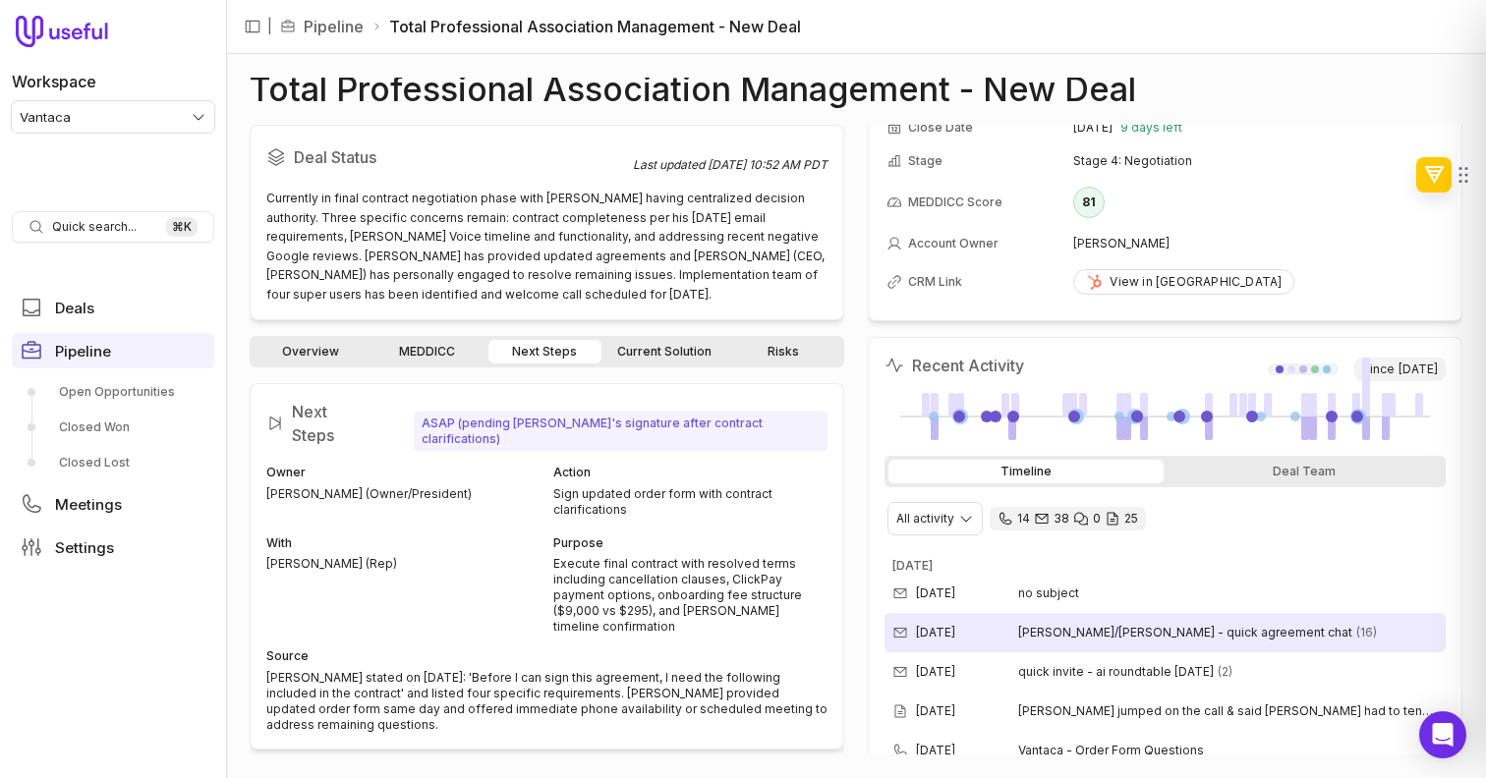
click at [920, 618] on div "[DATE] [PERSON_NAME]/[PERSON_NAME] - quick agreement chat (16)" at bounding box center [1165, 632] width 561 height 39
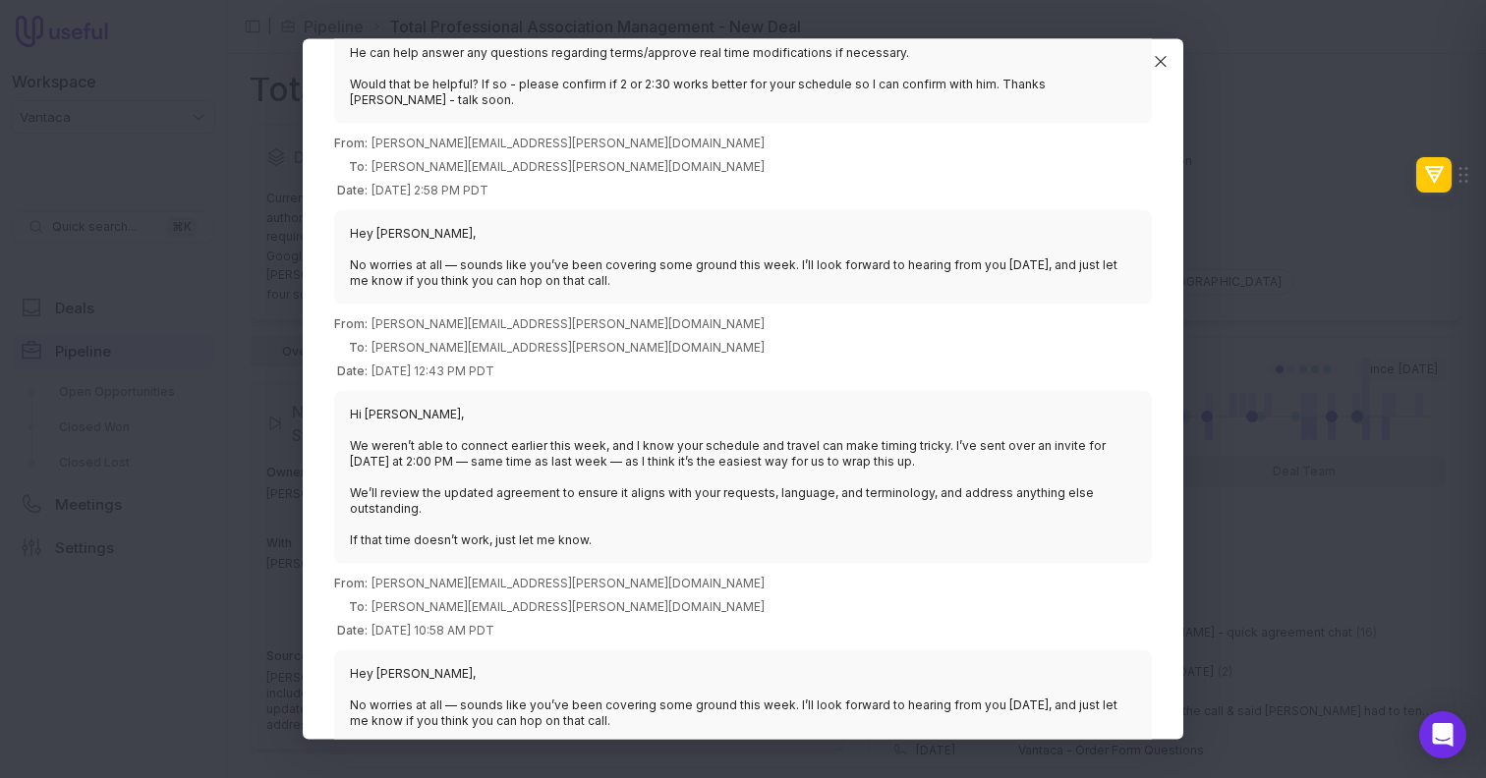
scroll to position [216, 0]
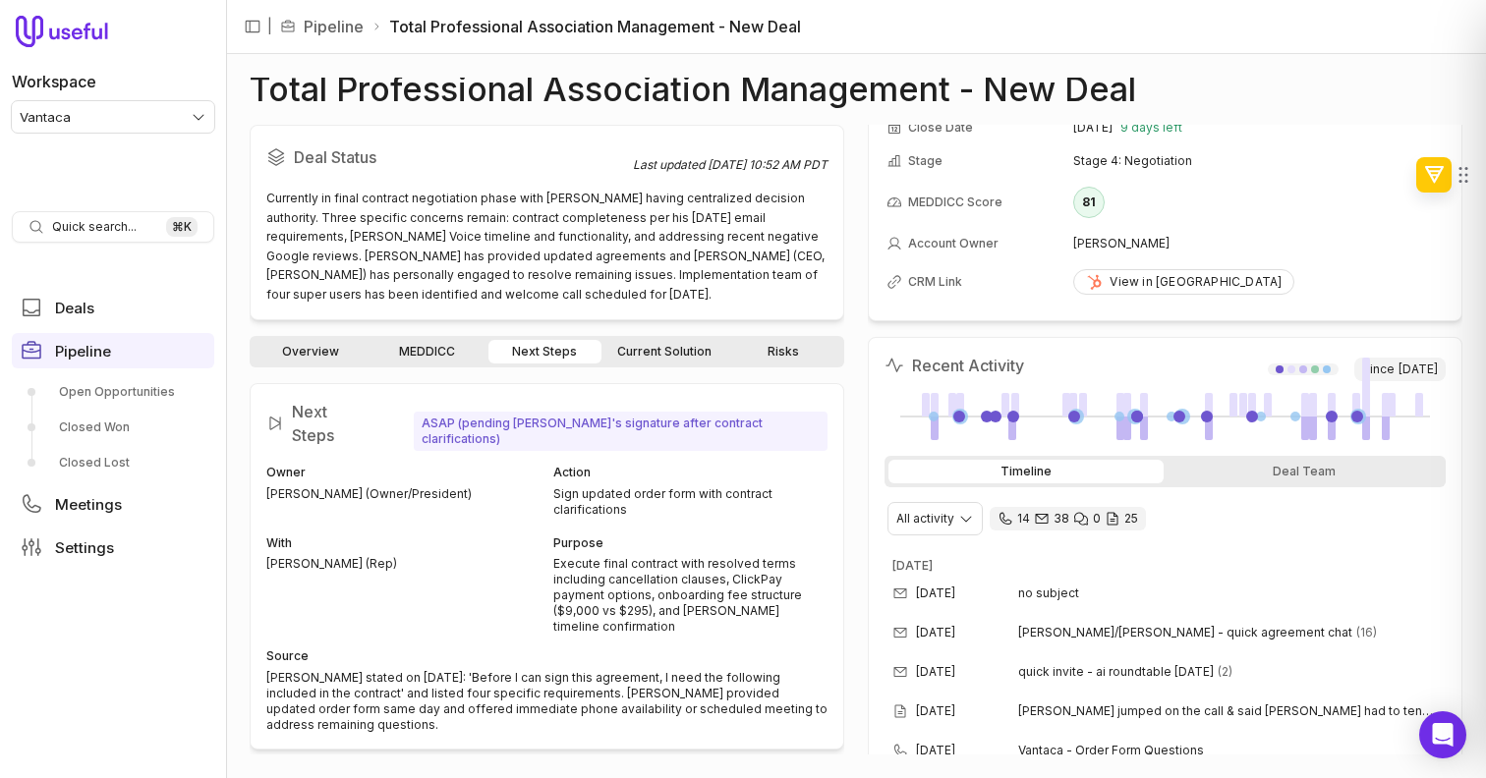
click at [644, 345] on link "Current Solution" at bounding box center [664, 352] width 118 height 24
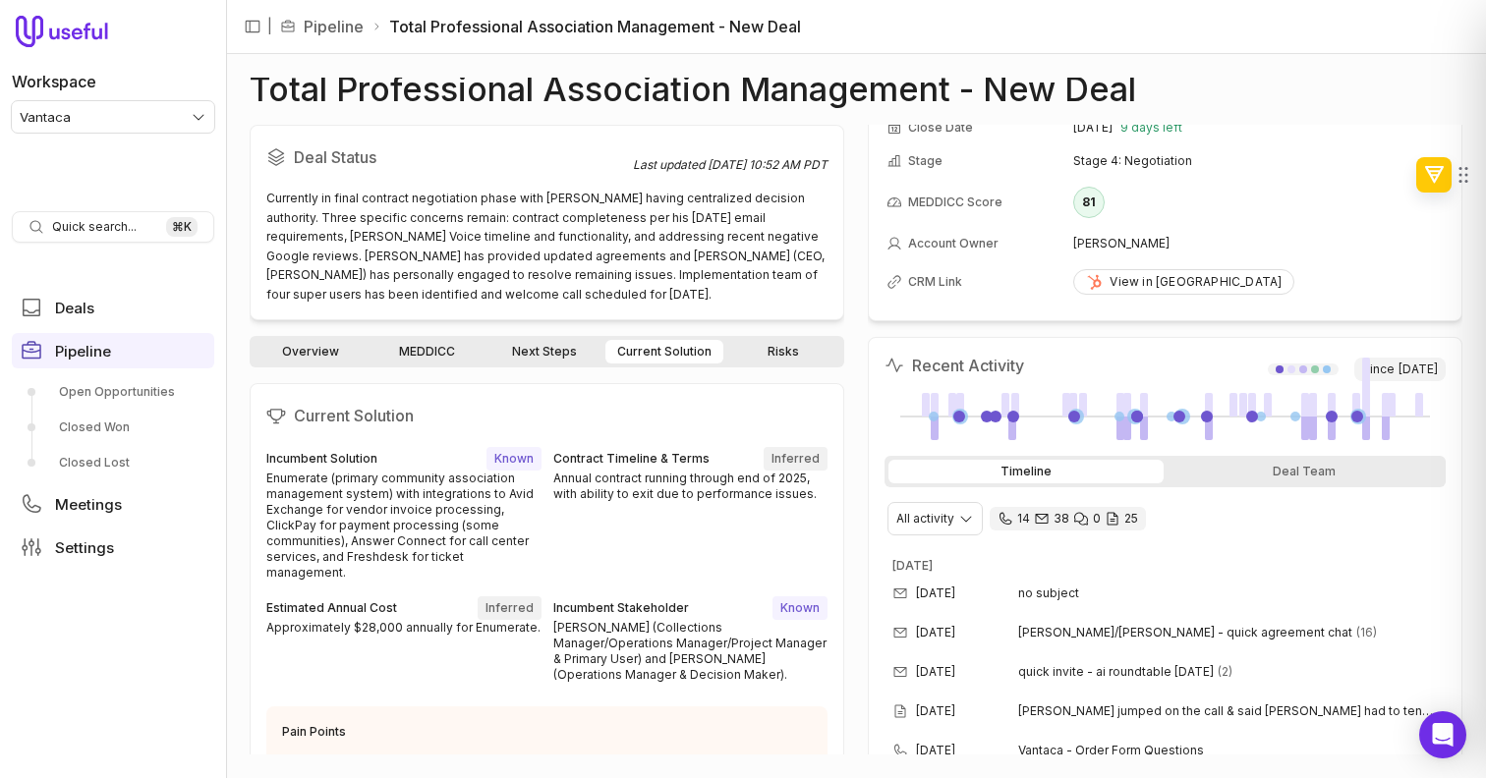
click at [791, 355] on link "Risks" at bounding box center [783, 352] width 113 height 24
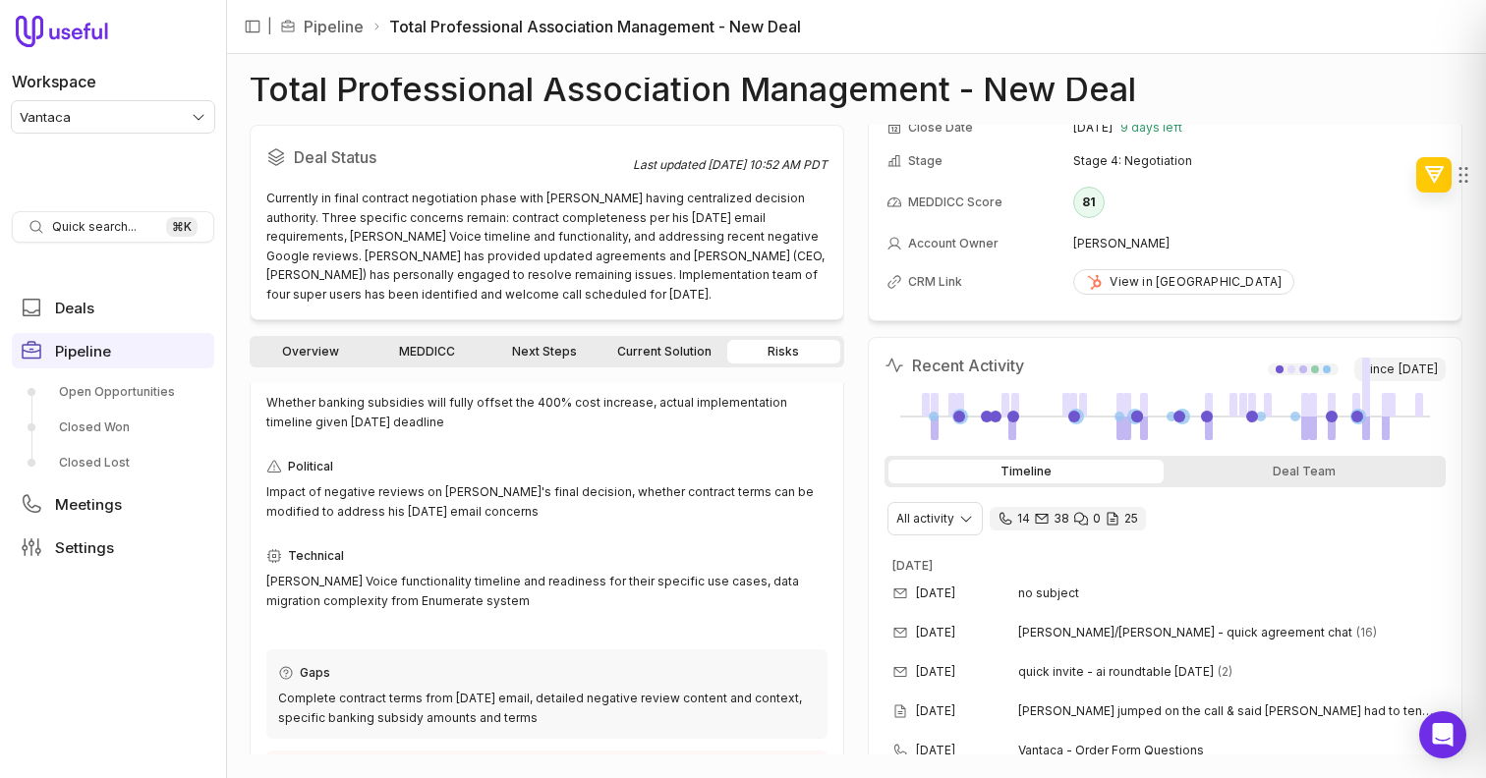
scroll to position [89, 0]
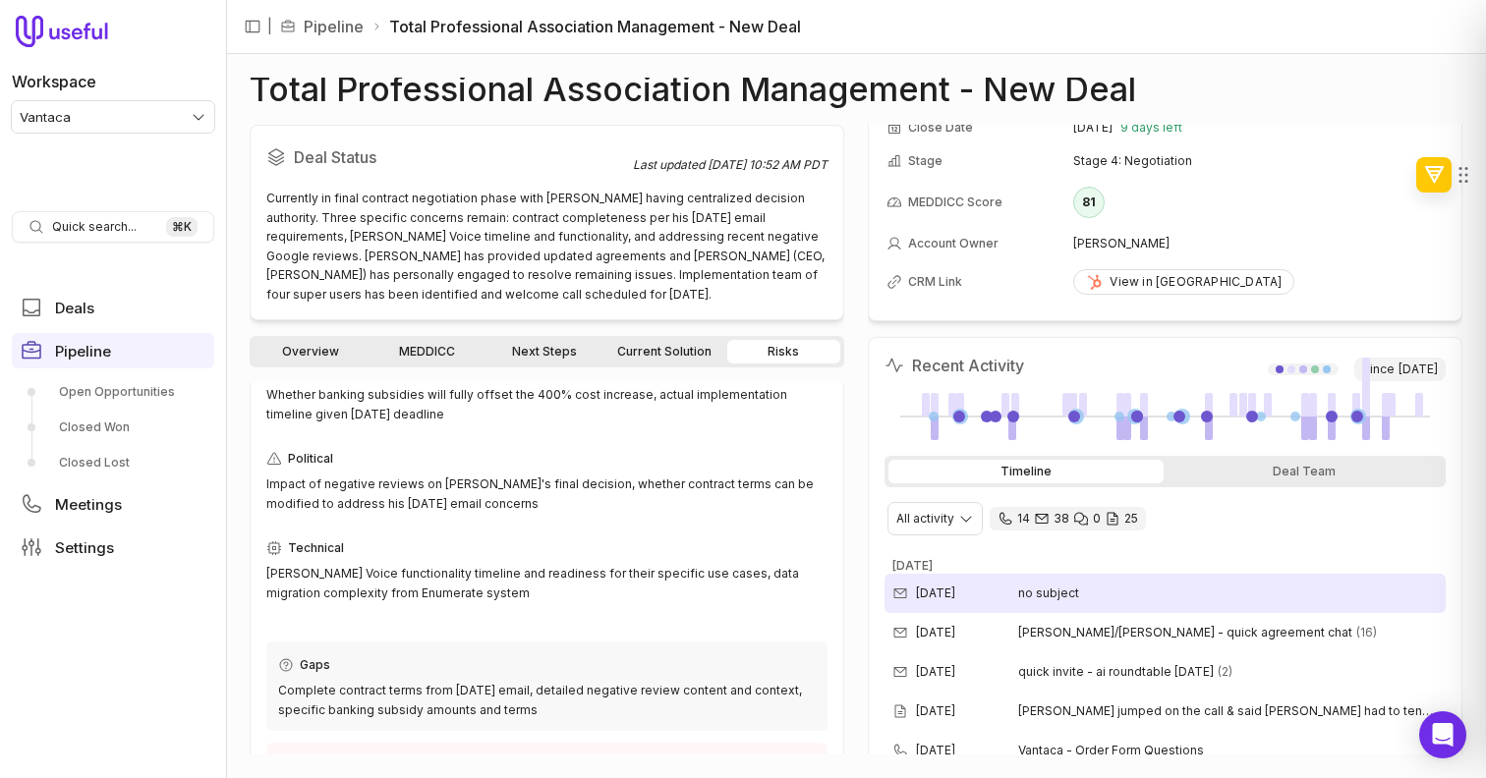
click at [1009, 597] on div "[DATE]" at bounding box center [955, 594] width 126 height 16
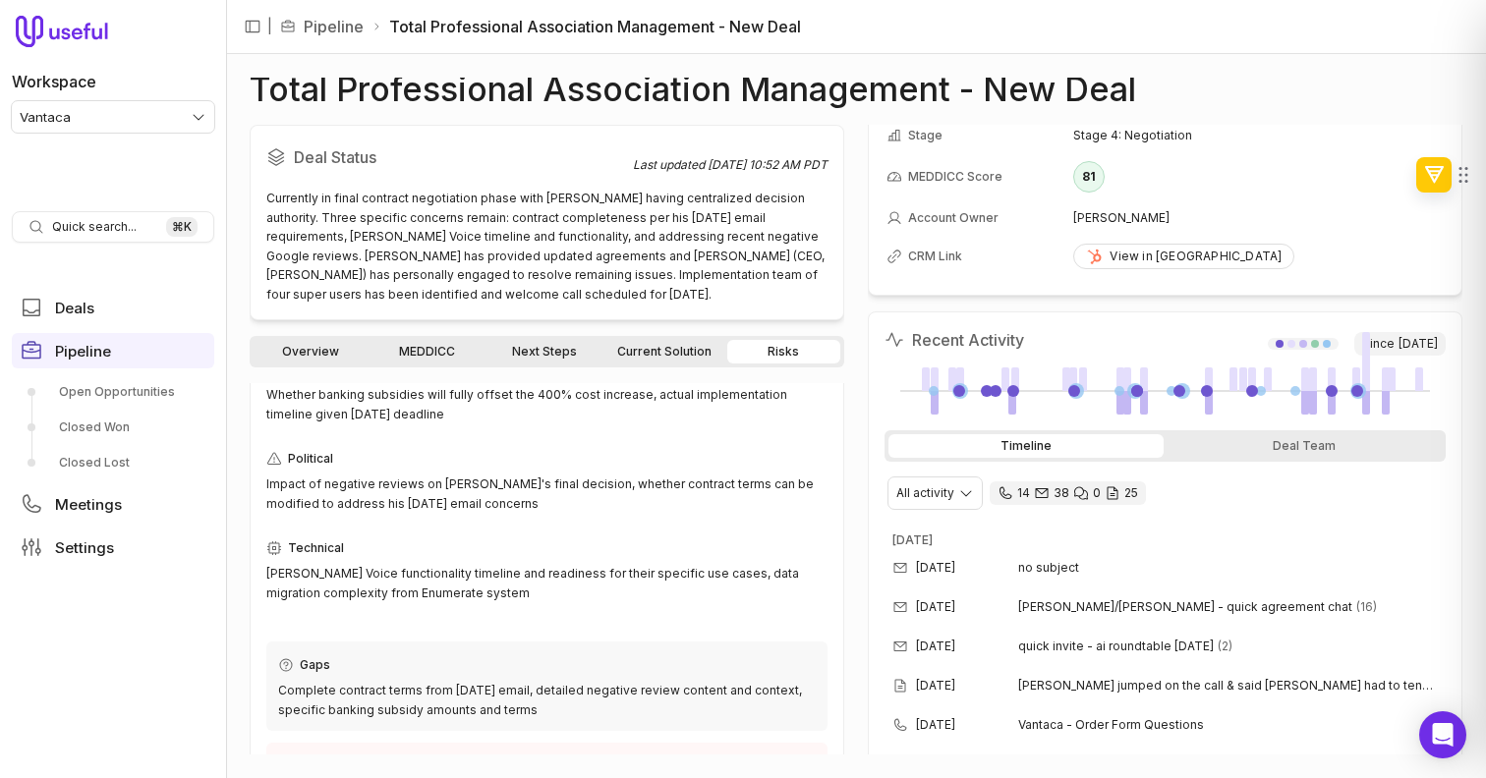
scroll to position [135, 0]
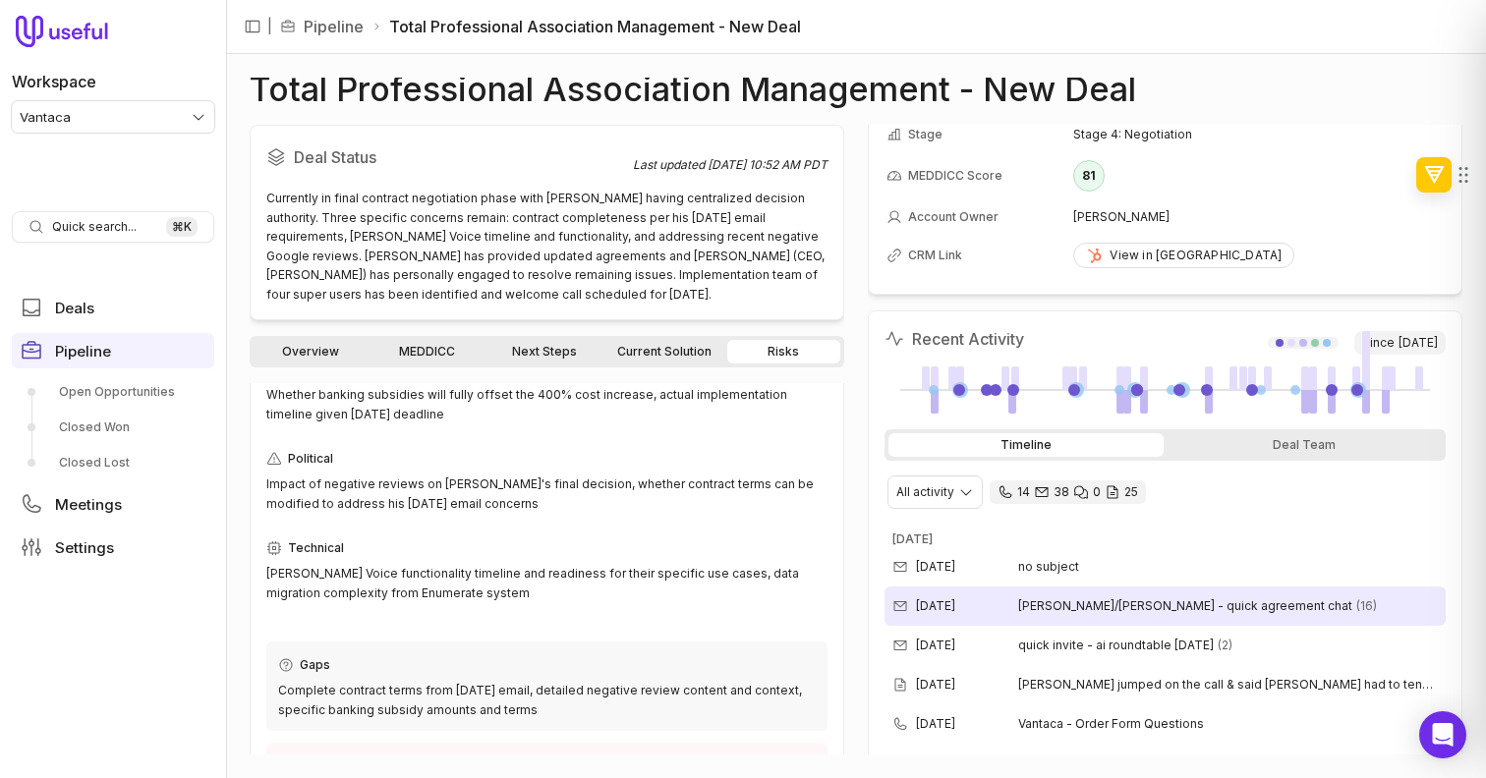
click at [1191, 602] on span "[PERSON_NAME]/[PERSON_NAME] - quick agreement chat" at bounding box center [1185, 607] width 334 height 16
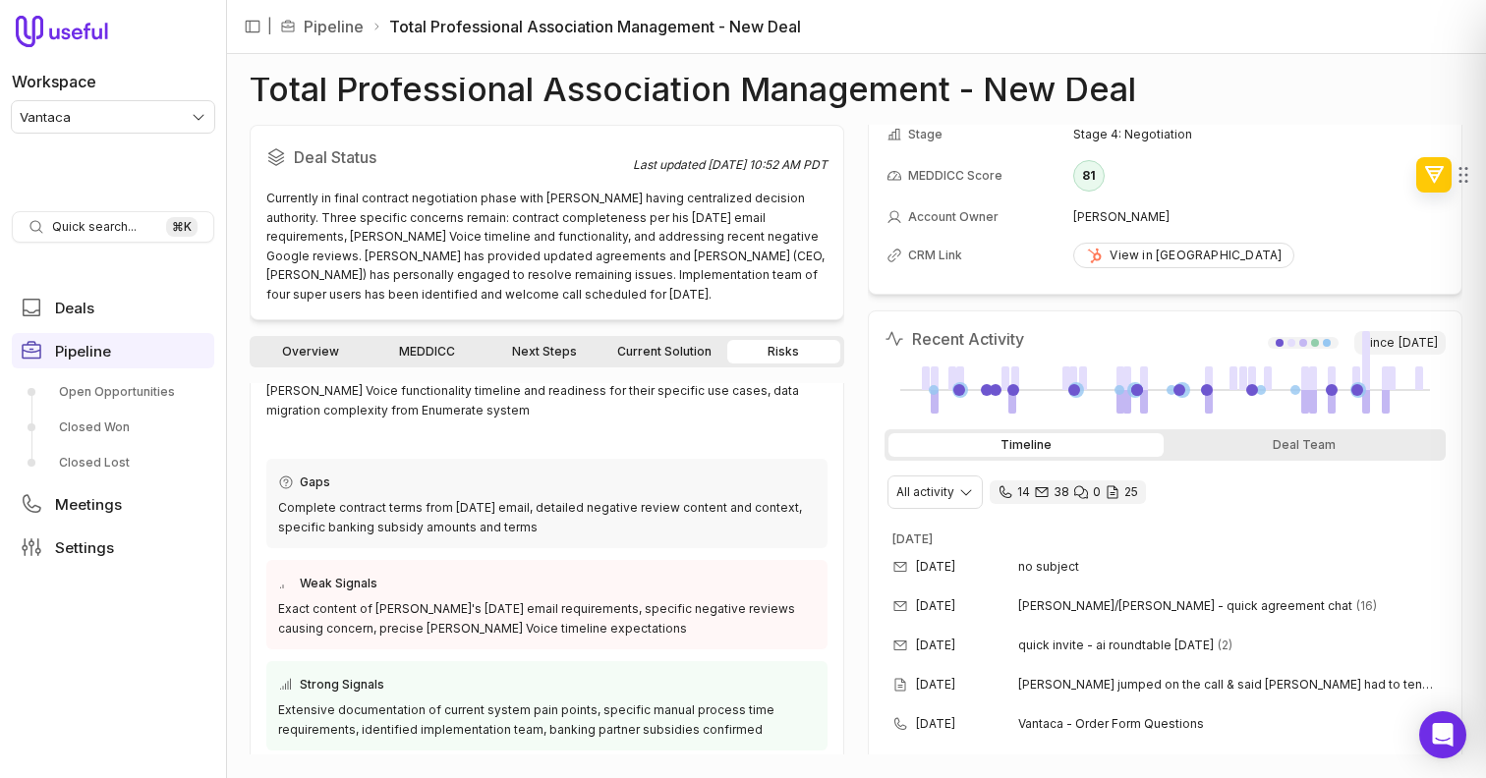
scroll to position [285, 0]
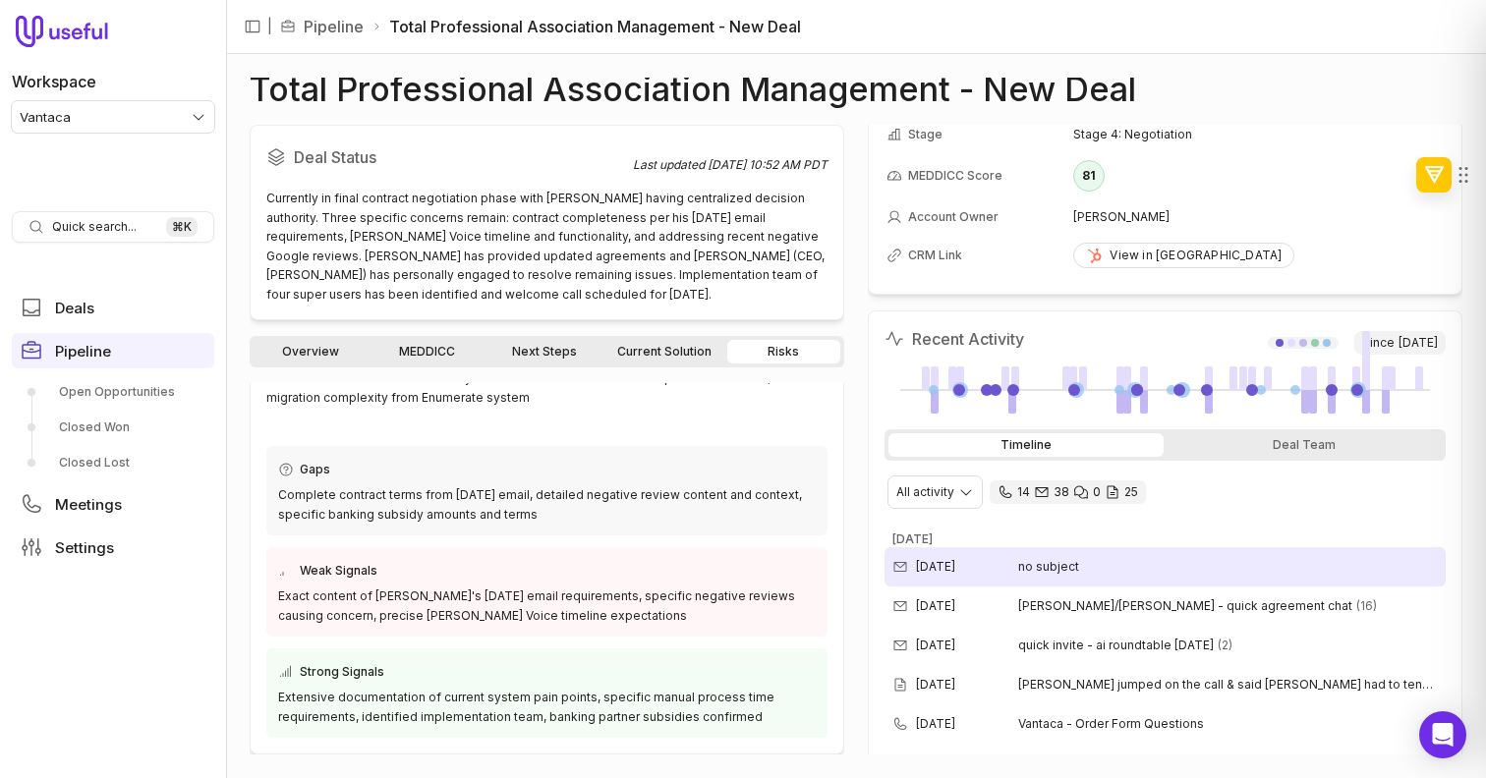
click at [929, 550] on div "[DATE] no subject" at bounding box center [1165, 566] width 561 height 39
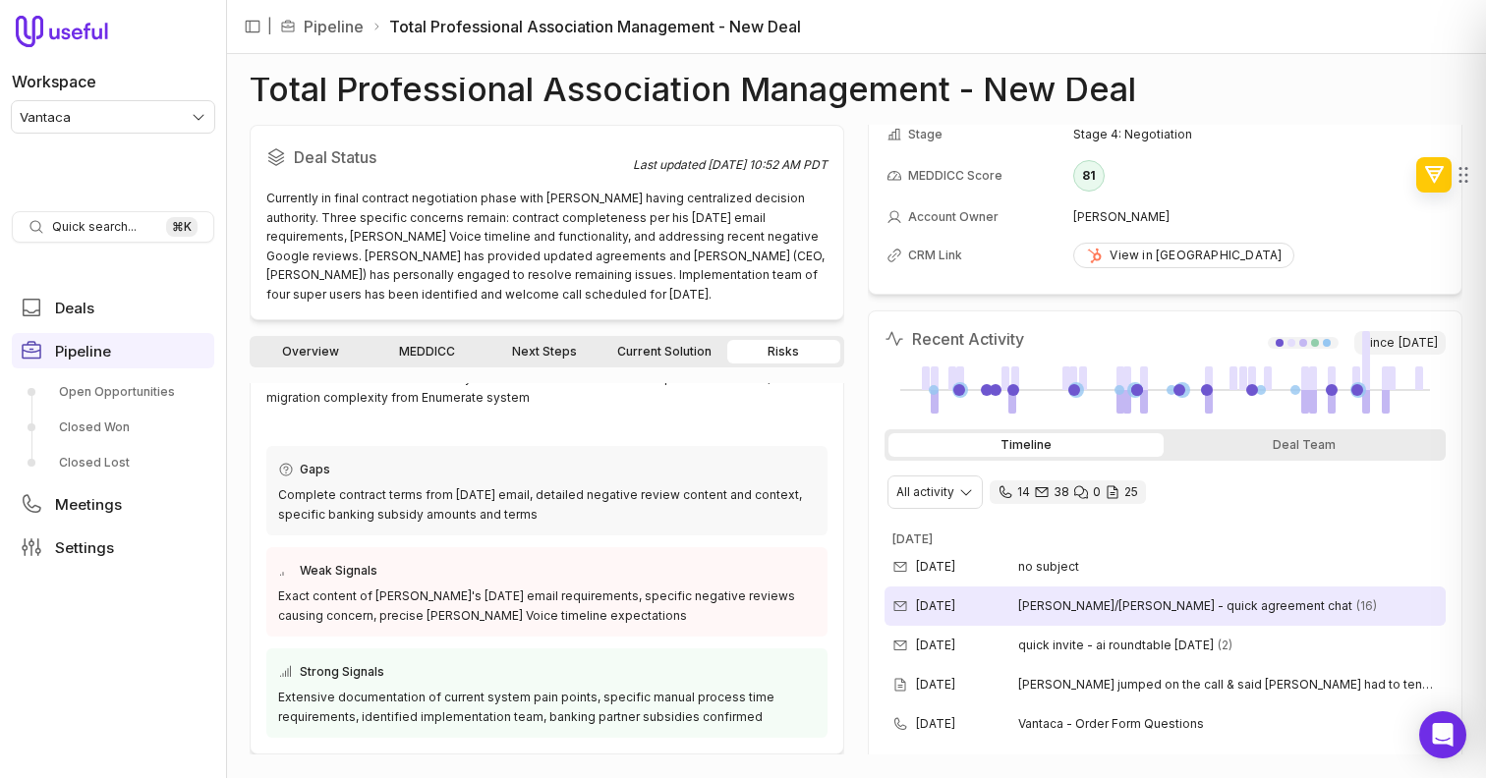
click at [1134, 604] on span "[PERSON_NAME]/[PERSON_NAME] - quick agreement chat" at bounding box center [1185, 607] width 334 height 16
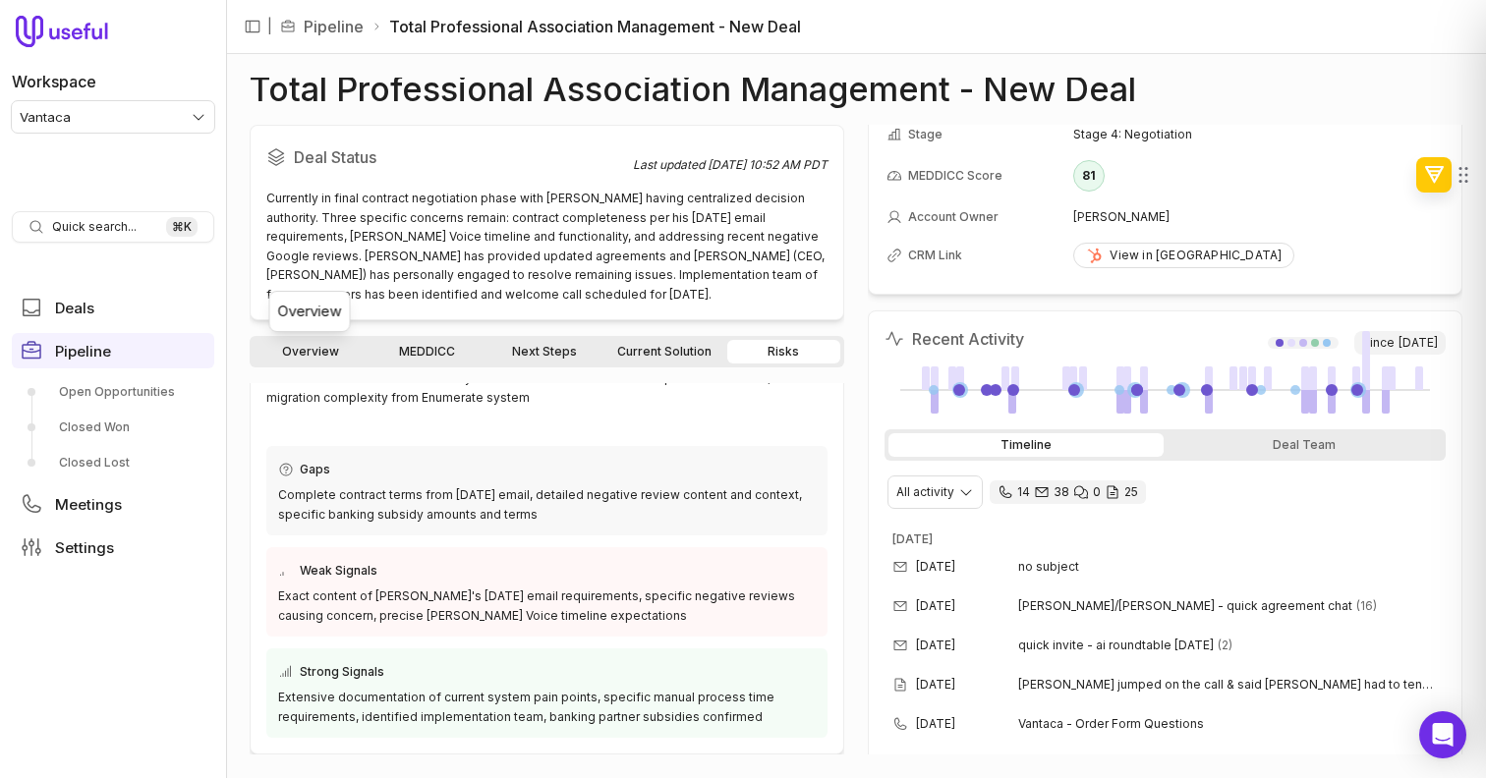
click at [327, 358] on link "Overview" at bounding box center [310, 352] width 113 height 24
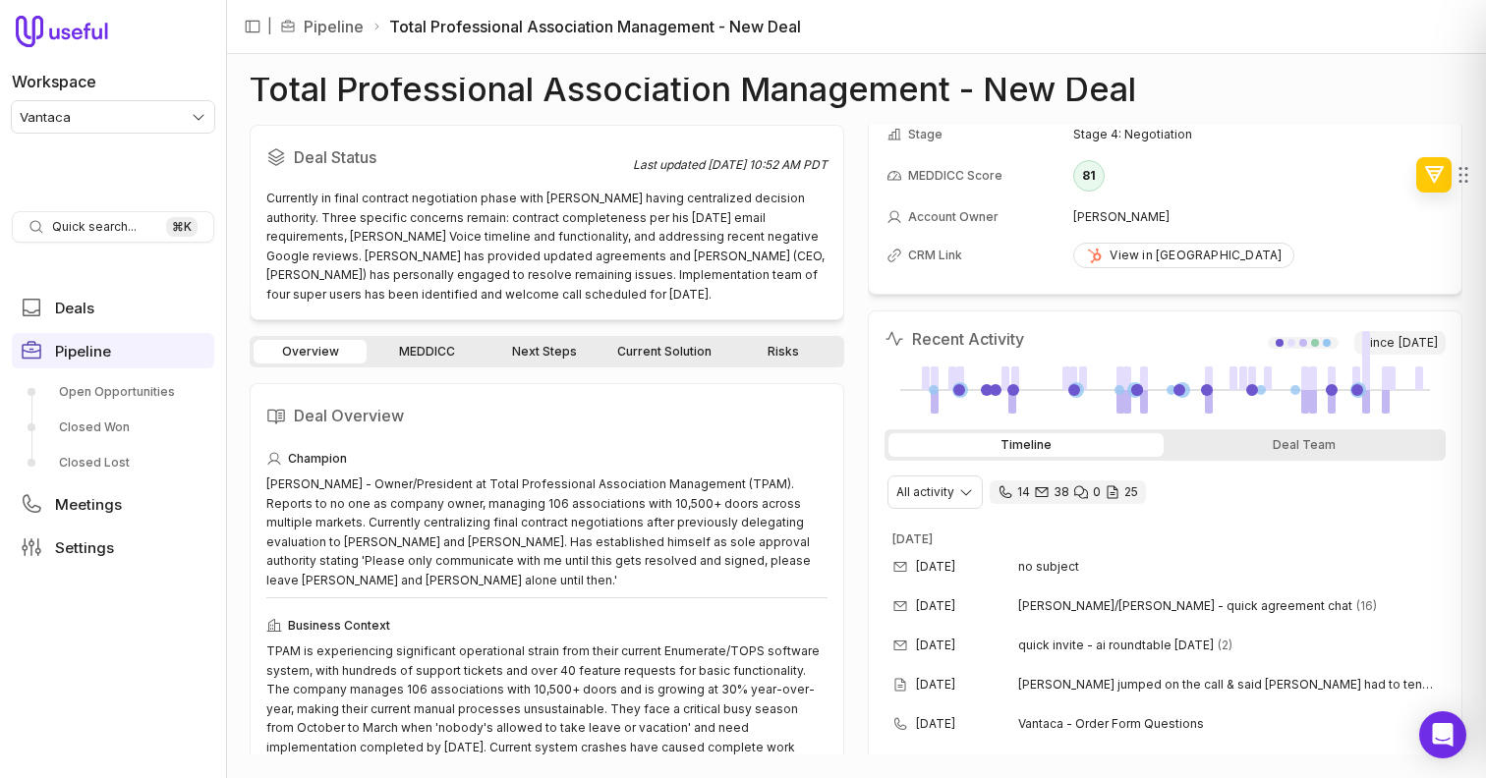
click at [547, 345] on link "Next Steps" at bounding box center [544, 352] width 113 height 24
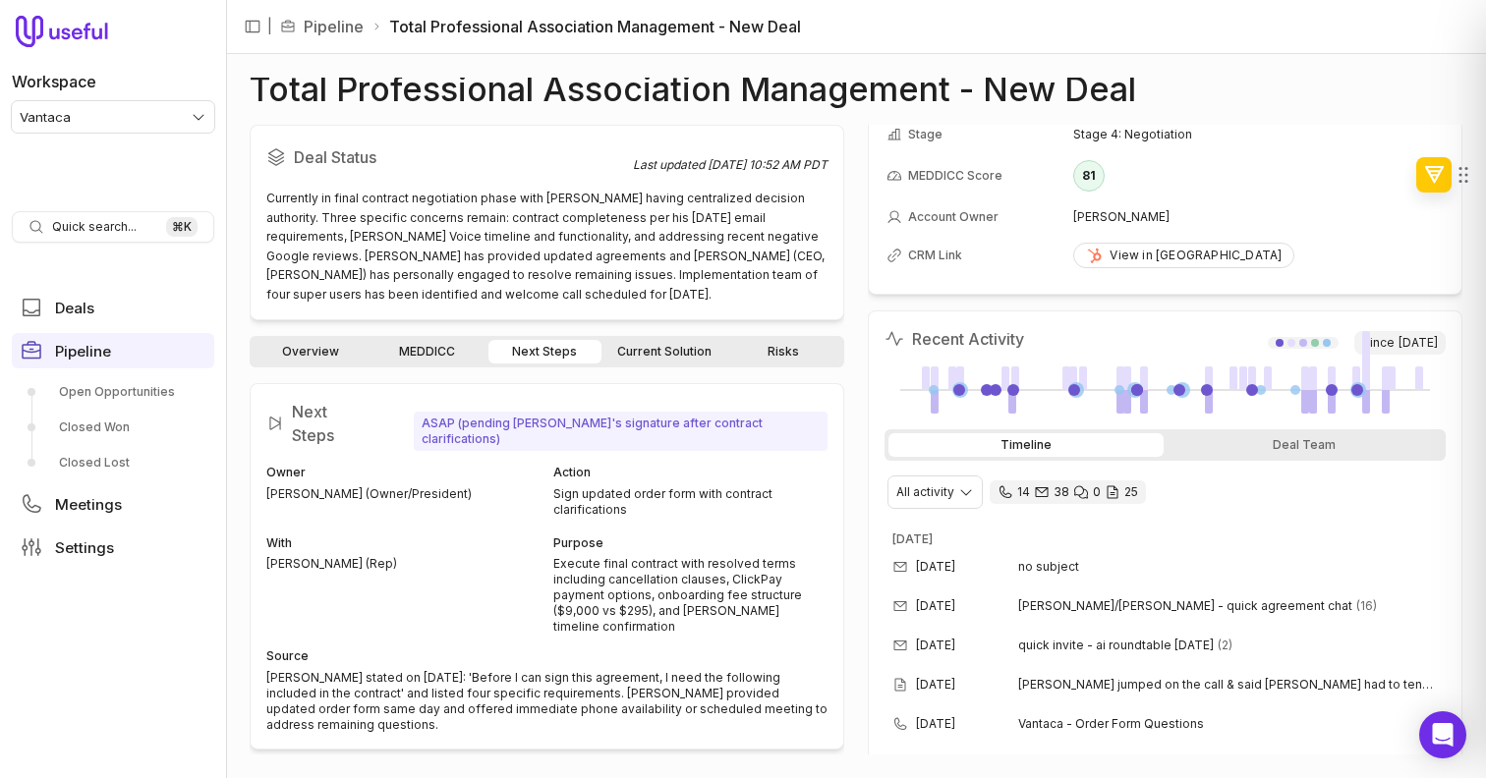
click at [633, 341] on link "Current Solution" at bounding box center [664, 352] width 118 height 24
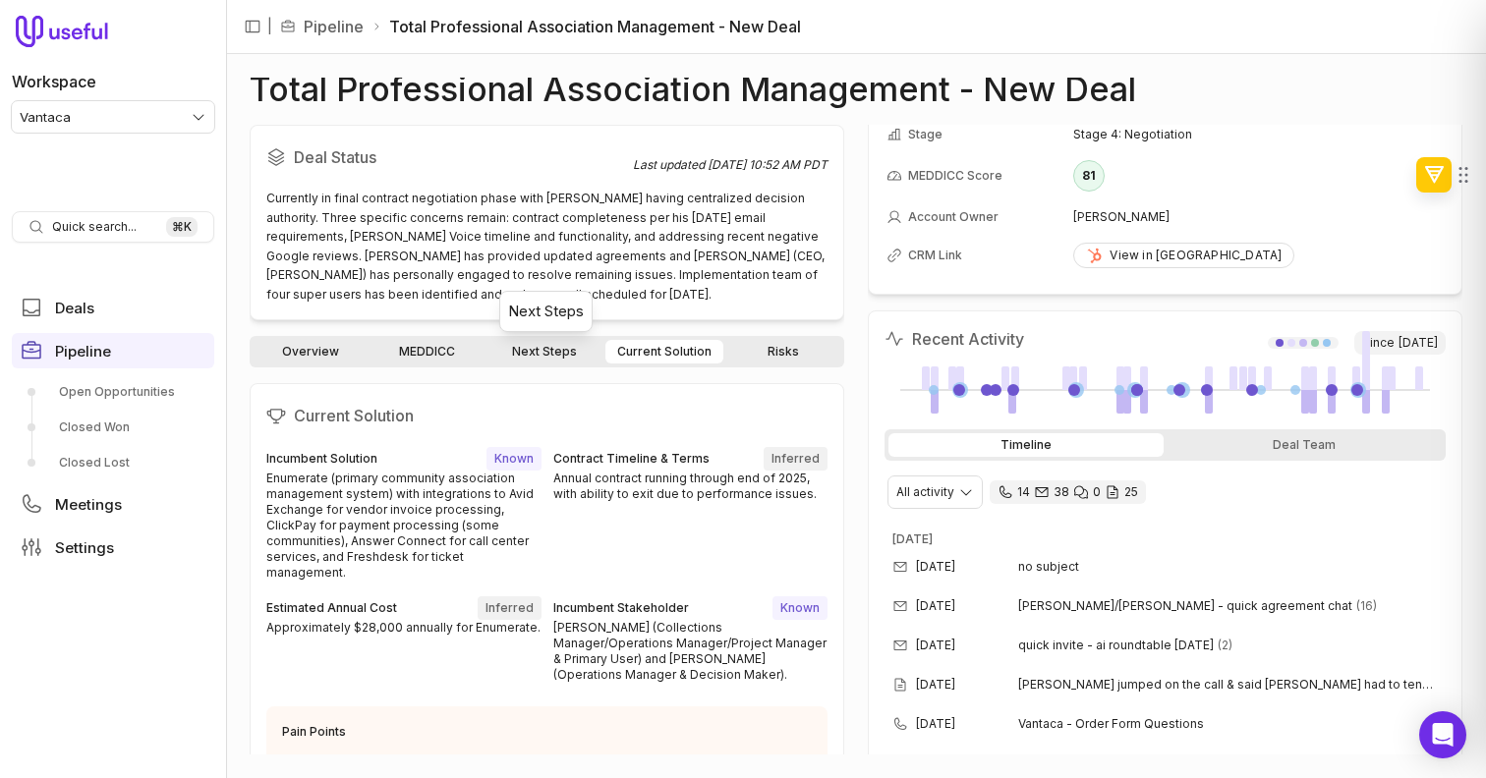
click at [569, 355] on link "Next Steps" at bounding box center [544, 352] width 113 height 24
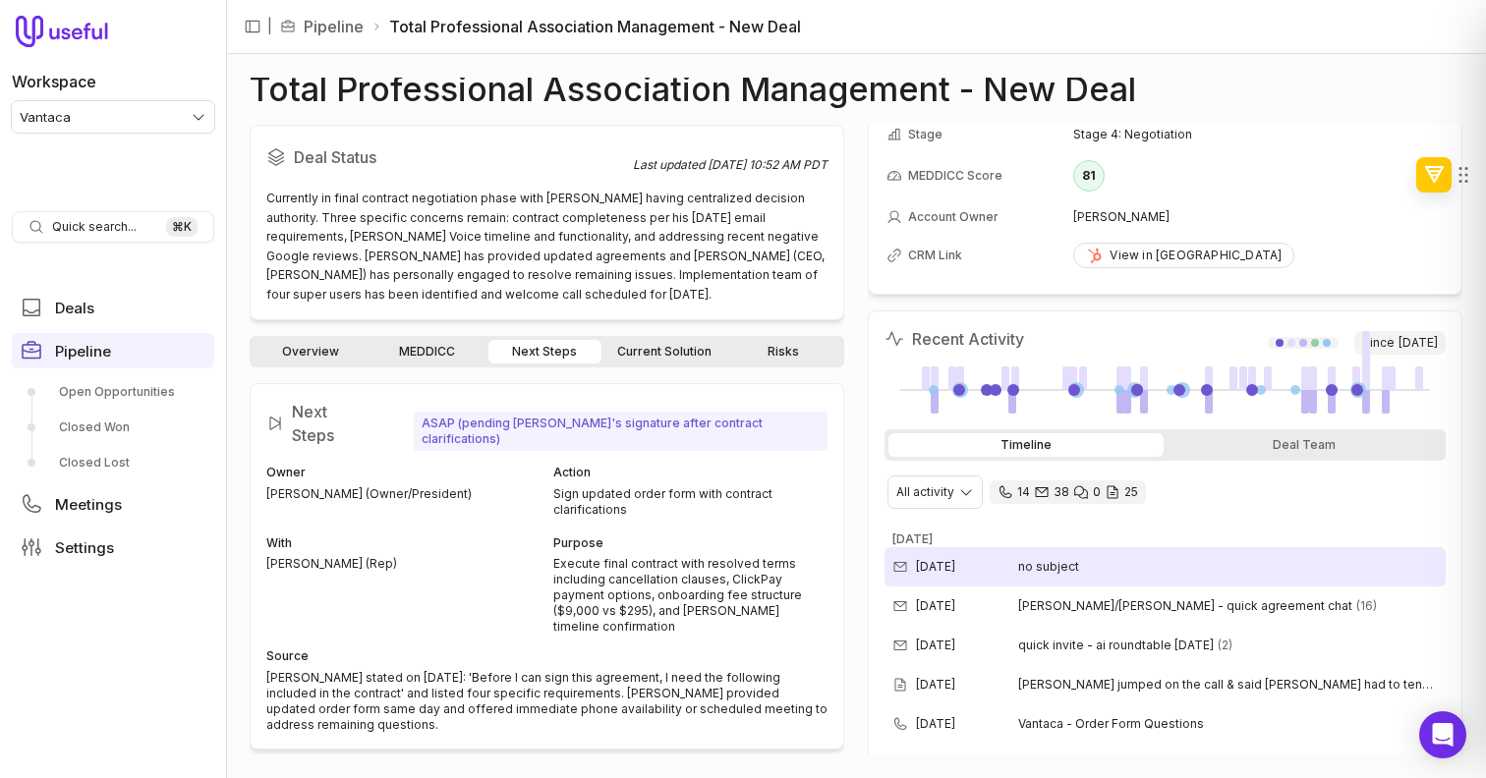
click at [954, 562] on time "[DATE]" at bounding box center [935, 567] width 39 height 16
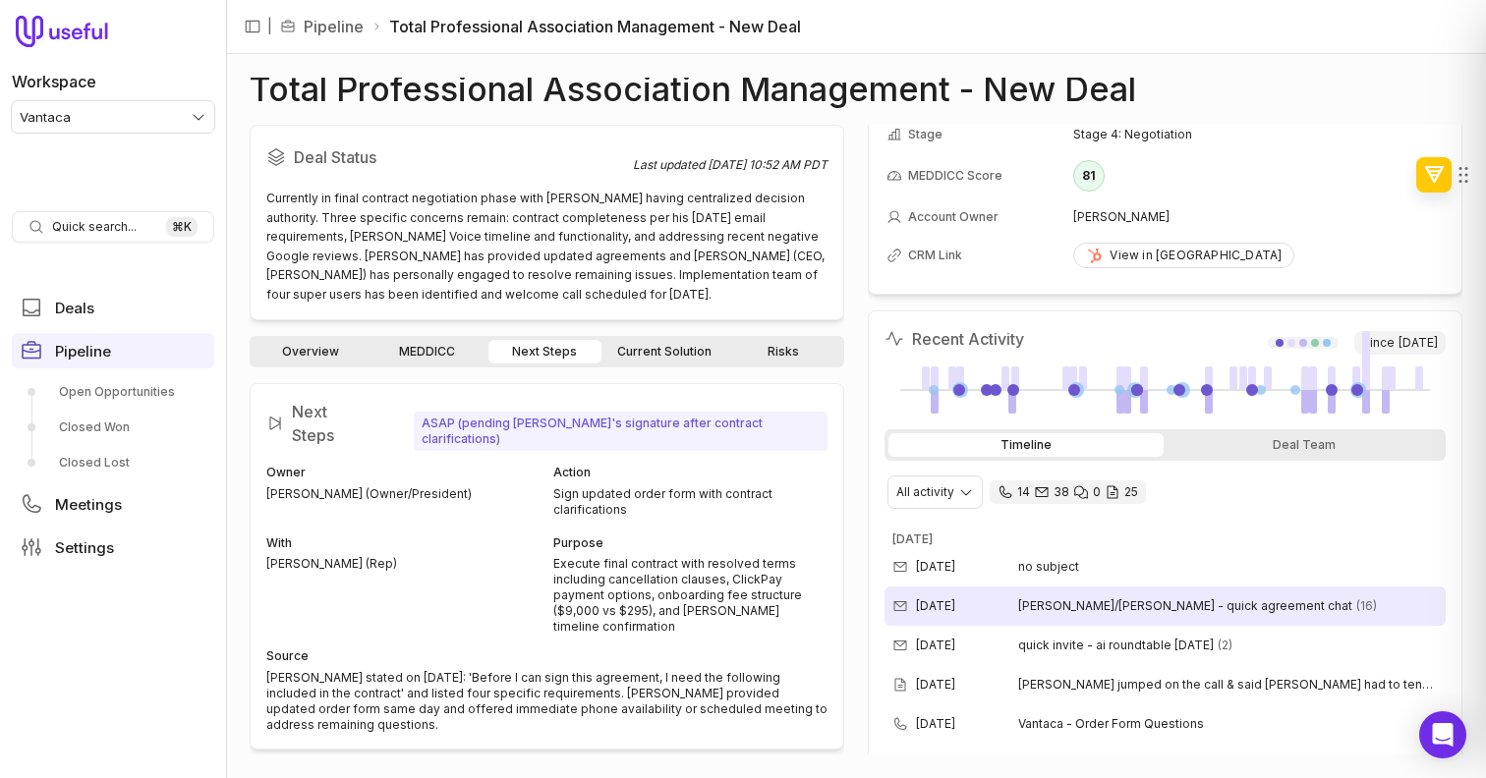
click at [1194, 603] on span "[PERSON_NAME]/[PERSON_NAME] - quick agreement chat" at bounding box center [1185, 607] width 334 height 16
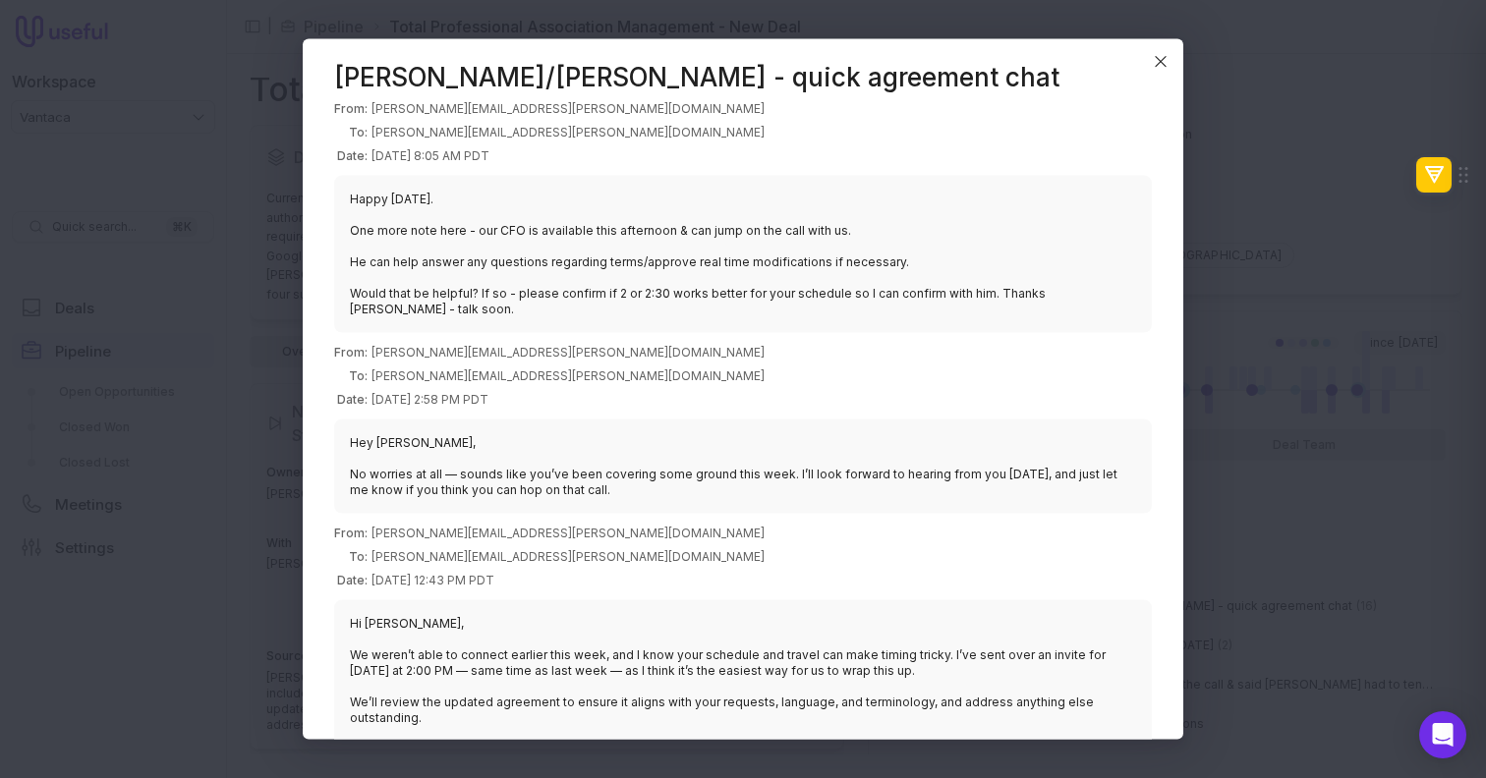
scroll to position [4, 0]
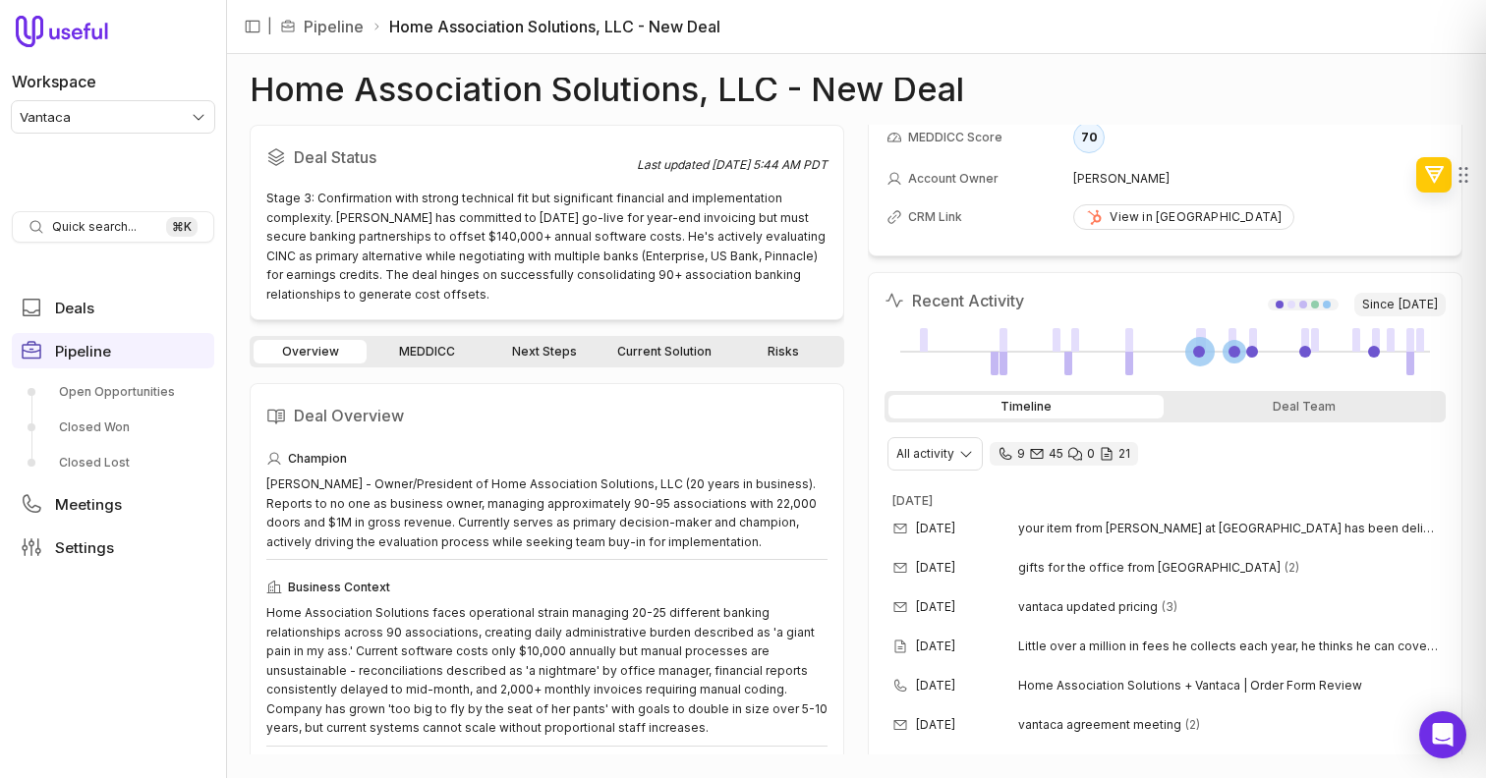
scroll to position [241, 0]
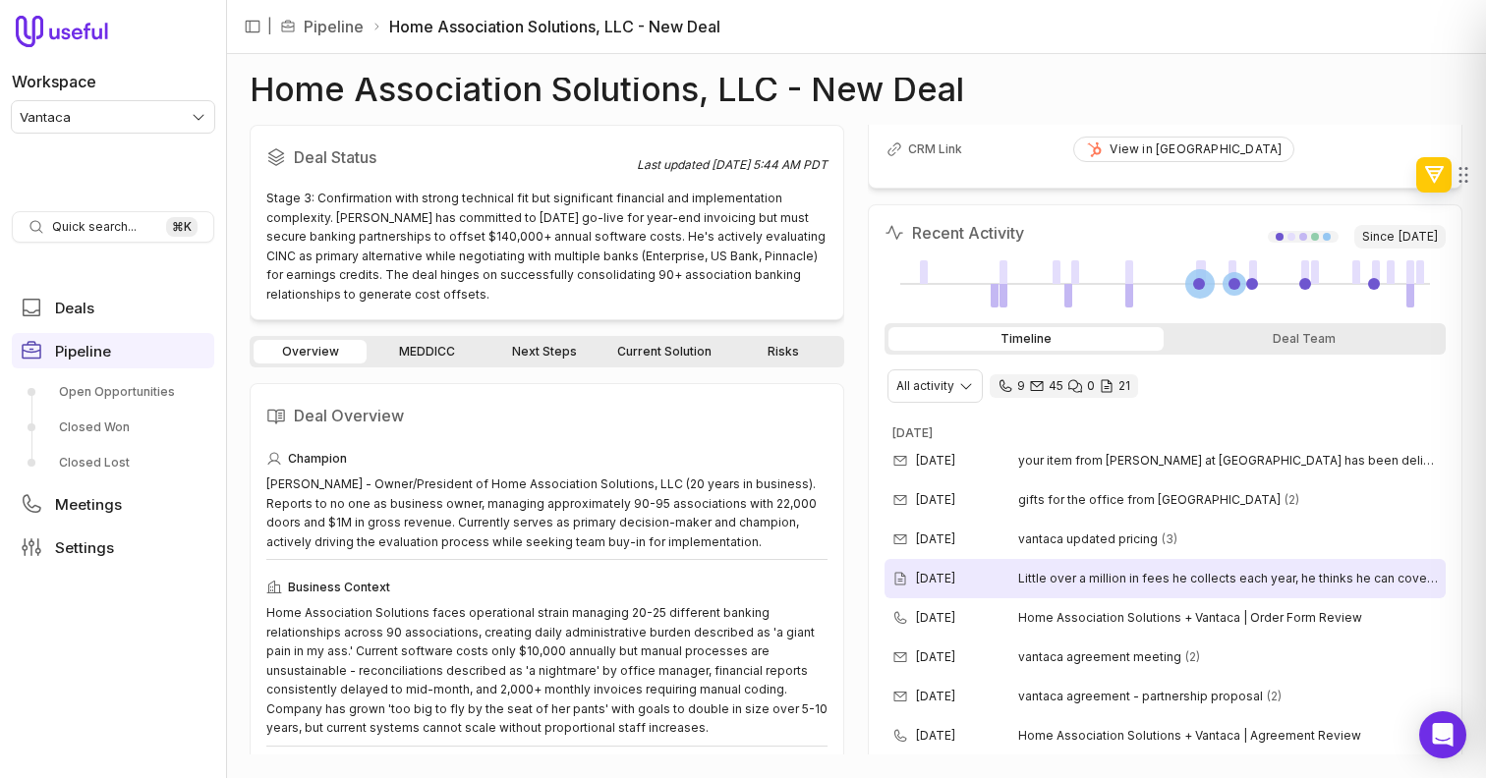
click at [930, 567] on div "[DATE] Little over a million in fees he collects each year, he thinks he can co…" at bounding box center [1165, 578] width 561 height 39
click at [1025, 567] on div "Aug 13, 2025 Little over a million in fees he collects each year, he thinks he …" at bounding box center [1165, 578] width 561 height 39
click at [1052, 584] on span "Little over a million in fees he collects each year, he thinks he can cover the…" at bounding box center [1228, 579] width 420 height 16
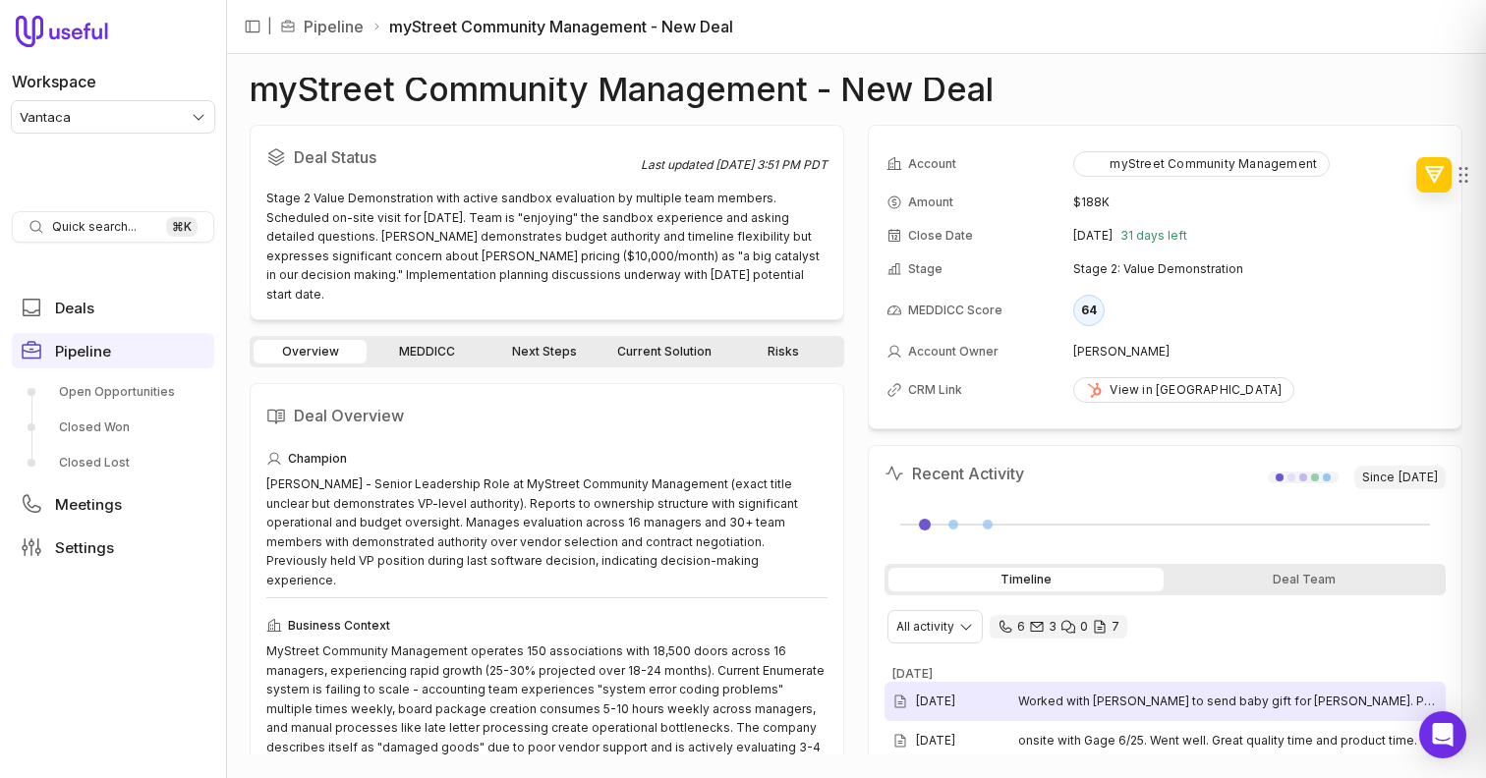
click at [938, 682] on div "[DATE] Worked with [PERSON_NAME] to send baby gift for [PERSON_NAME]. Per [PERS…" at bounding box center [1165, 701] width 561 height 39
click at [955, 694] on time "[DATE]" at bounding box center [935, 702] width 39 height 16
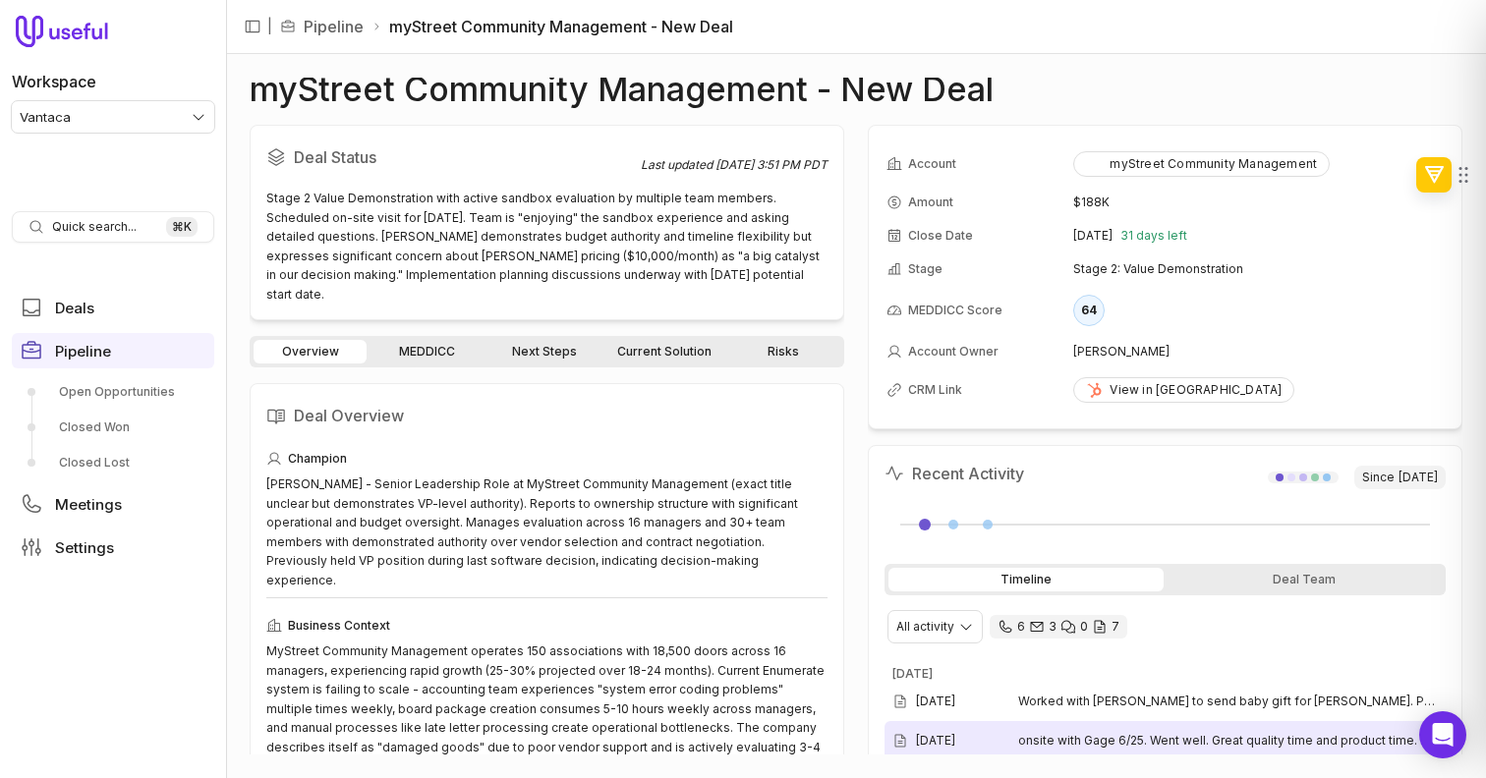
click at [1045, 746] on span "onsite with Gage 6/25. Went well. Great quality time and product time. Still de…" at bounding box center [1228, 741] width 420 height 16
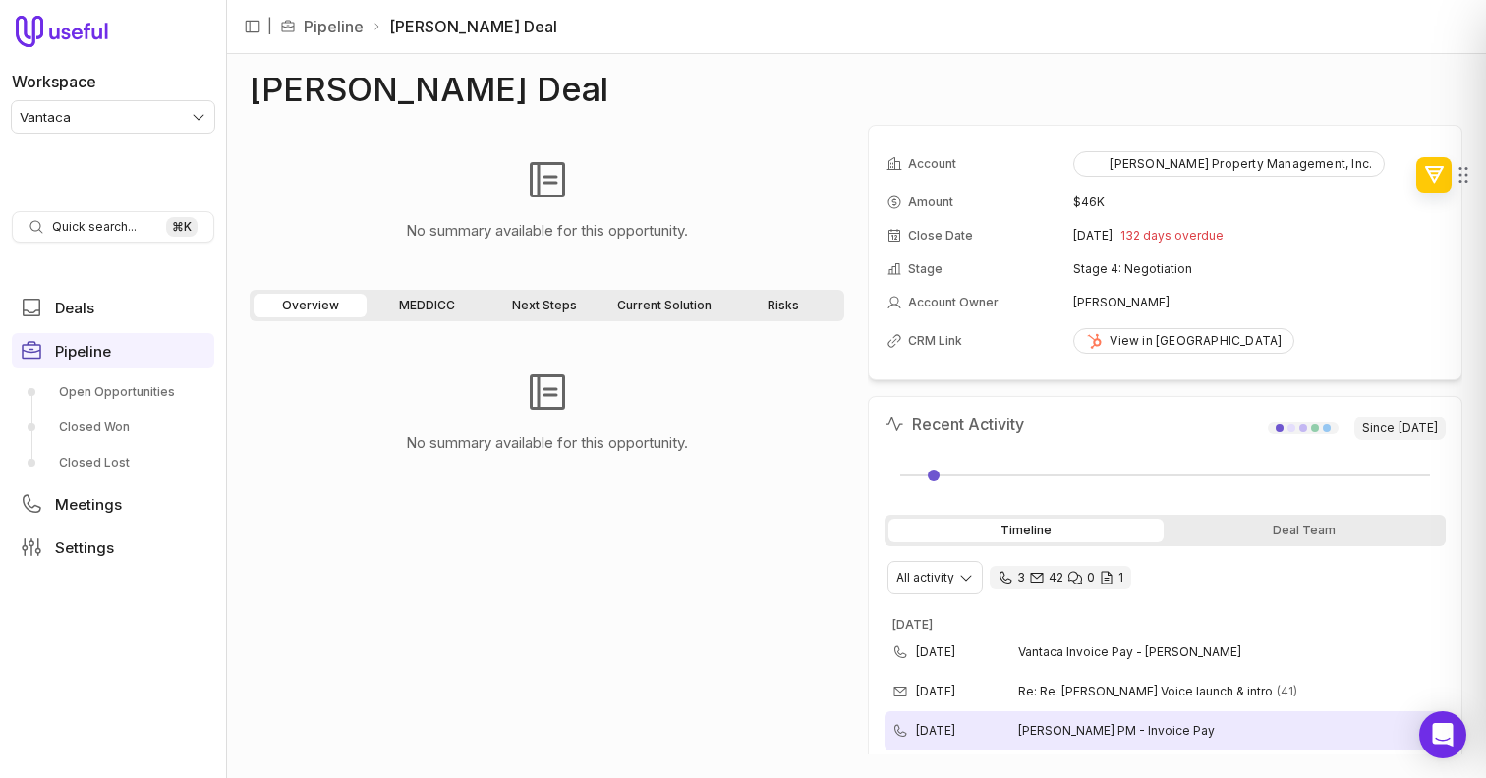
click at [951, 717] on div "[DATE] [PERSON_NAME] PM - Invoice Pay" at bounding box center [1165, 731] width 561 height 39
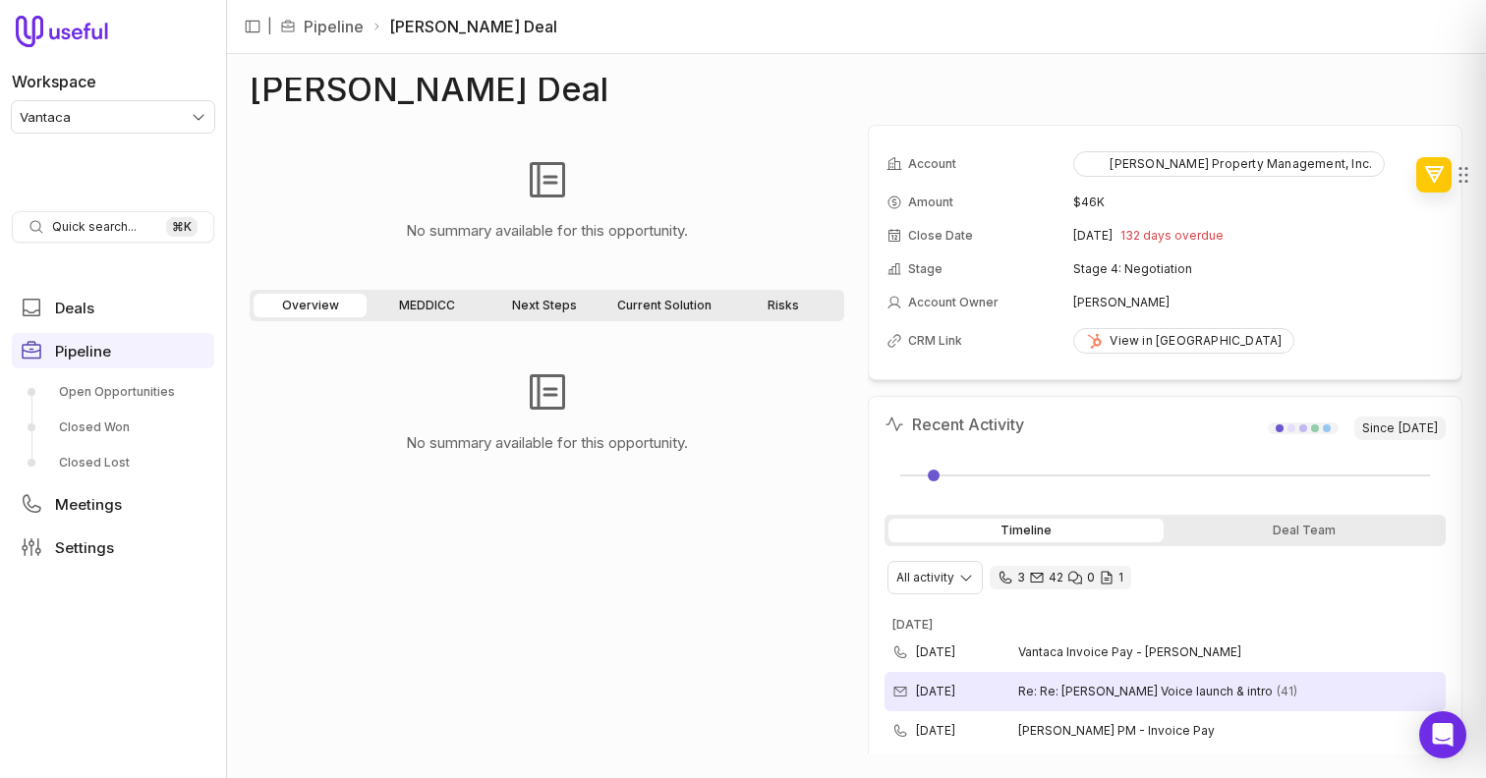
click at [1097, 687] on span "Re: Re: HOAi Voice launch & intro" at bounding box center [1145, 692] width 255 height 16
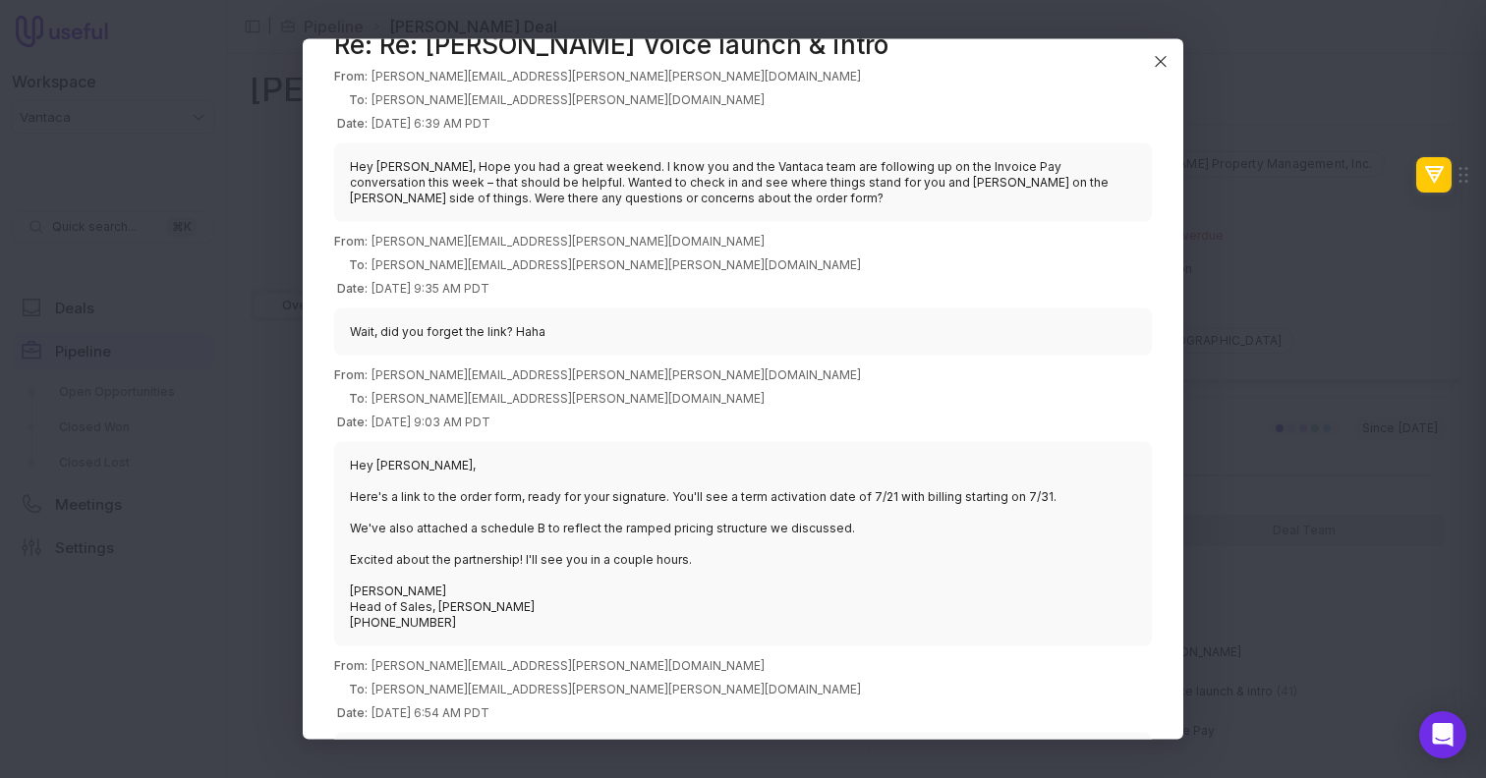
scroll to position [21, 0]
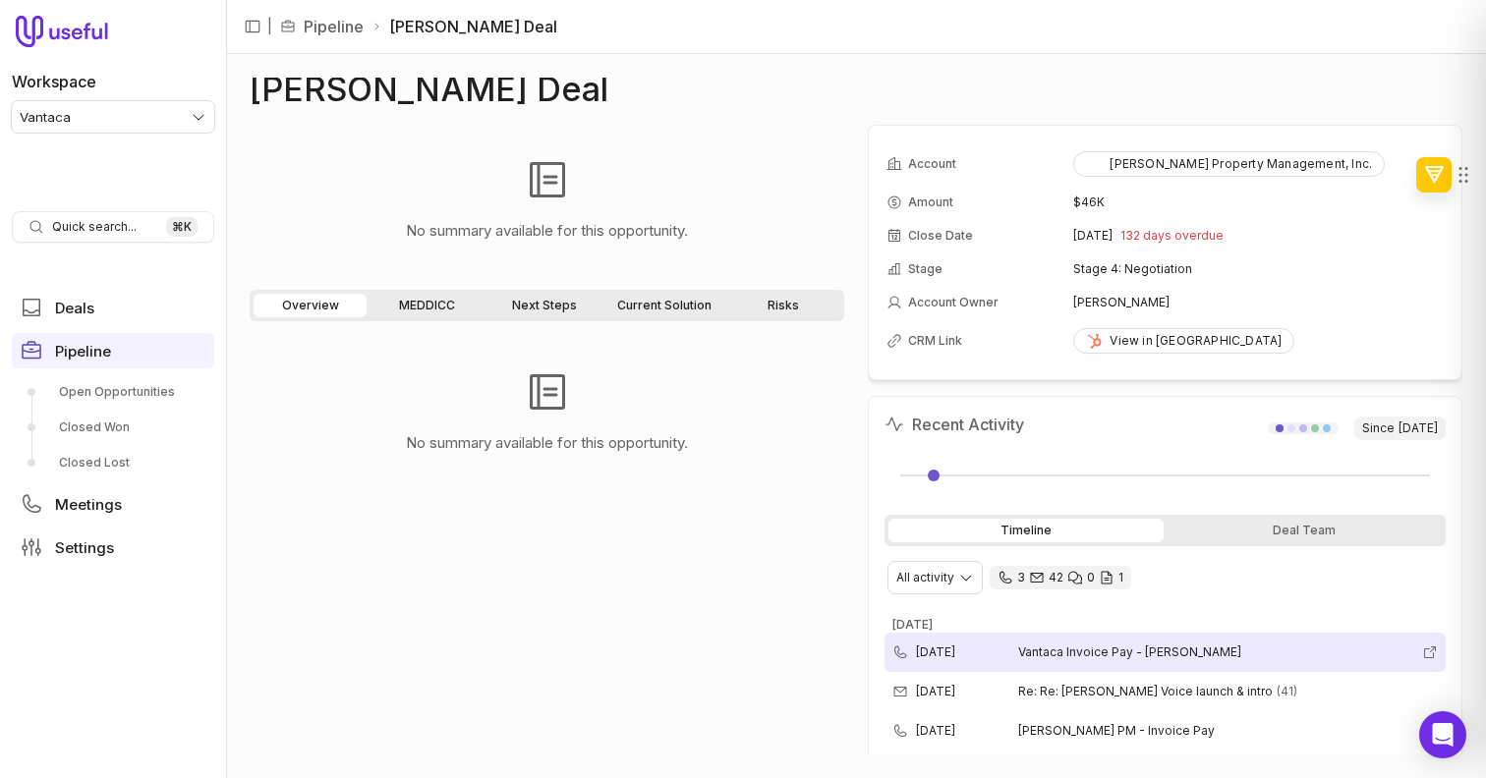
click at [1122, 646] on span "Vantaca Invoice Pay - [PERSON_NAME]" at bounding box center [1216, 653] width 396 height 16
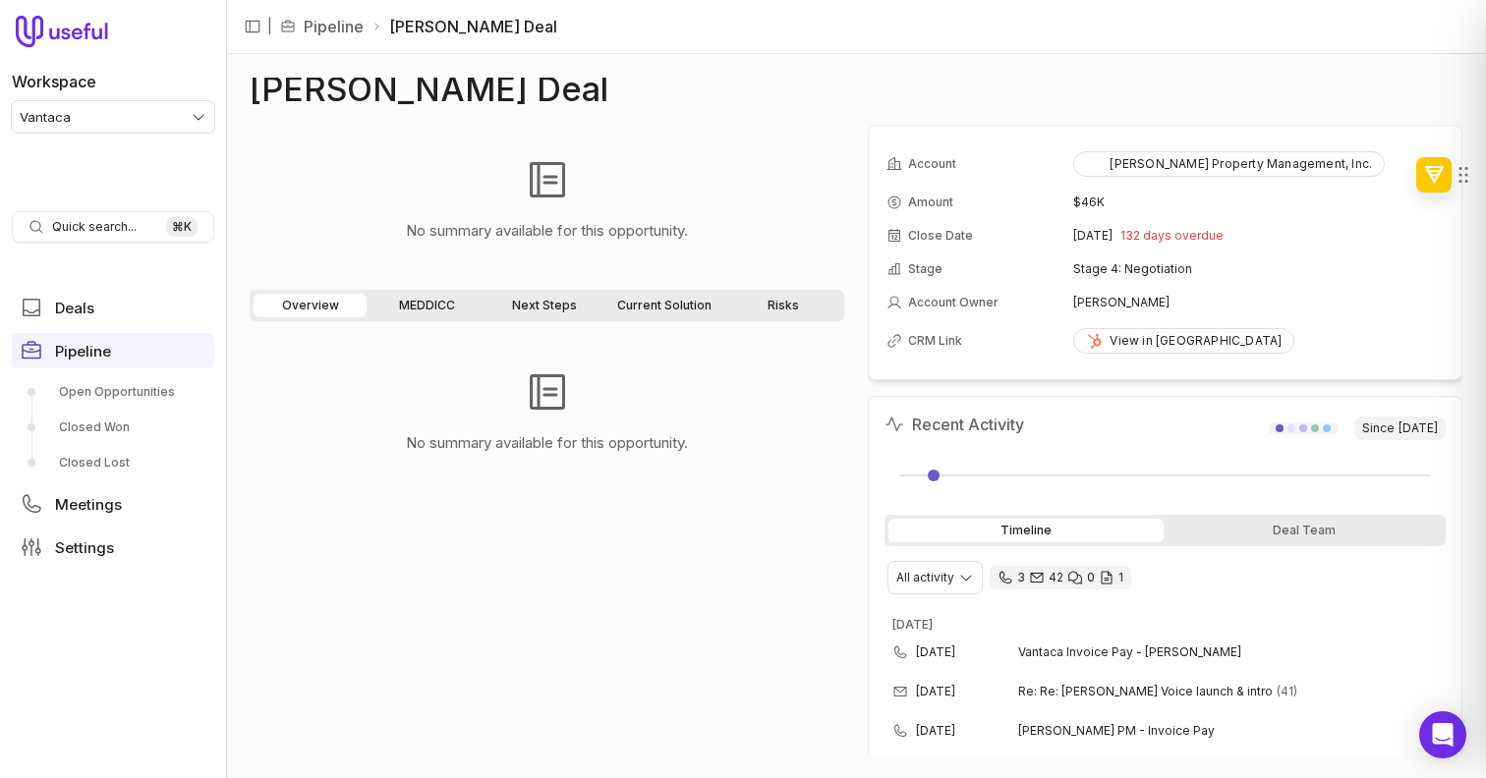
click at [647, 139] on div "No summary available for this opportunity." at bounding box center [547, 199] width 595 height 149
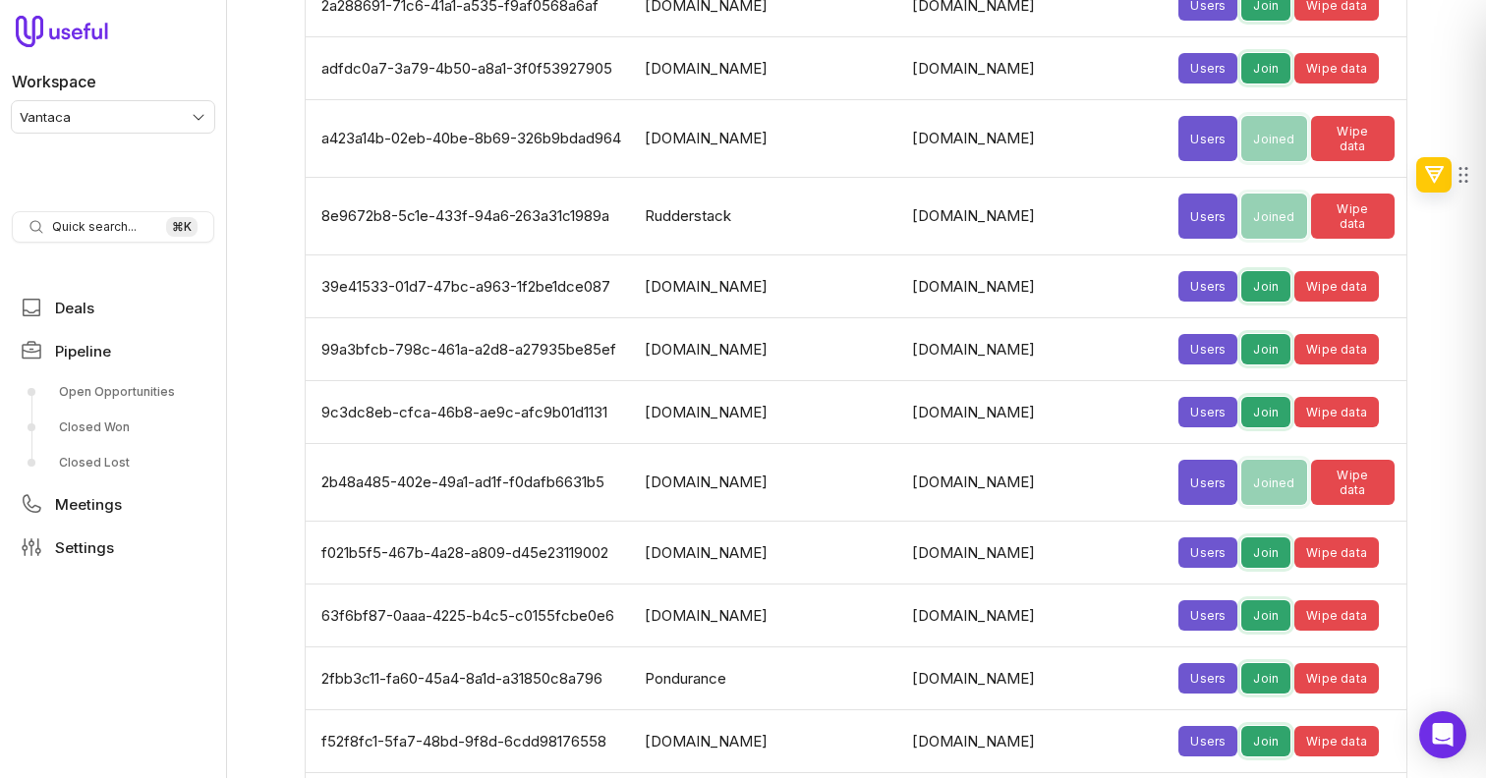
scroll to position [4077, 0]
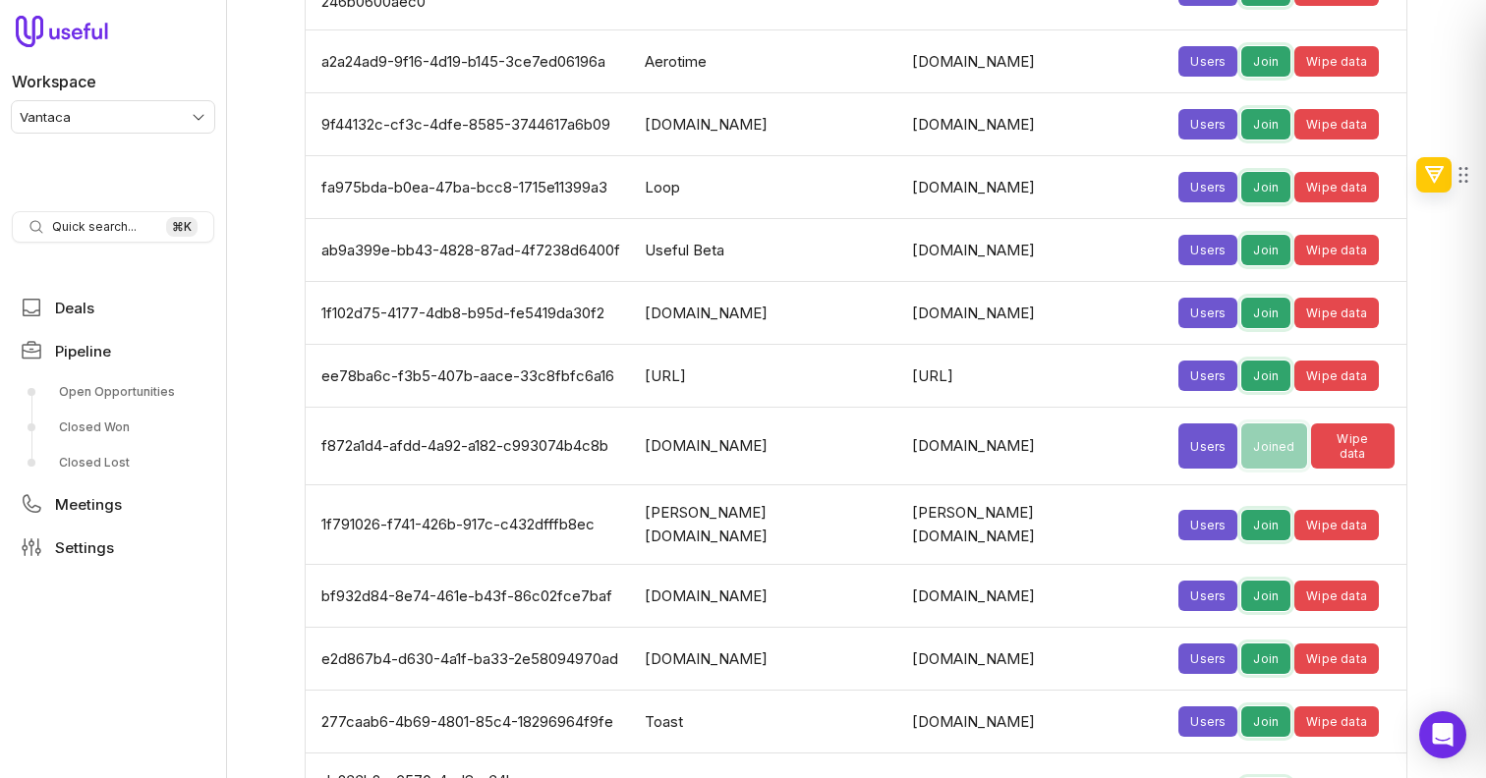
click at [598, 408] on td "f872a1d4-afdd-4a92-a182-c993074b4c8b" at bounding box center [469, 447] width 327 height 78
copy td "f872a1d4-afdd-4a92-a182-c993074b4c8b"
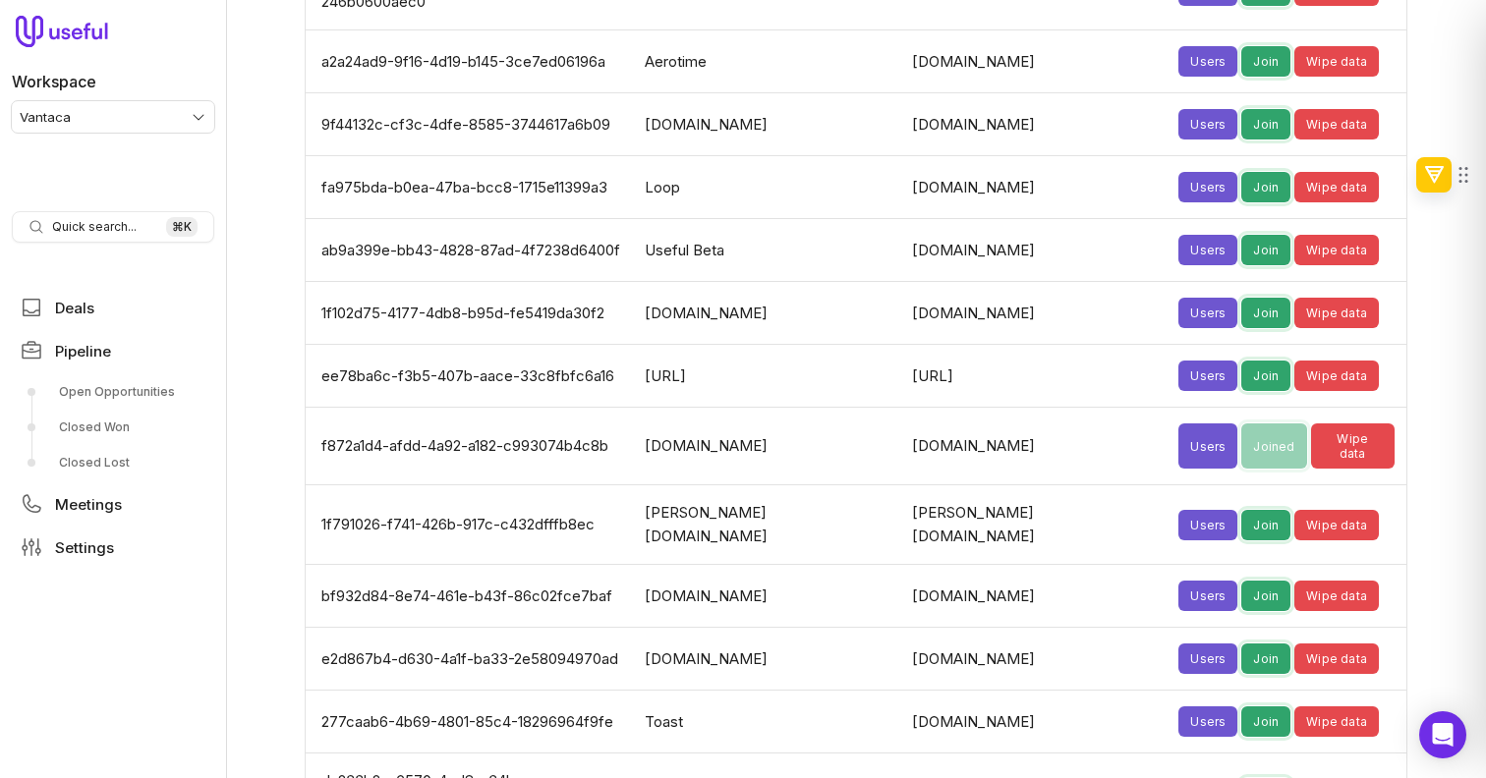
click at [136, 111] on html "Workspace Vantaca Quick search... ⌘ K Deals Pipeline Open Opportunities Closed …" at bounding box center [743, 389] width 1486 height 778
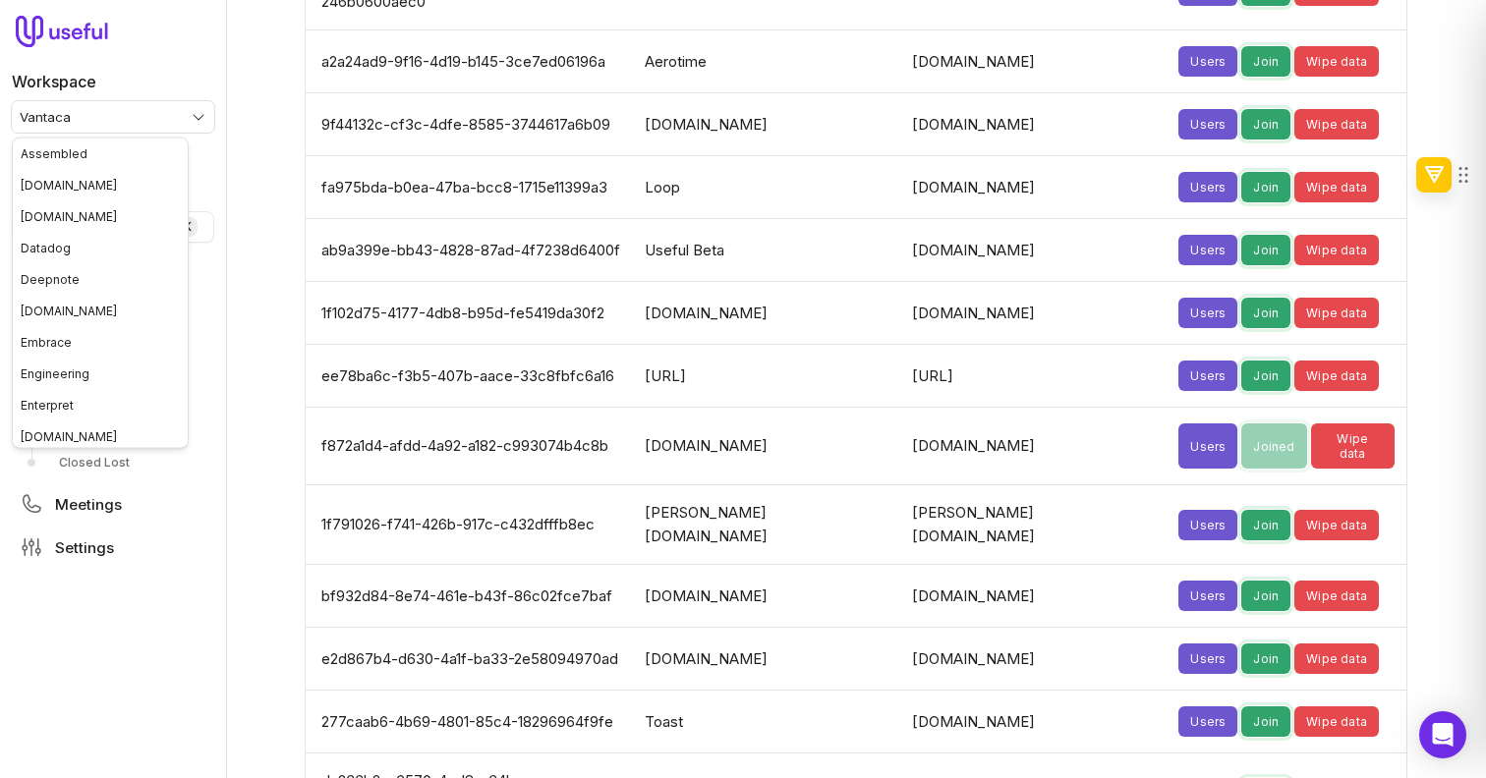
scroll to position [225, 0]
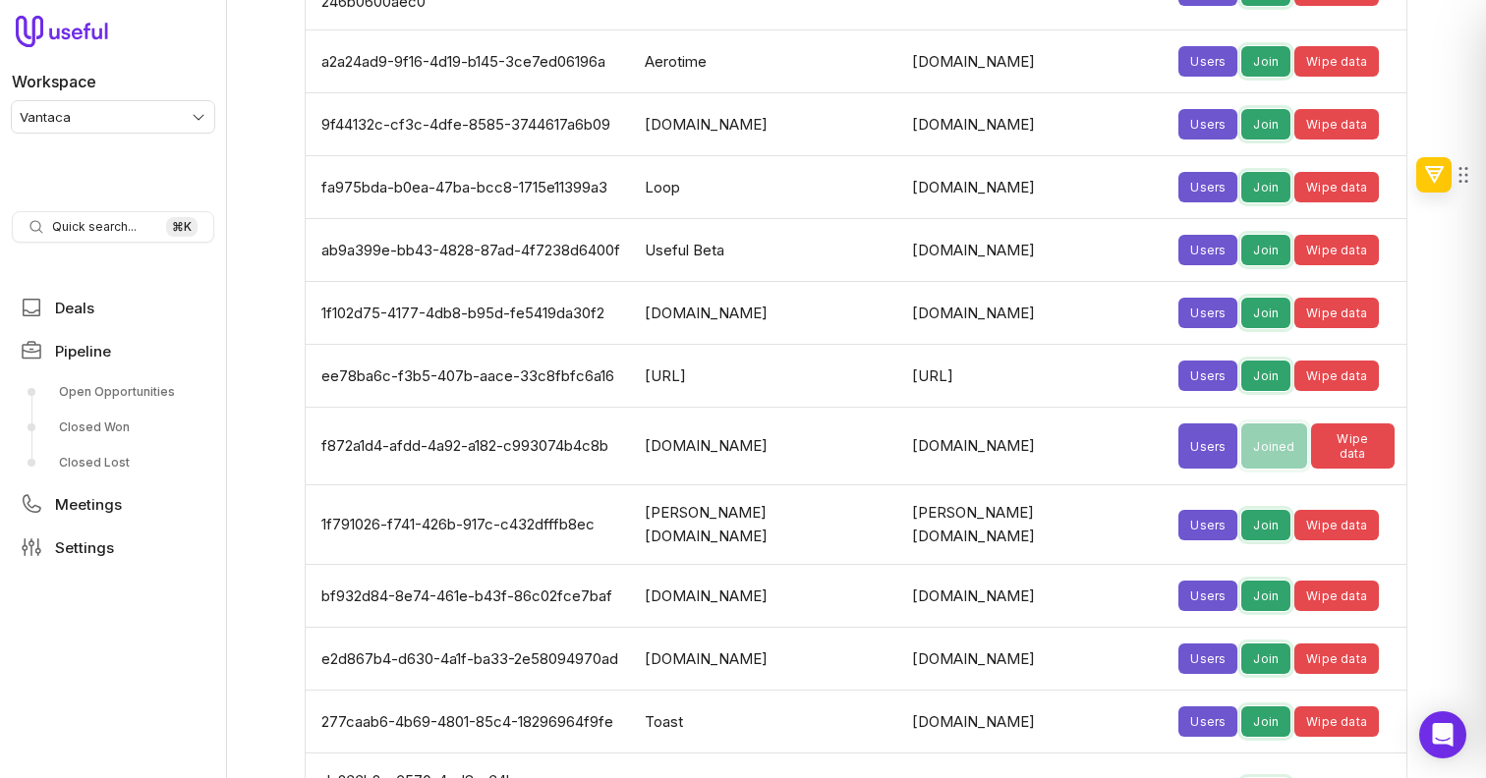
click at [164, 108] on html "Workspace Vantaca Quick search... ⌘ K Deals Pipeline Open Opportunities Closed …" at bounding box center [743, 389] width 1486 height 778
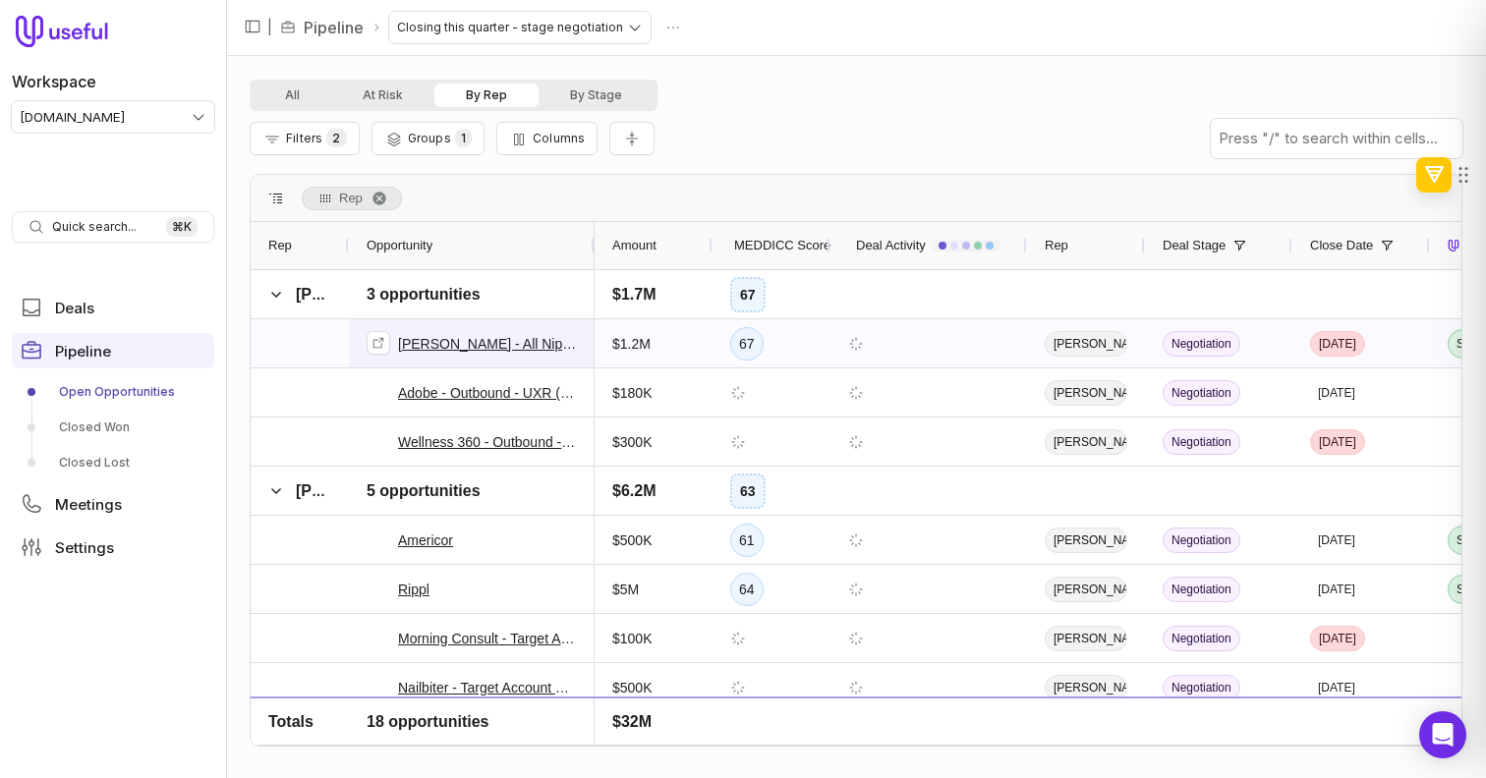
click at [411, 341] on link "[PERSON_NAME] - All Nippon Airways" at bounding box center [487, 344] width 179 height 24
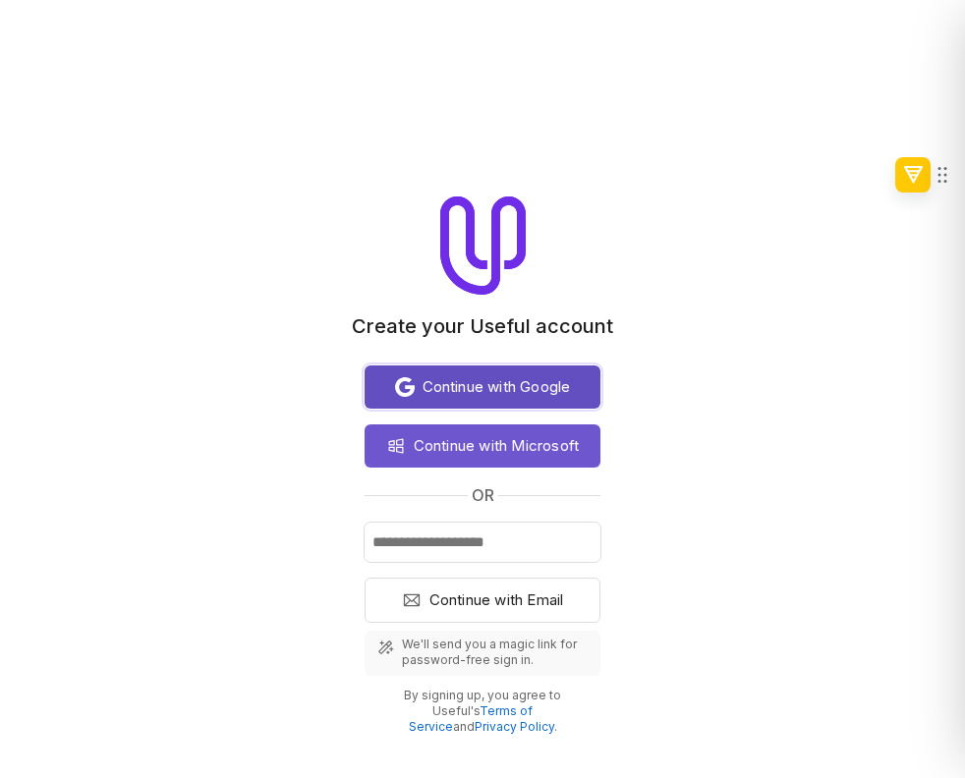
click at [452, 373] on button "Continue with Google" at bounding box center [483, 387] width 236 height 43
click at [574, 389] on div "Continue with Google" at bounding box center [482, 387] width 204 height 24
click at [535, 400] on button "Continue with Google" at bounding box center [483, 387] width 236 height 43
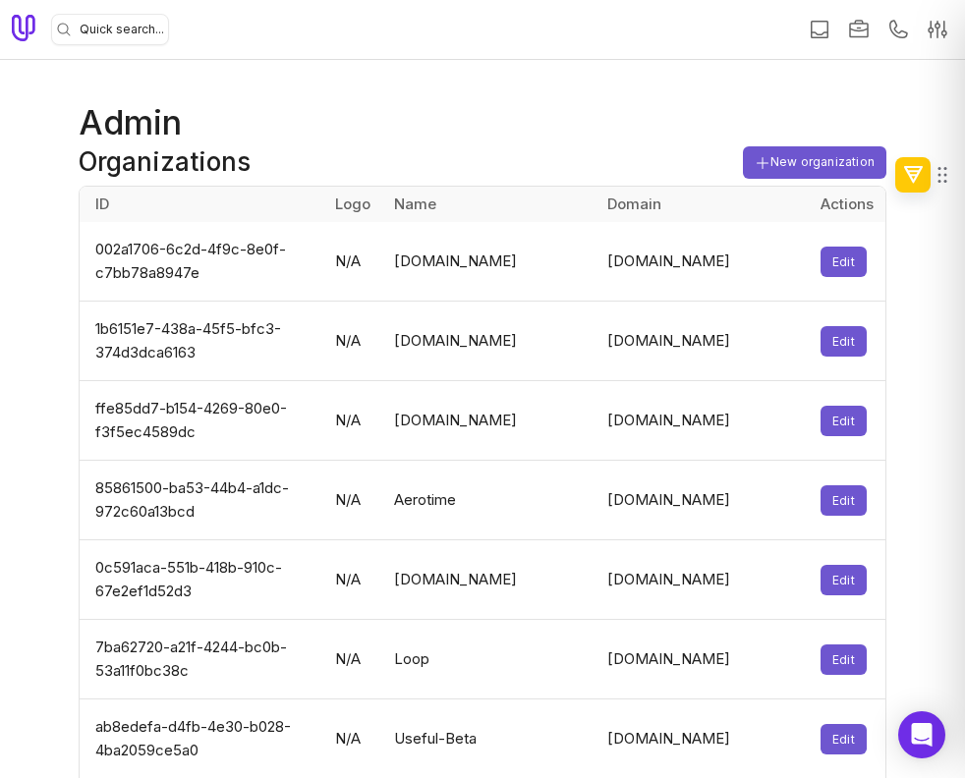
click at [28, 42] on link at bounding box center [24, 36] width 24 height 19
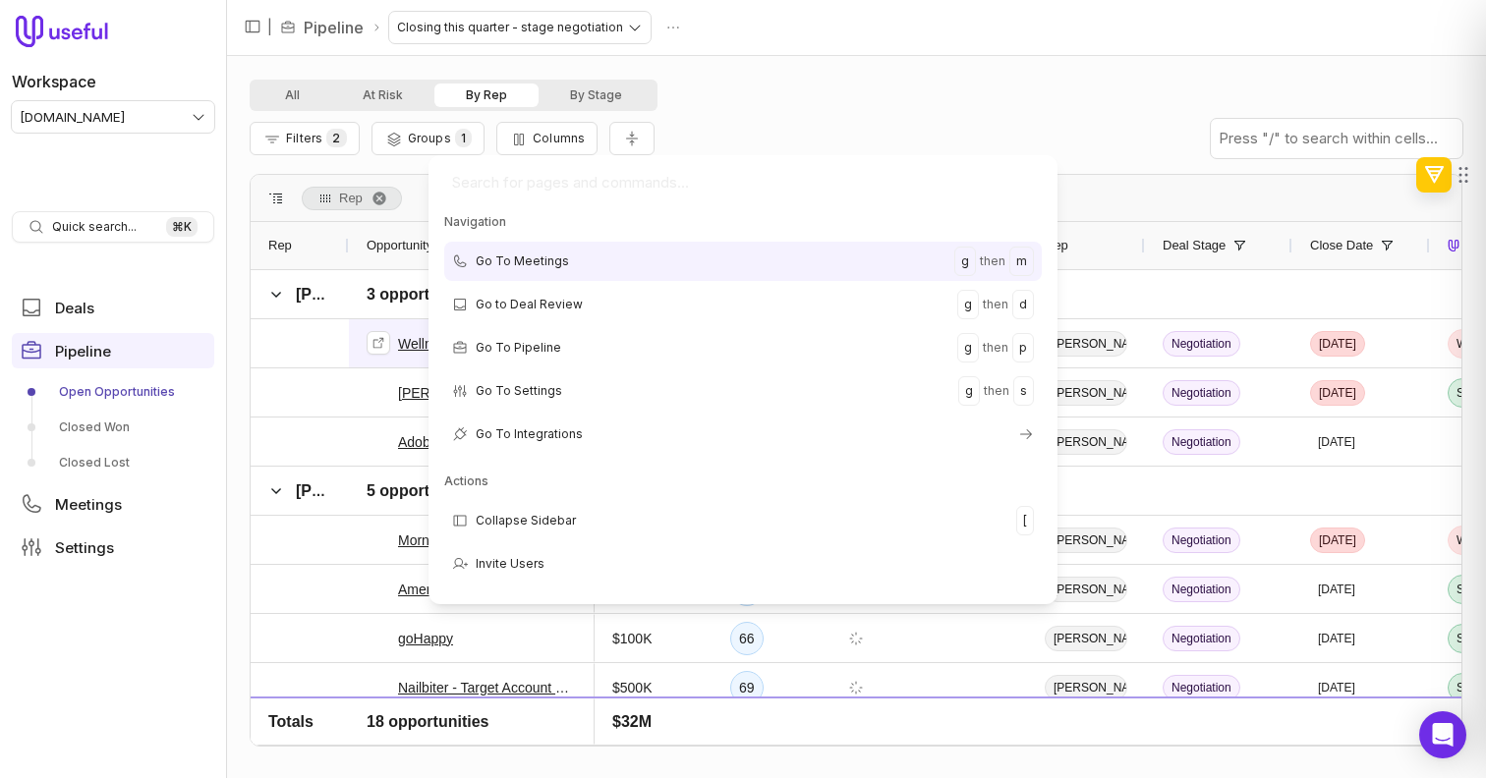
click at [426, 360] on html "Workspace tremendous.com Quick search... ⌘ K Deals Pipeline Open Opportunities …" at bounding box center [743, 389] width 1486 height 778
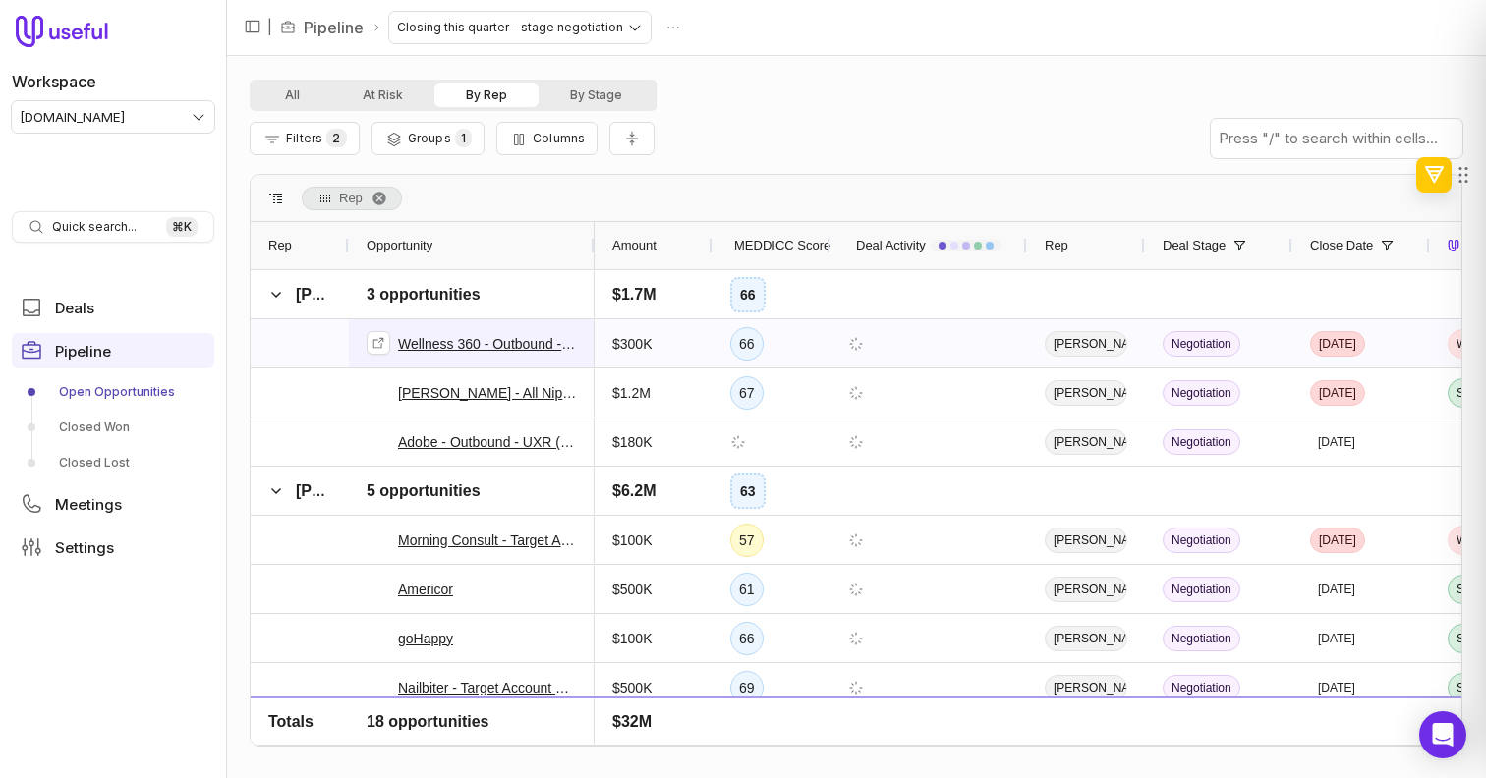
click at [423, 351] on link "Wellness 360 - Outbound - Target Account" at bounding box center [487, 344] width 179 height 24
